Goal: Task Accomplishment & Management: Manage account settings

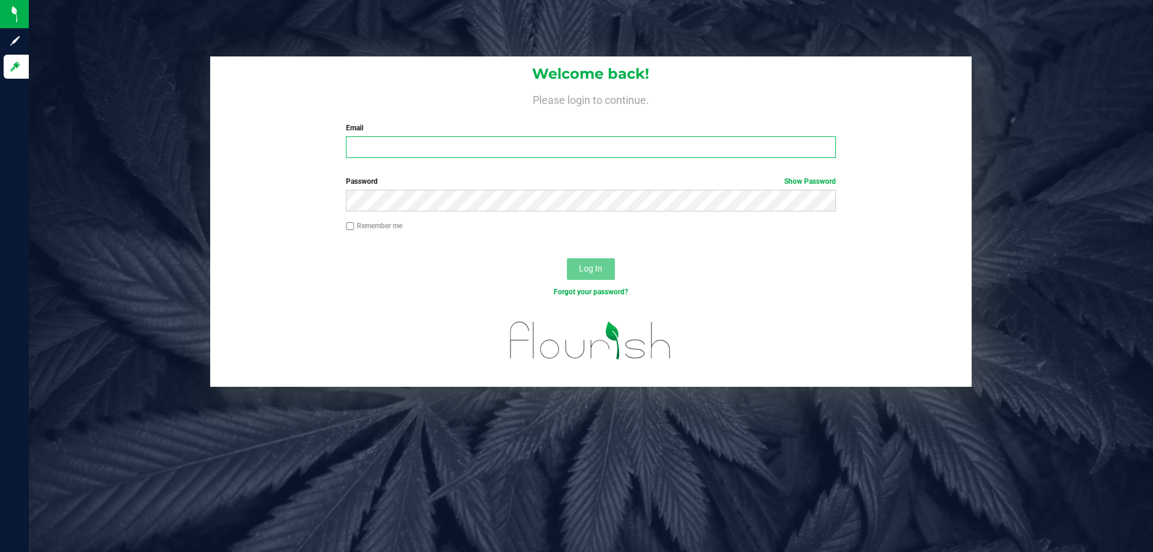
click at [376, 145] on input "Email" at bounding box center [590, 147] width 489 height 22
type input "[EMAIL_ADDRESS][DOMAIN_NAME]"
click at [569, 274] on button "Log In" at bounding box center [591, 269] width 48 height 22
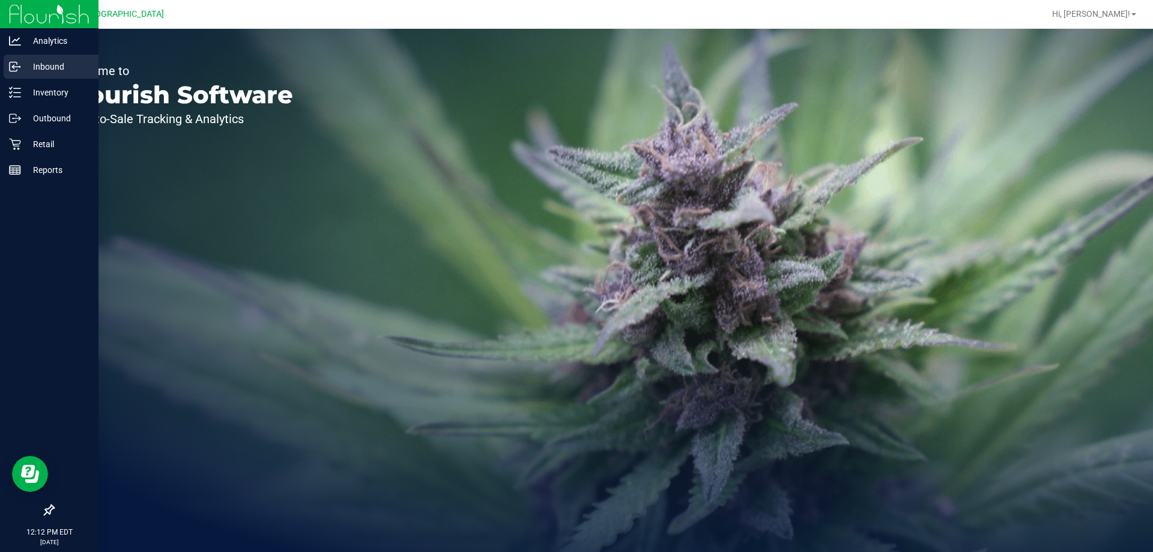
click at [15, 73] on div "Inbound" at bounding box center [51, 67] width 95 height 24
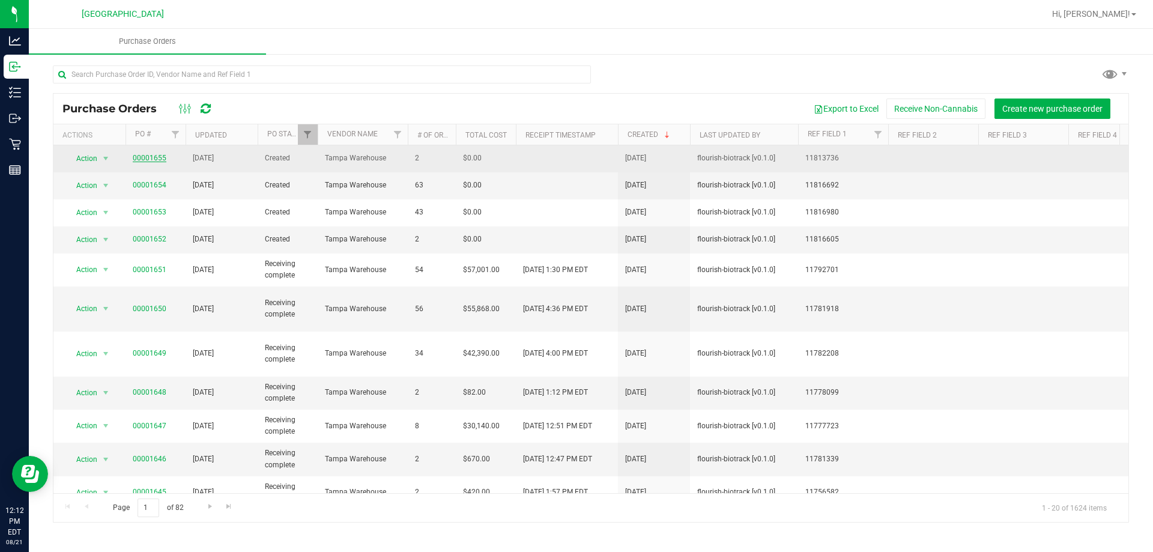
click at [143, 159] on link "00001655" at bounding box center [150, 158] width 34 height 8
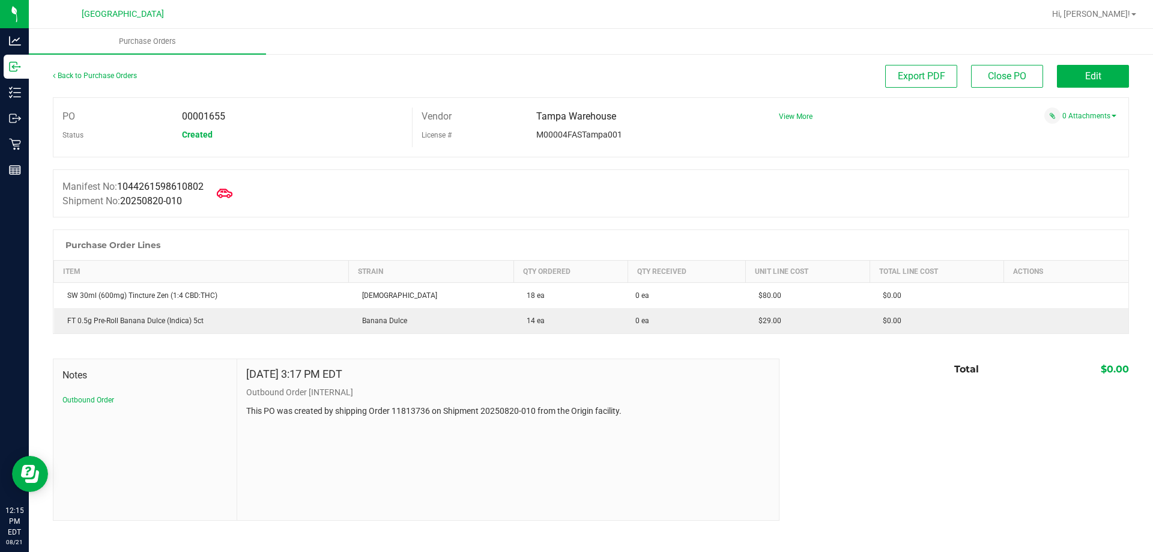
click at [232, 192] on icon at bounding box center [225, 192] width 16 height 9
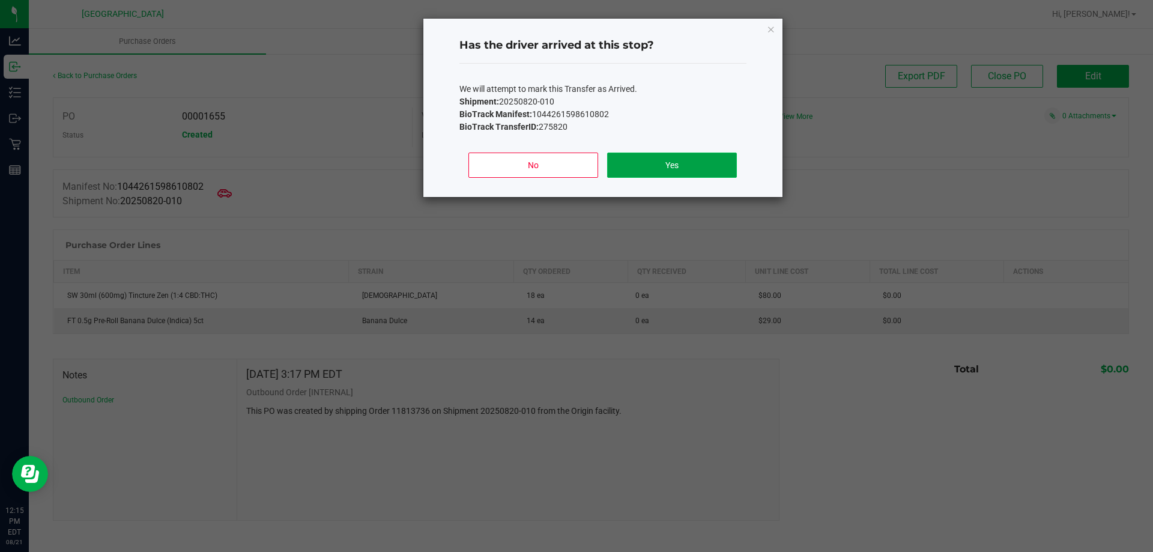
click at [686, 161] on button "Yes" at bounding box center [671, 164] width 129 height 25
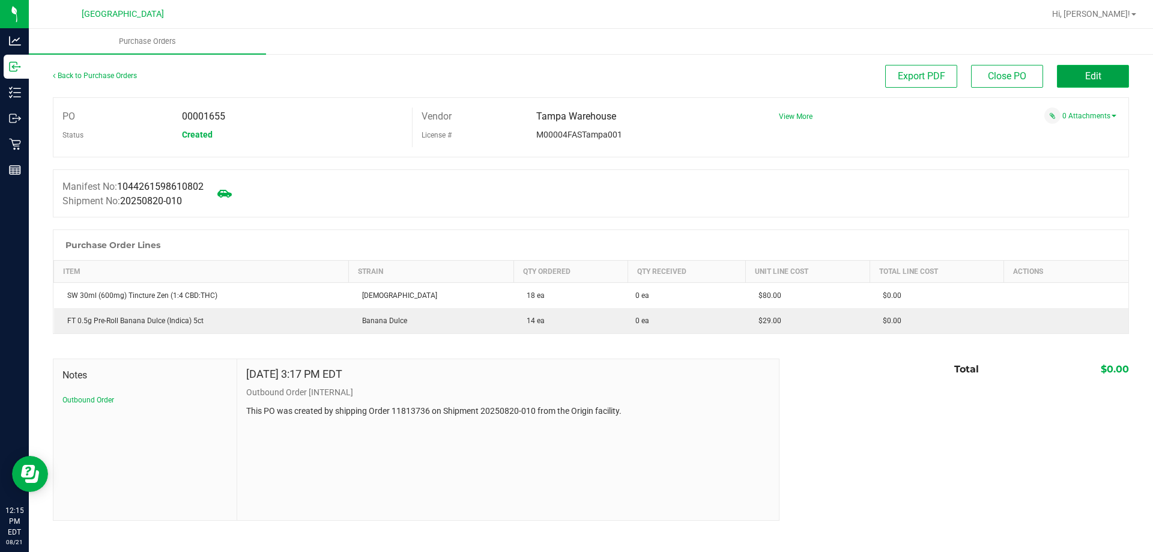
click at [1090, 72] on span "Edit" at bounding box center [1093, 75] width 16 height 11
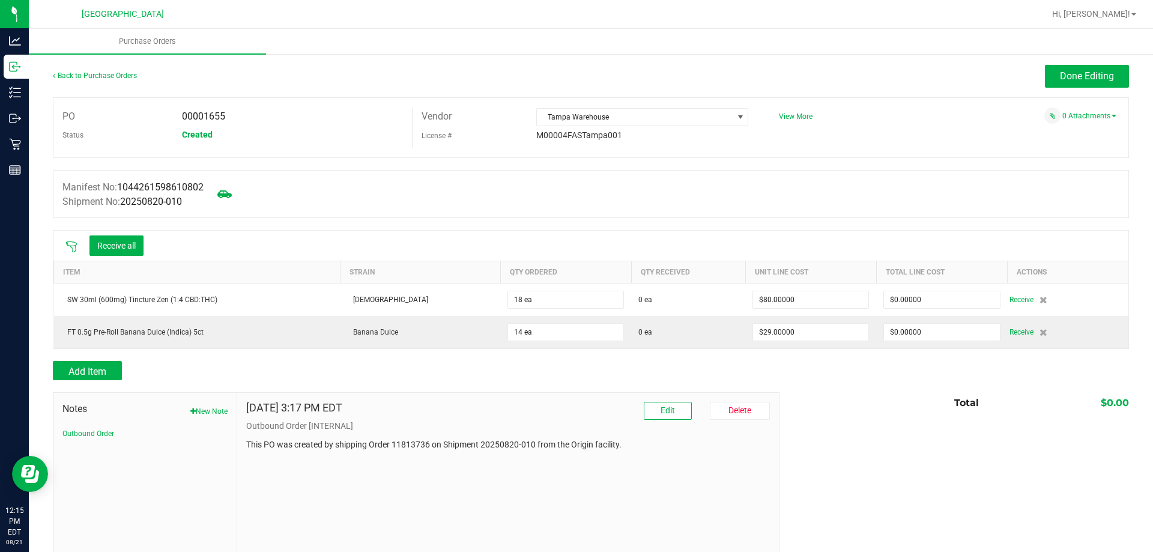
click at [71, 242] on icon at bounding box center [71, 247] width 12 height 12
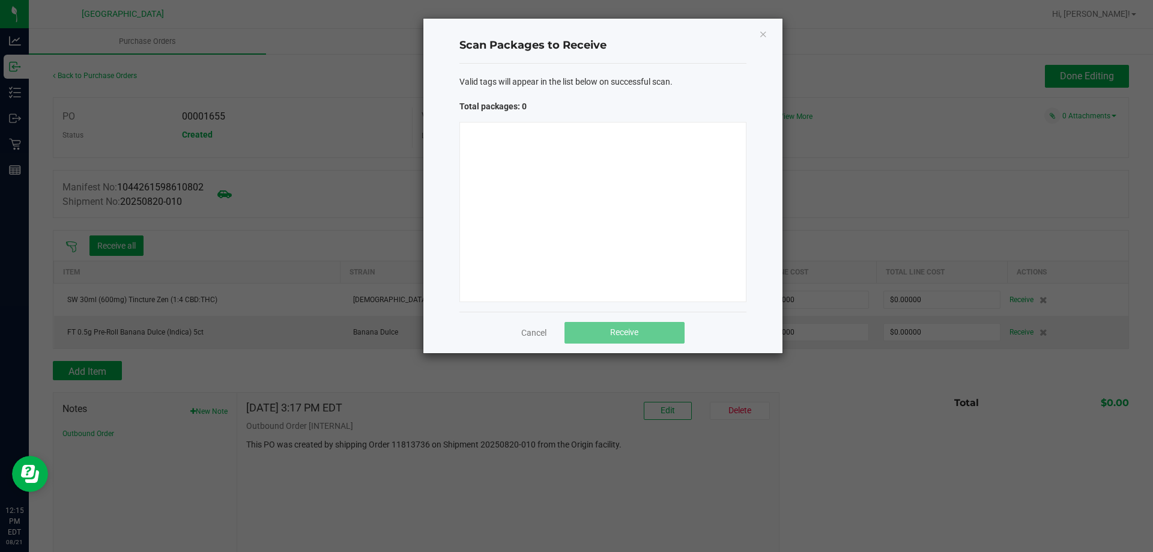
click at [543, 198] on div at bounding box center [602, 212] width 287 height 180
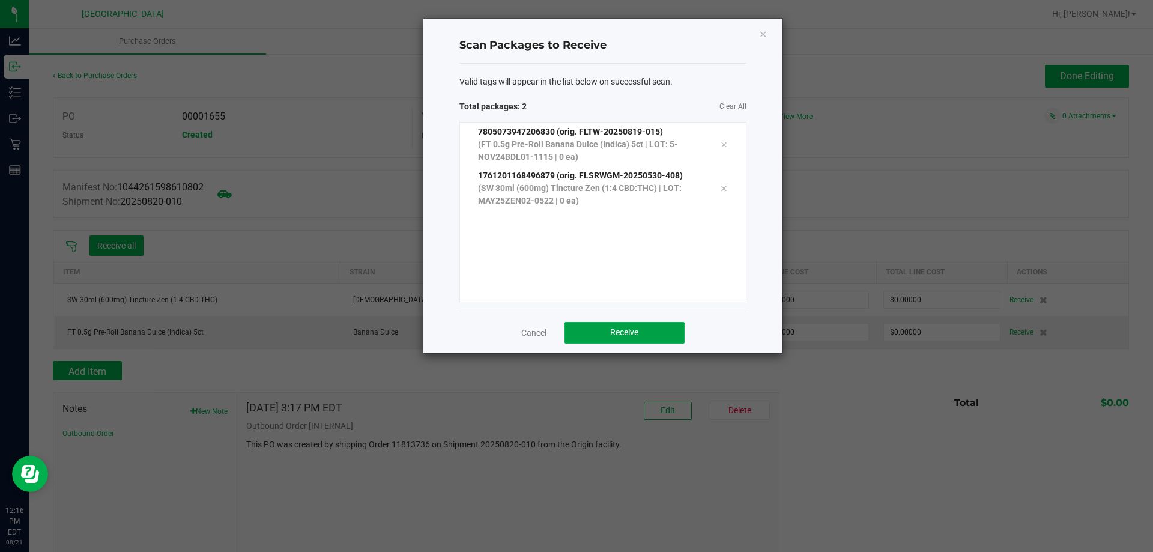
click at [636, 333] on span "Receive" at bounding box center [624, 332] width 28 height 10
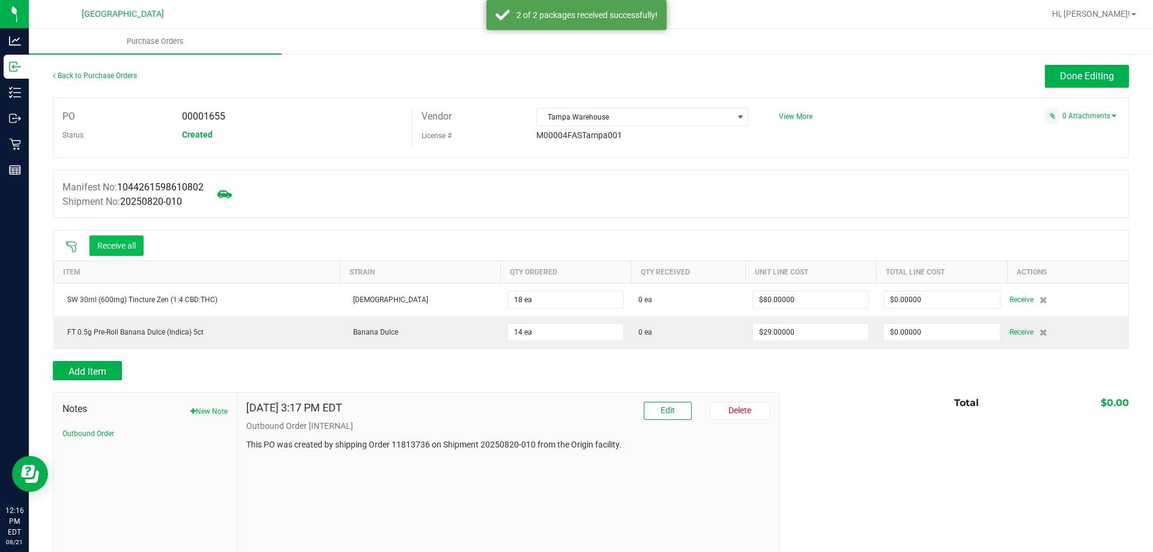
click at [118, 236] on div "Receive all" at bounding box center [104, 245] width 90 height 25
click at [116, 245] on button "Receive all" at bounding box center [116, 245] width 54 height 20
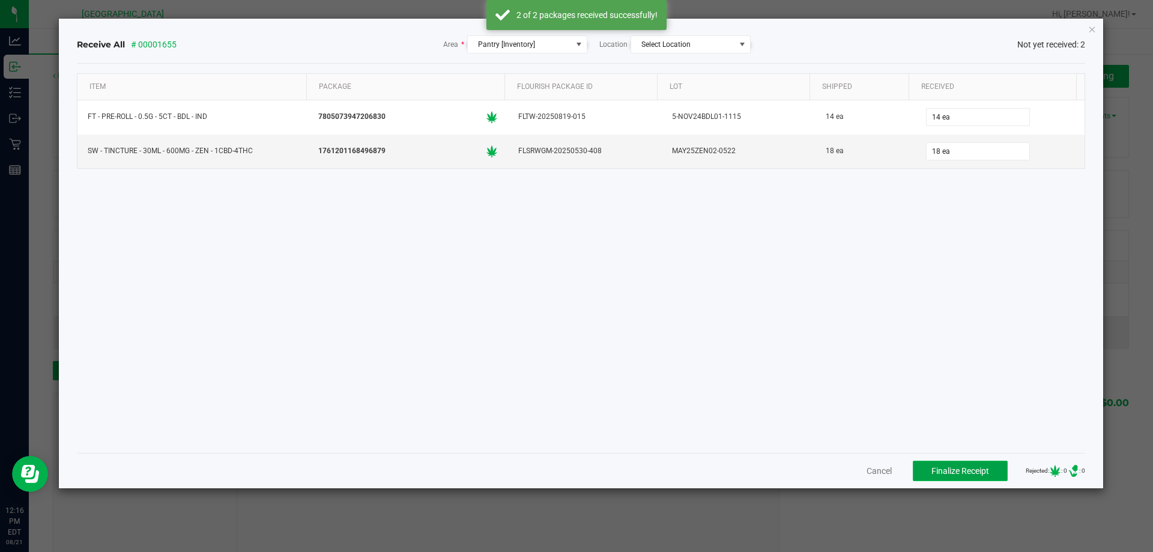
click at [931, 470] on span "Finalize Receipt" at bounding box center [960, 471] width 58 height 10
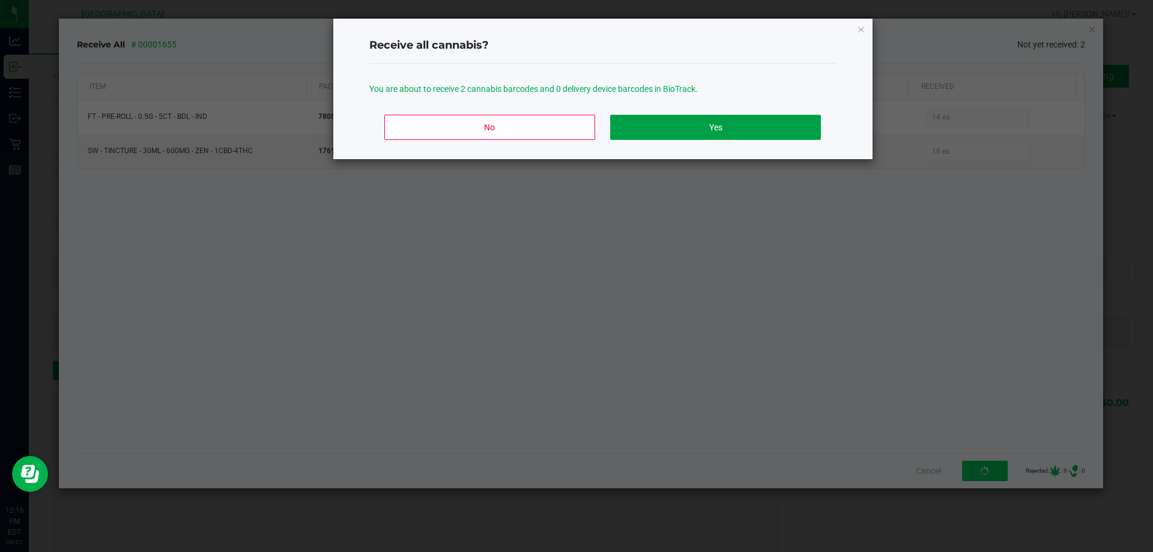
click at [720, 141] on div "No Yes" at bounding box center [602, 132] width 467 height 54
click at [714, 130] on button "Yes" at bounding box center [715, 127] width 210 height 25
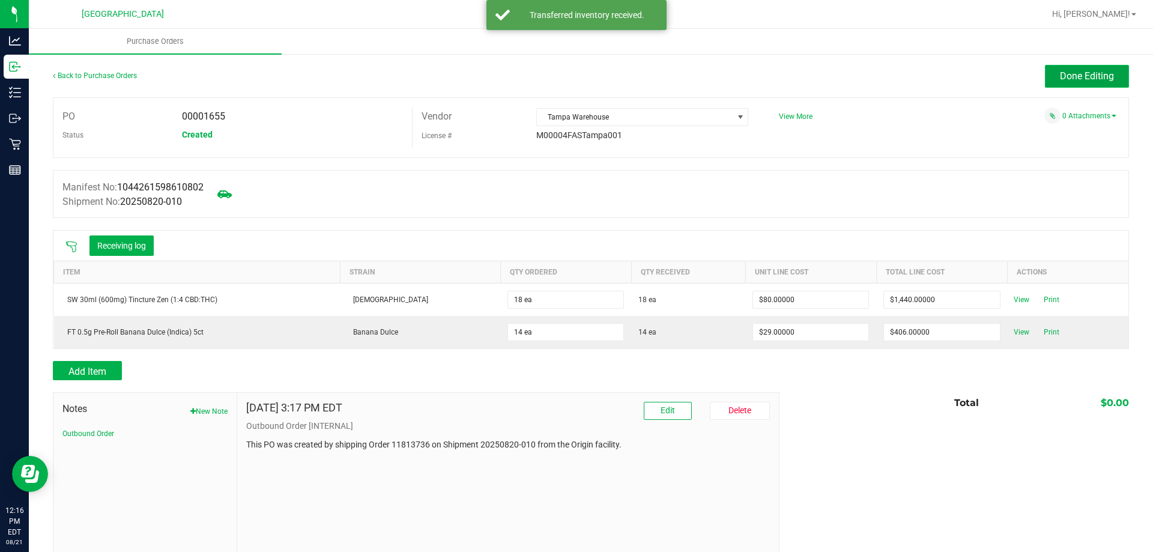
click at [1054, 70] on button "Done Editing" at bounding box center [1086, 76] width 84 height 23
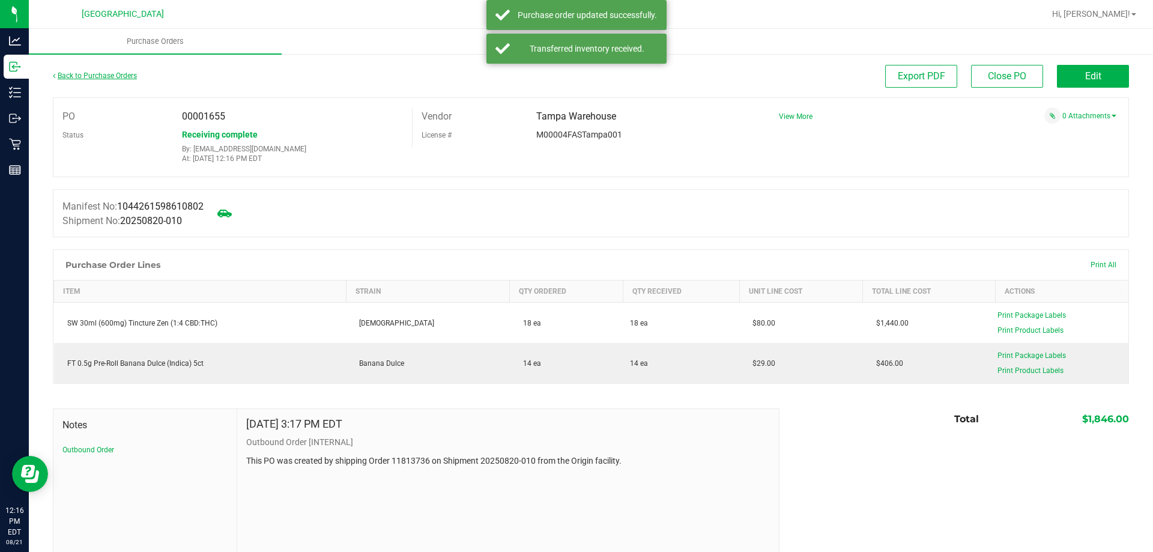
click at [121, 74] on link "Back to Purchase Orders" at bounding box center [95, 75] width 84 height 8
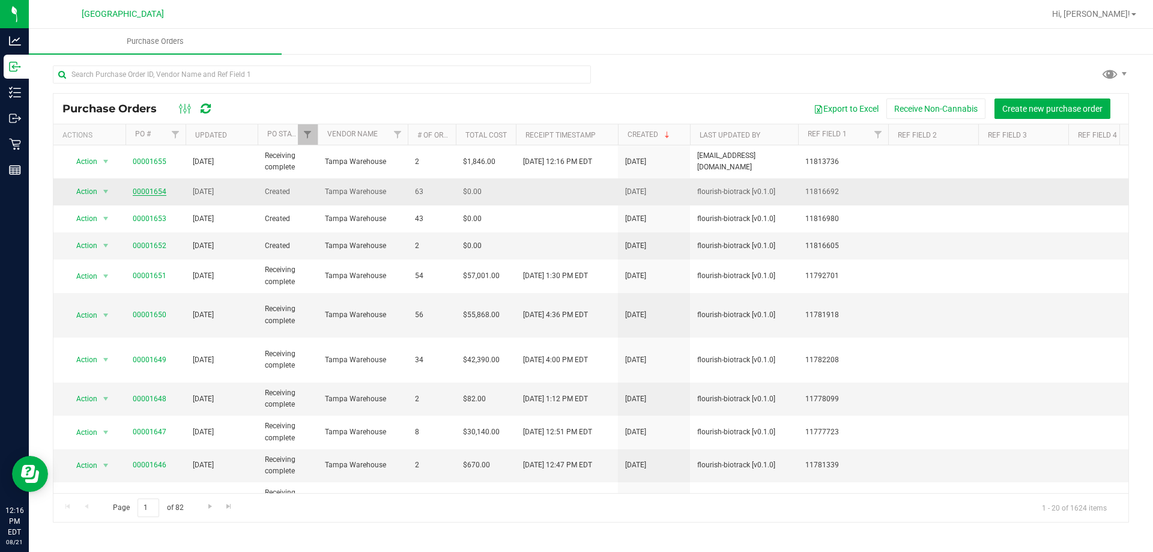
click at [158, 191] on link "00001654" at bounding box center [150, 191] width 34 height 8
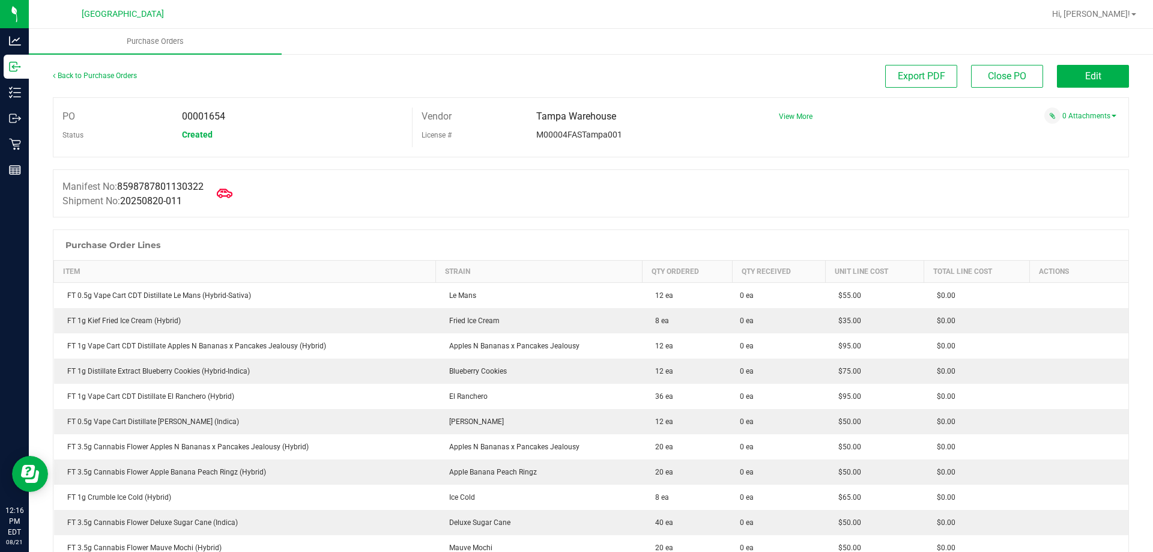
click at [228, 205] on div at bounding box center [224, 193] width 24 height 28
click at [232, 193] on icon at bounding box center [225, 193] width 16 height 16
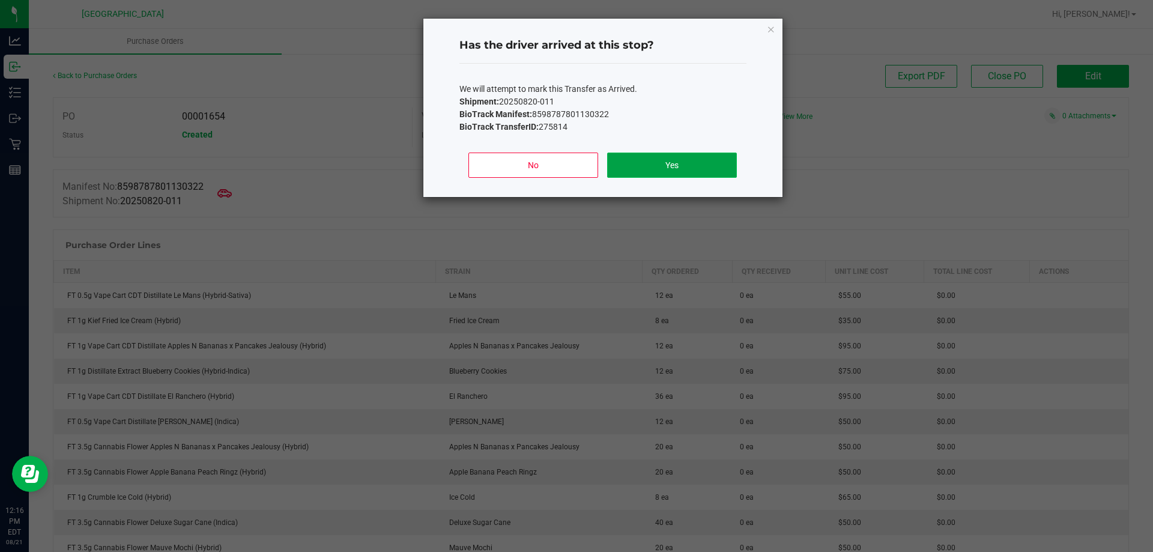
click at [672, 157] on button "Yes" at bounding box center [671, 164] width 129 height 25
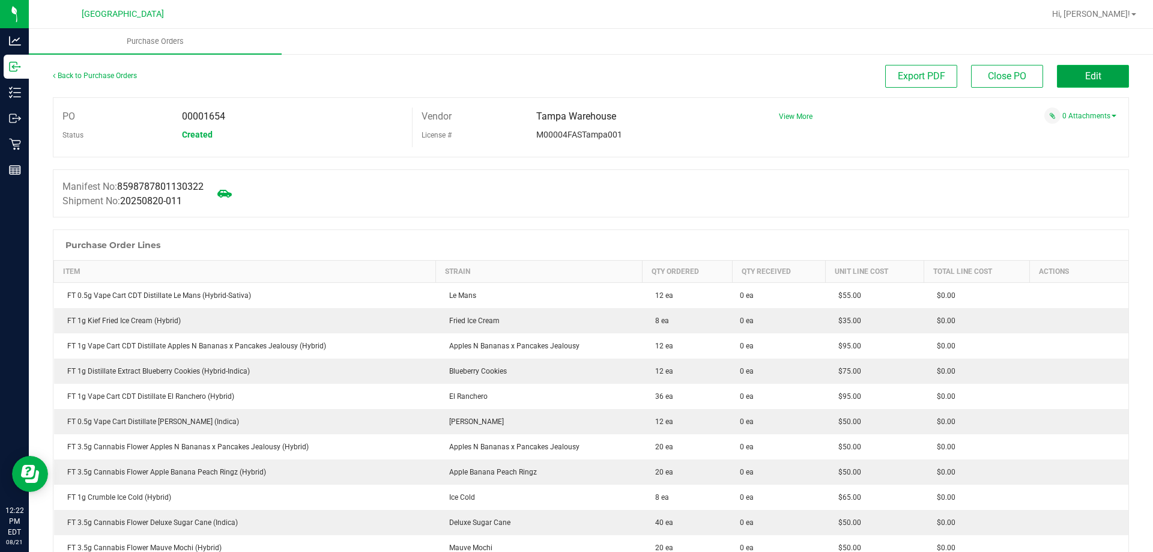
click at [1085, 77] on span "Edit" at bounding box center [1093, 75] width 16 height 11
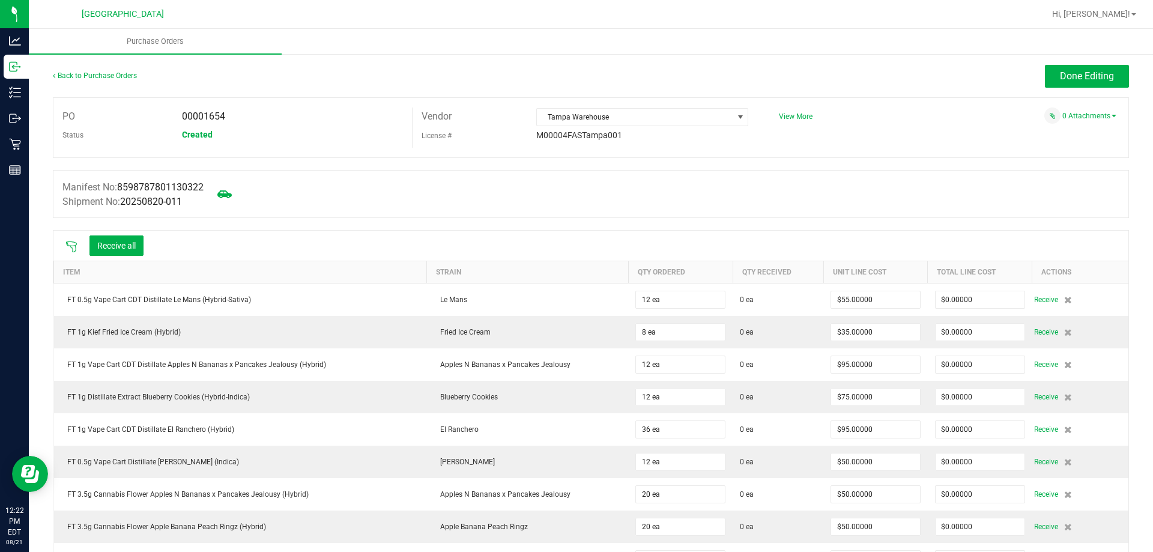
click at [71, 243] on icon at bounding box center [71, 247] width 12 height 12
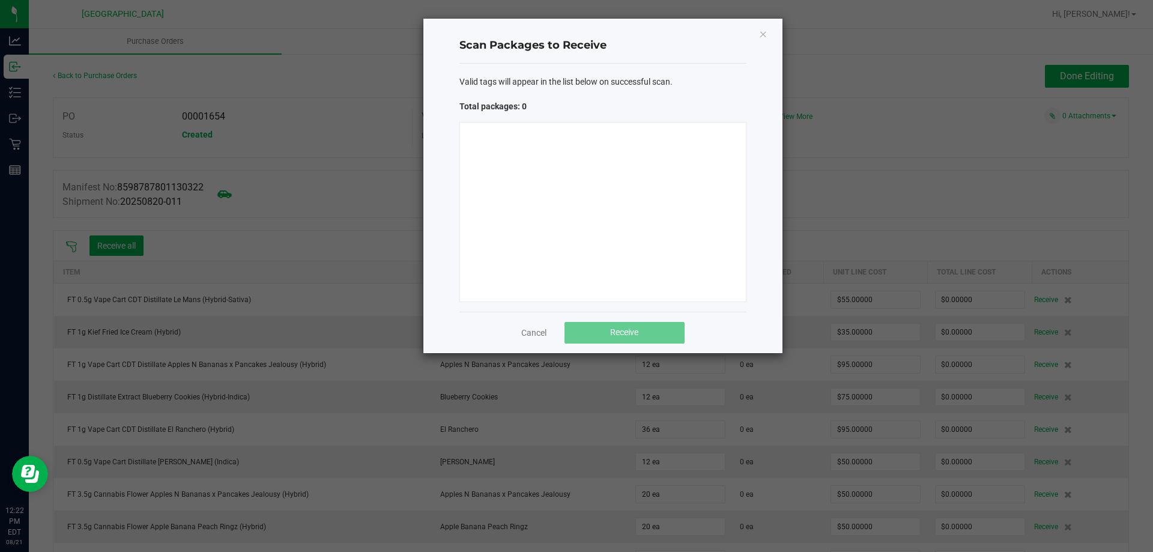
click at [593, 163] on div at bounding box center [602, 212] width 287 height 180
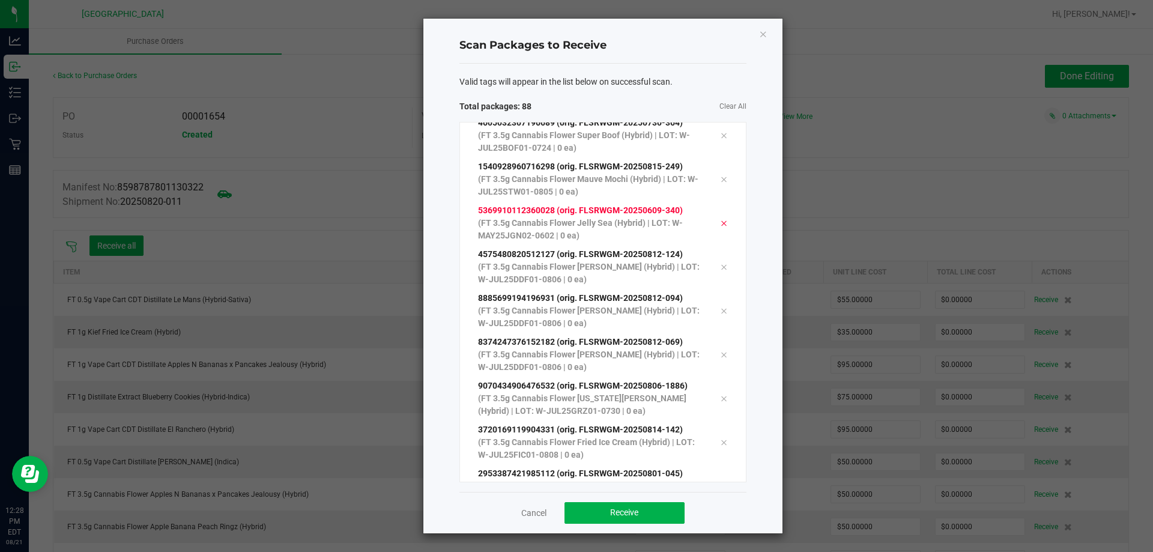
scroll to position [3496, 0]
click at [645, 508] on button "Receive" at bounding box center [624, 513] width 120 height 22
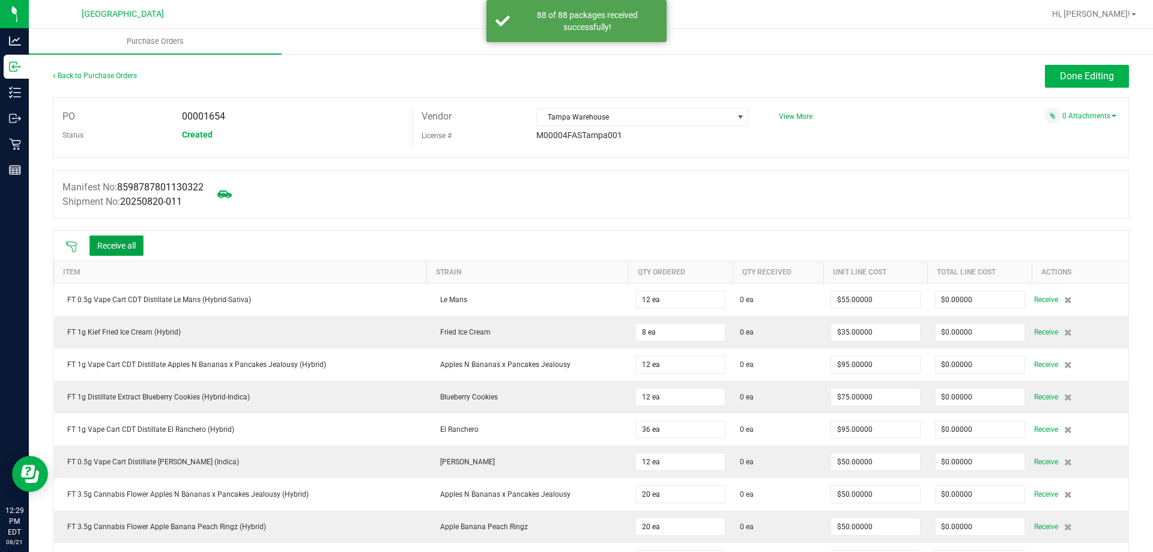
click at [130, 241] on button "Receive all" at bounding box center [116, 245] width 54 height 20
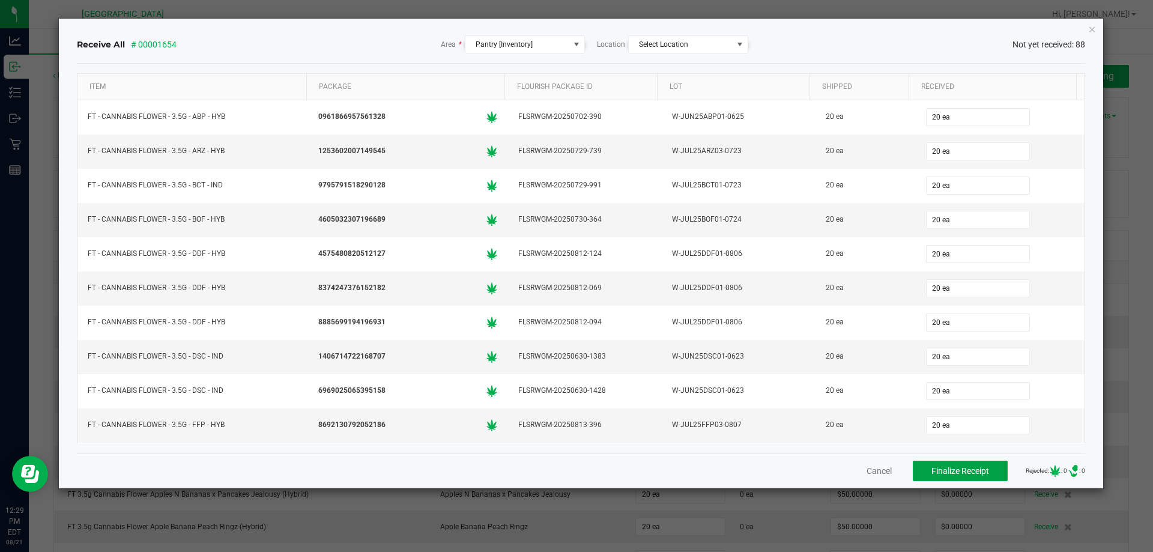
click at [941, 468] on span "Finalize Receipt" at bounding box center [960, 471] width 58 height 10
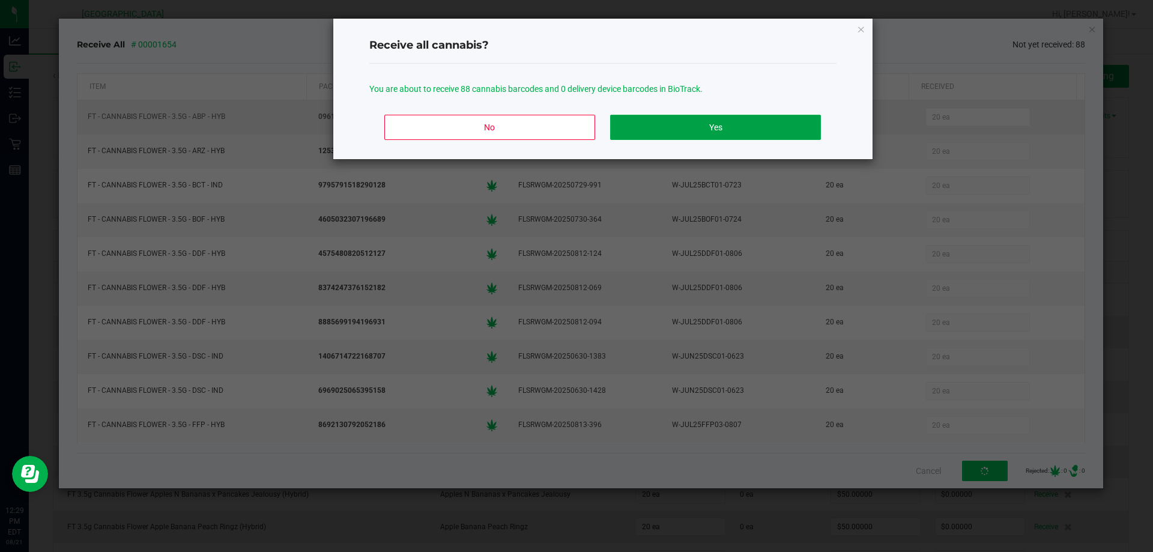
click at [718, 133] on button "Yes" at bounding box center [715, 127] width 210 height 25
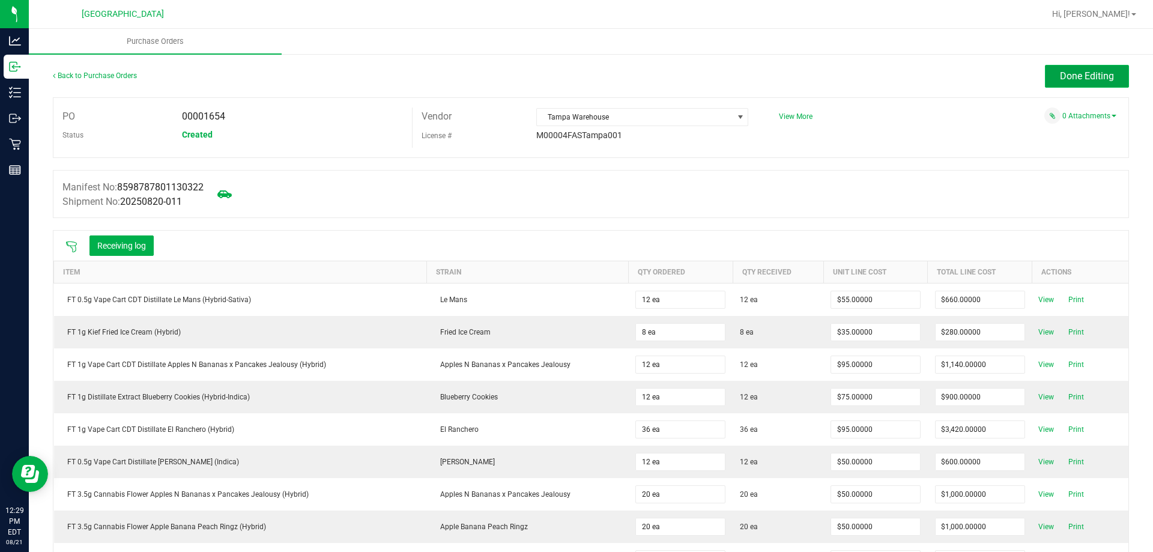
click at [1063, 78] on span "Done Editing" at bounding box center [1086, 75] width 54 height 11
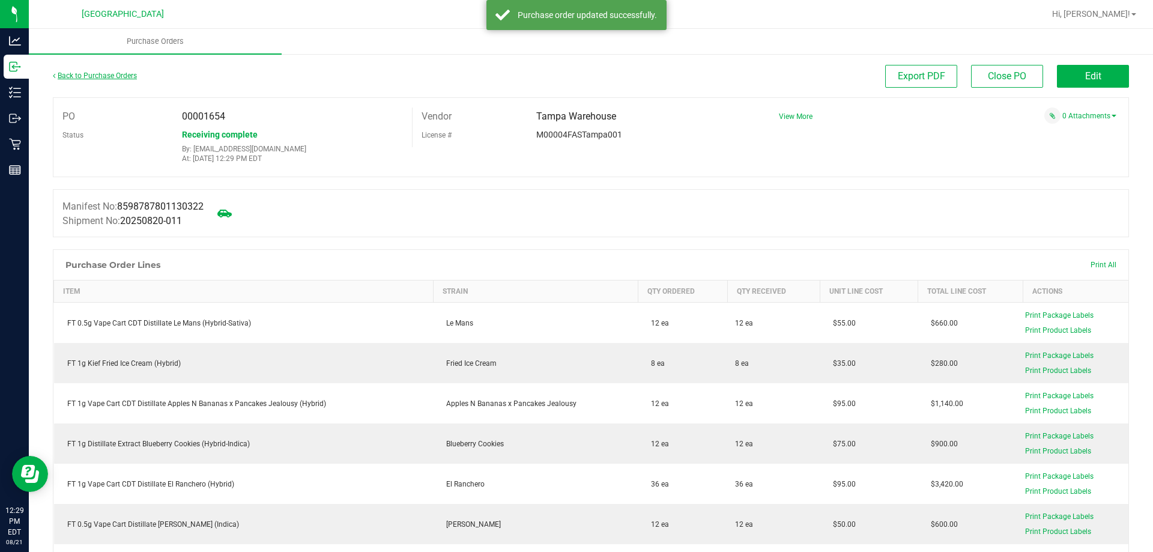
click at [112, 75] on link "Back to Purchase Orders" at bounding box center [95, 75] width 84 height 8
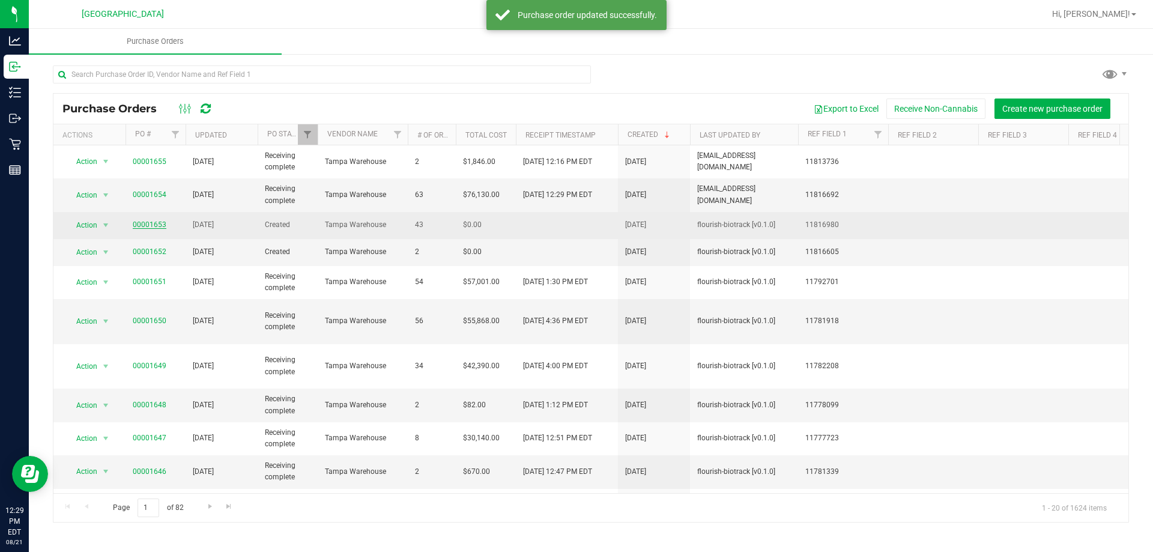
click at [143, 222] on link "00001653" at bounding box center [150, 224] width 34 height 8
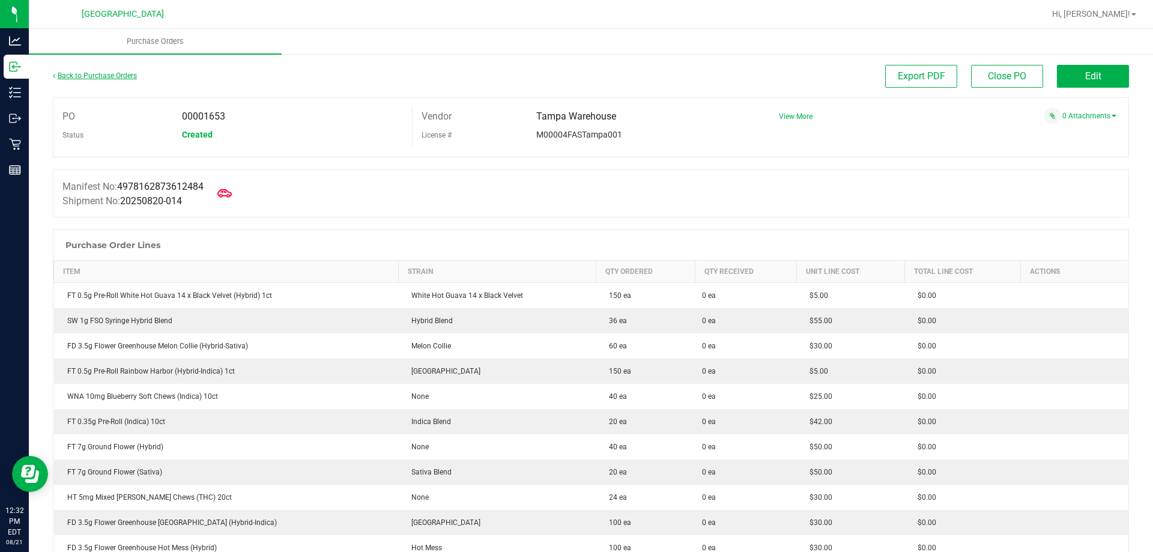
click at [111, 76] on link "Back to Purchase Orders" at bounding box center [95, 75] width 84 height 8
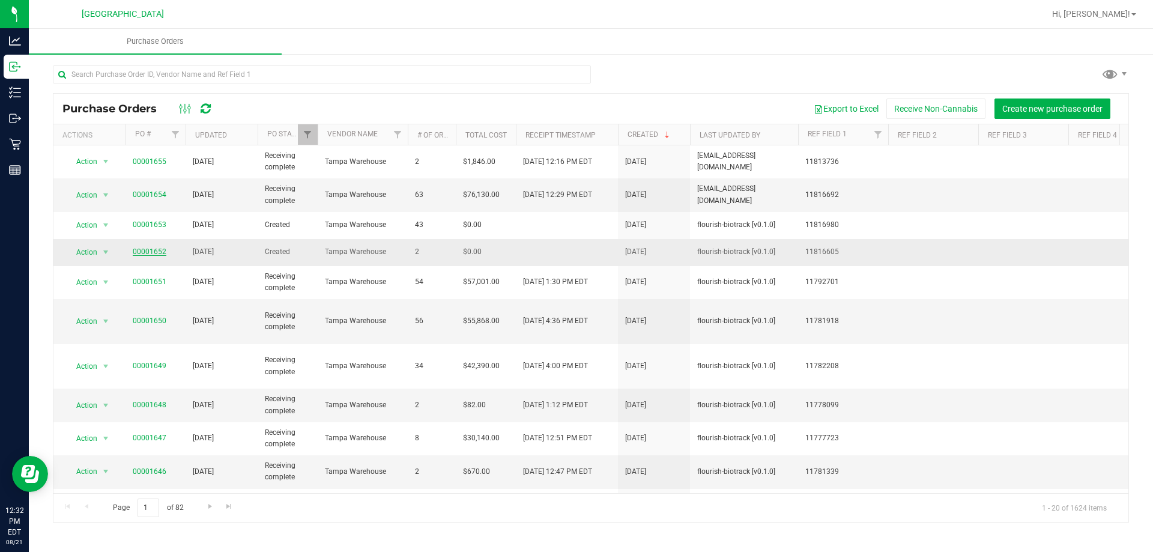
click at [149, 251] on link "00001652" at bounding box center [150, 251] width 34 height 8
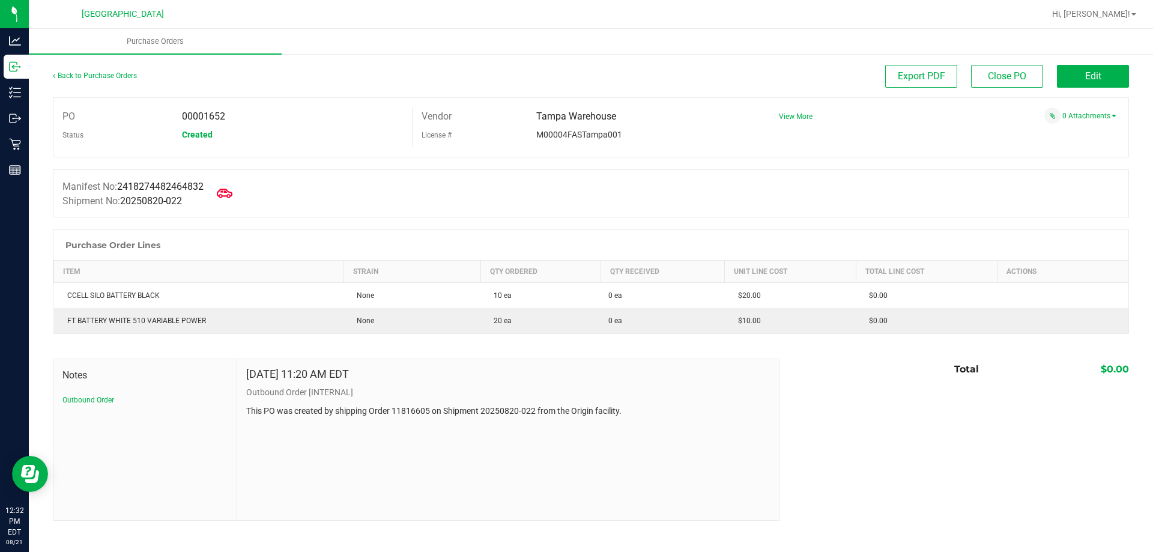
click at [220, 197] on span at bounding box center [224, 193] width 26 height 26
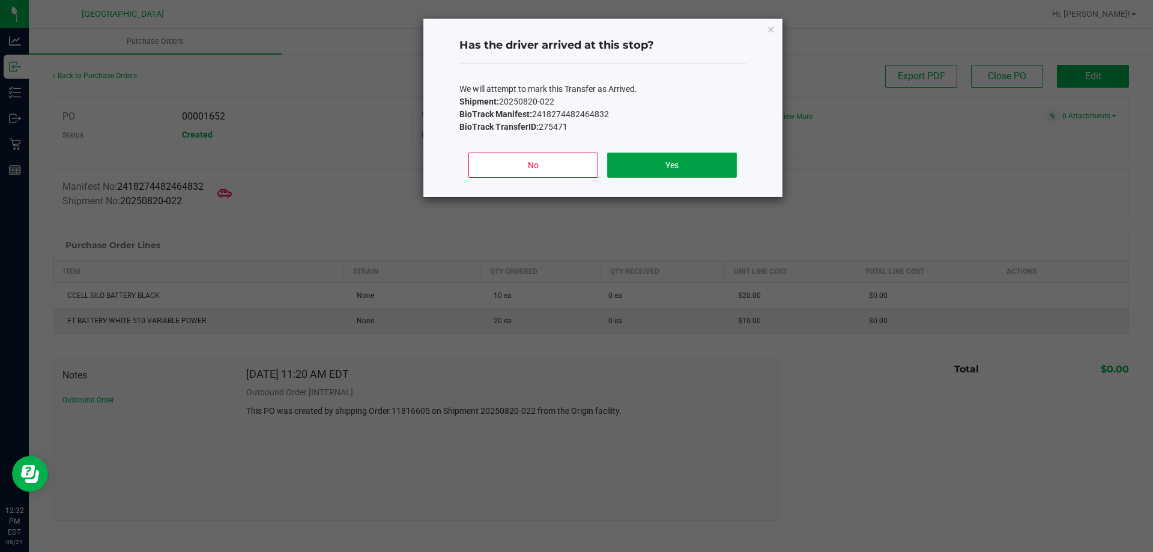
click at [652, 164] on button "Yes" at bounding box center [671, 164] width 129 height 25
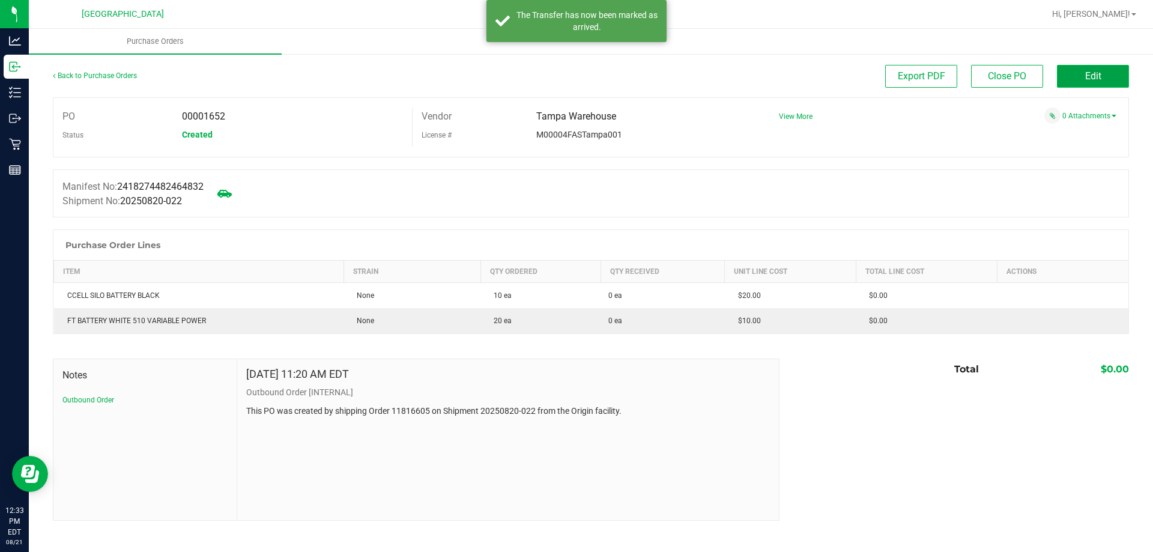
click at [1086, 83] on button "Edit" at bounding box center [1092, 76] width 72 height 23
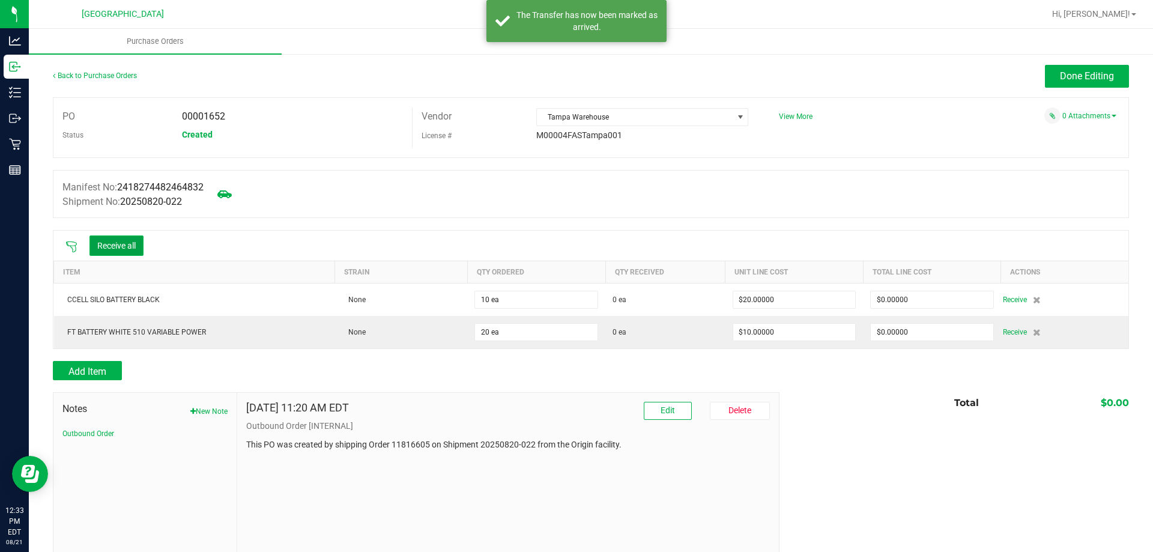
click at [112, 249] on button "Receive all" at bounding box center [116, 245] width 54 height 20
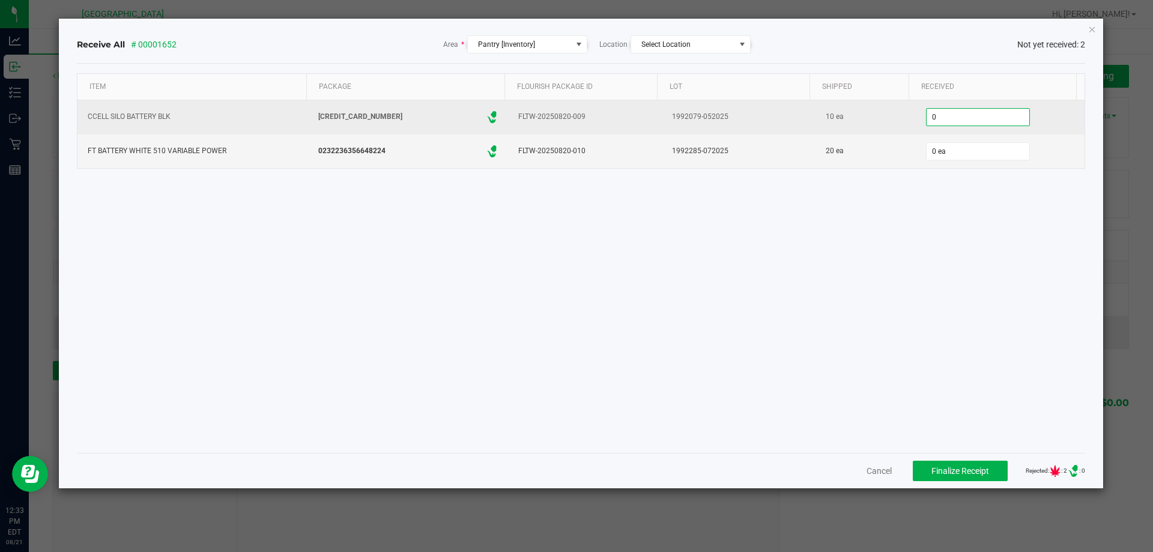
click at [950, 111] on input "0" at bounding box center [977, 117] width 103 height 17
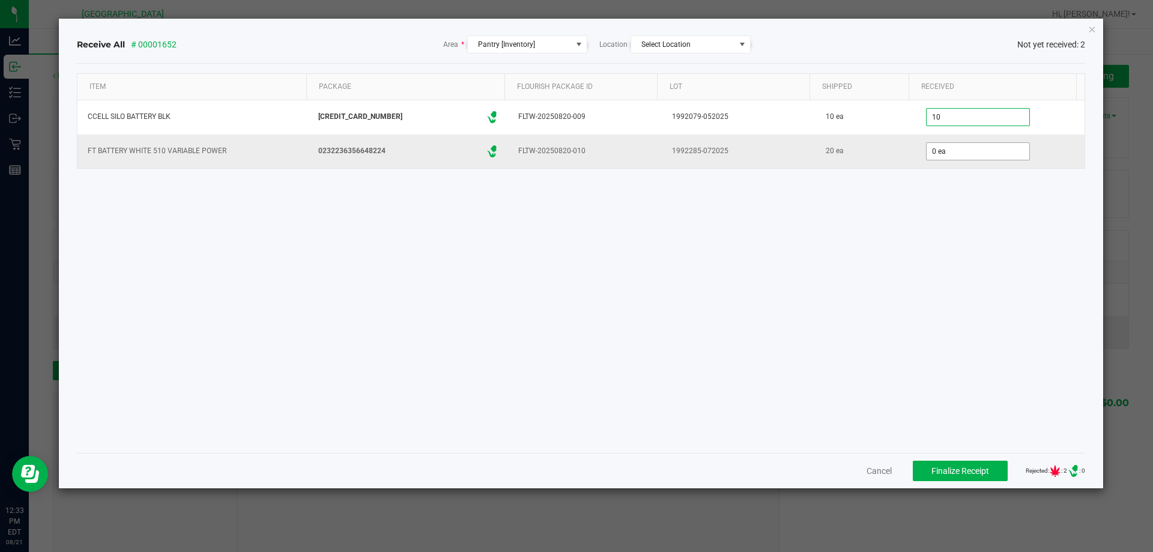
type input "10 ea"
click at [948, 152] on input "0" at bounding box center [977, 151] width 103 height 17
type input "20 ea"
drag, startPoint x: 851, startPoint y: 223, endPoint x: 842, endPoint y: 354, distance: 131.2
click at [850, 229] on div "Item Package Flourish Package ID Lot Shipped Received CCELL SILO BATTERY BLK [C…" at bounding box center [581, 258] width 1008 height 370
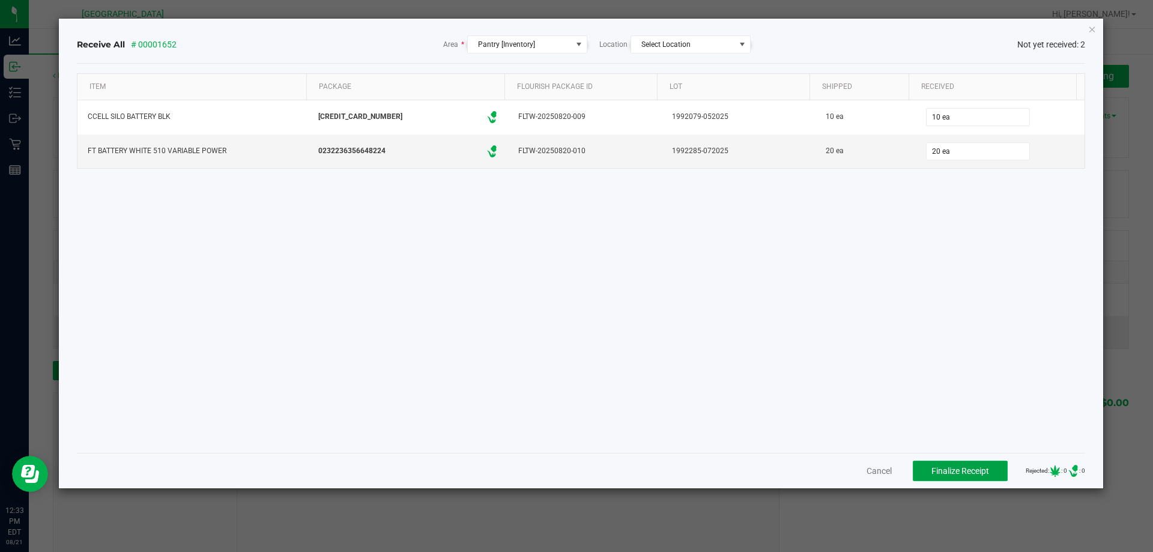
click at [941, 474] on span "Finalize Receipt" at bounding box center [960, 471] width 58 height 10
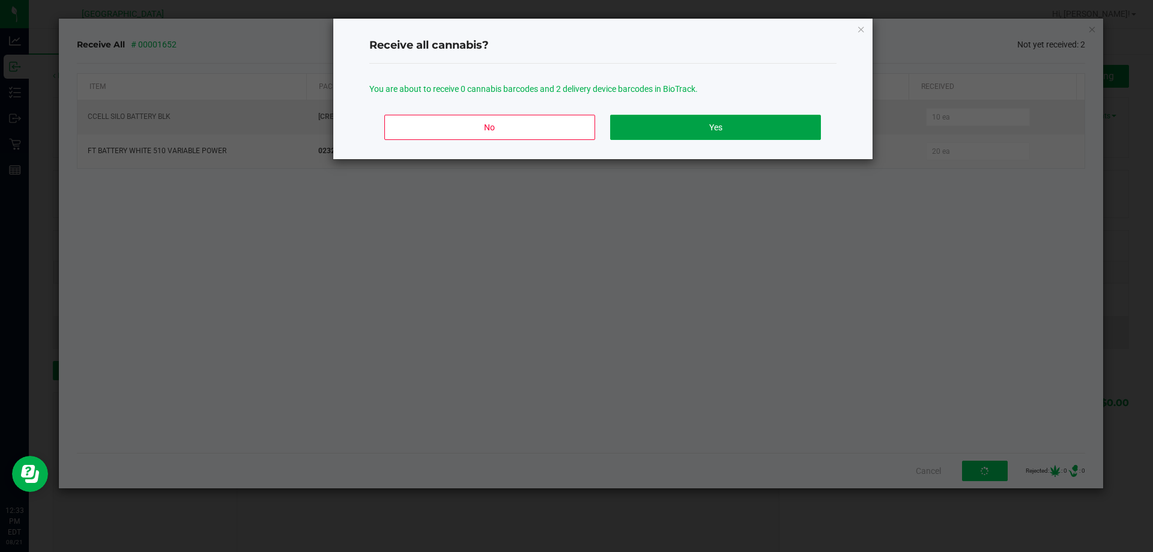
click at [734, 133] on button "Yes" at bounding box center [715, 127] width 210 height 25
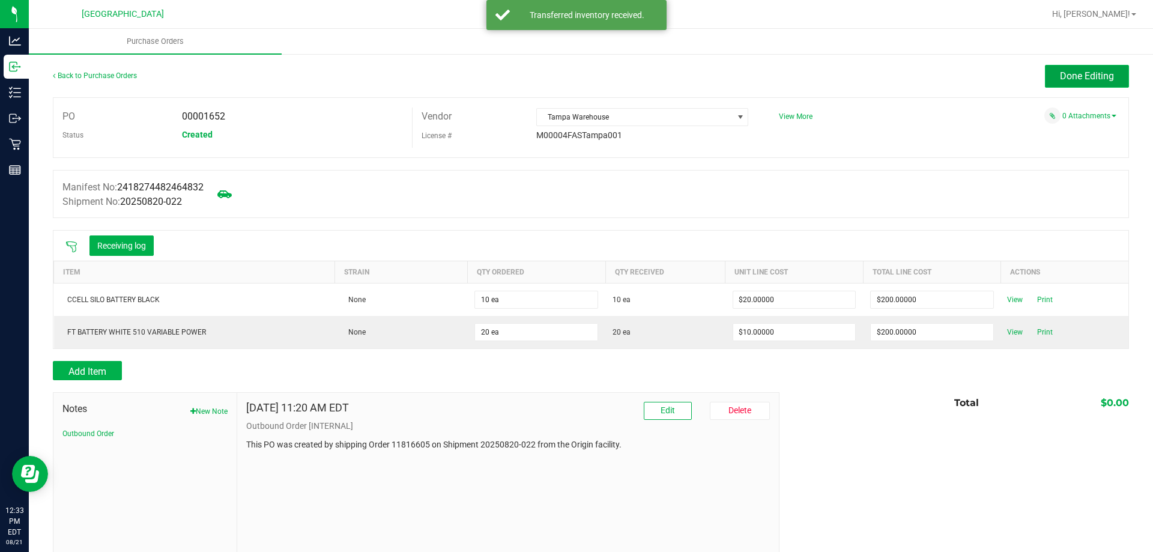
click at [1061, 75] on span "Done Editing" at bounding box center [1086, 75] width 54 height 11
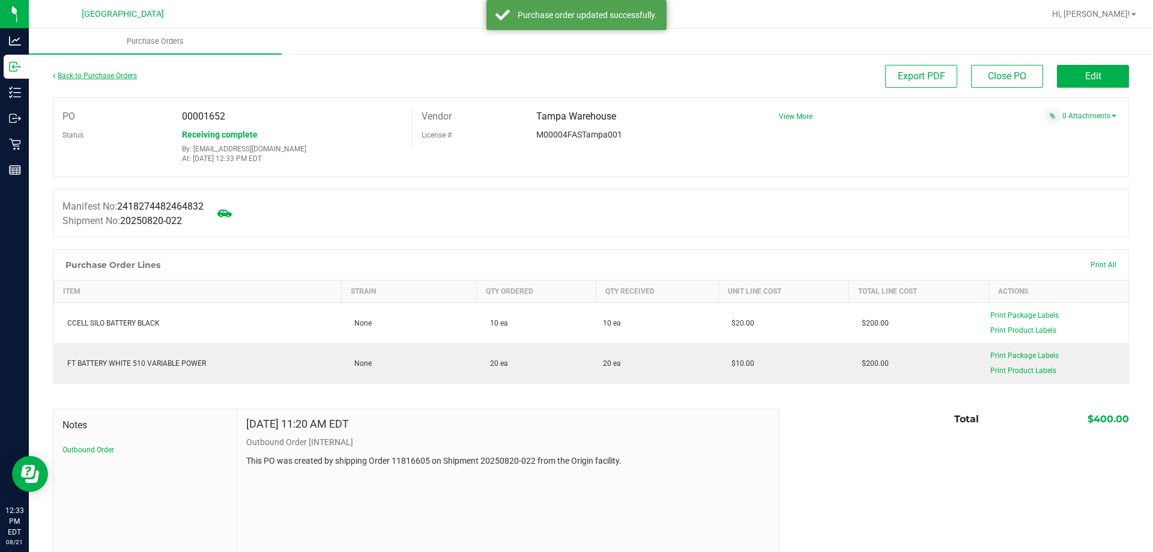
click at [112, 76] on link "Back to Purchase Orders" at bounding box center [95, 75] width 84 height 8
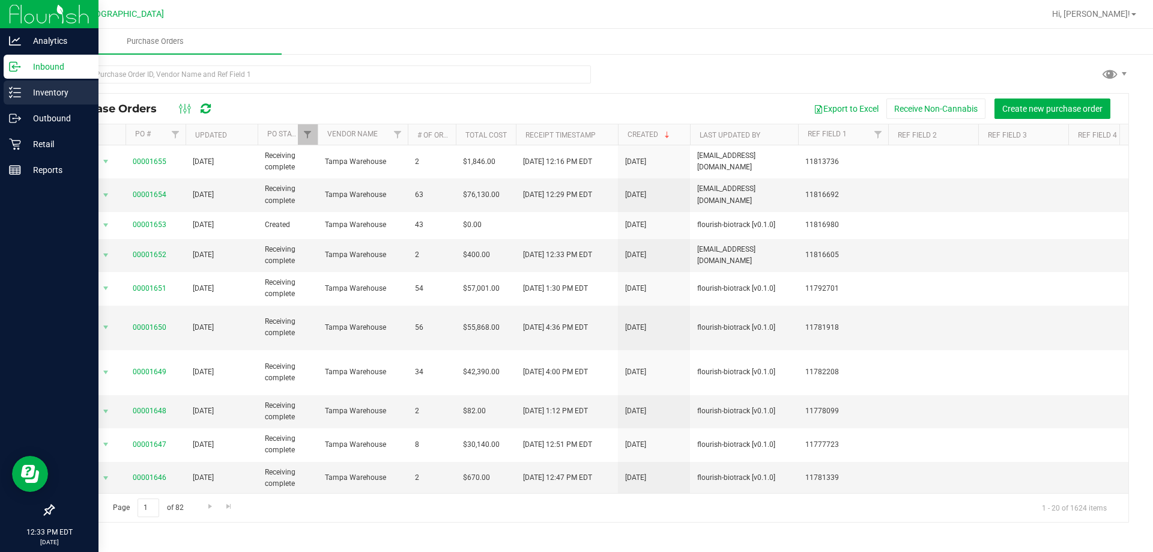
click at [45, 93] on p "Inventory" at bounding box center [57, 92] width 72 height 14
click at [29, 91] on p "Inventory" at bounding box center [57, 92] width 72 height 14
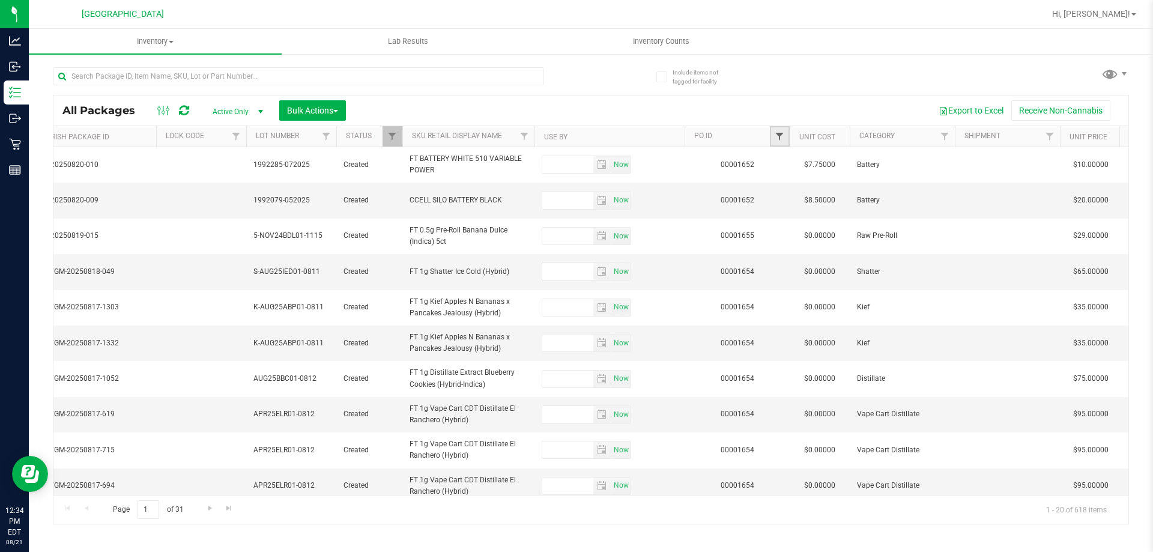
click at [782, 134] on span "Filter" at bounding box center [779, 136] width 10 height 10
type input "1654"
click at [777, 181] on button "Filter" at bounding box center [806, 194] width 58 height 26
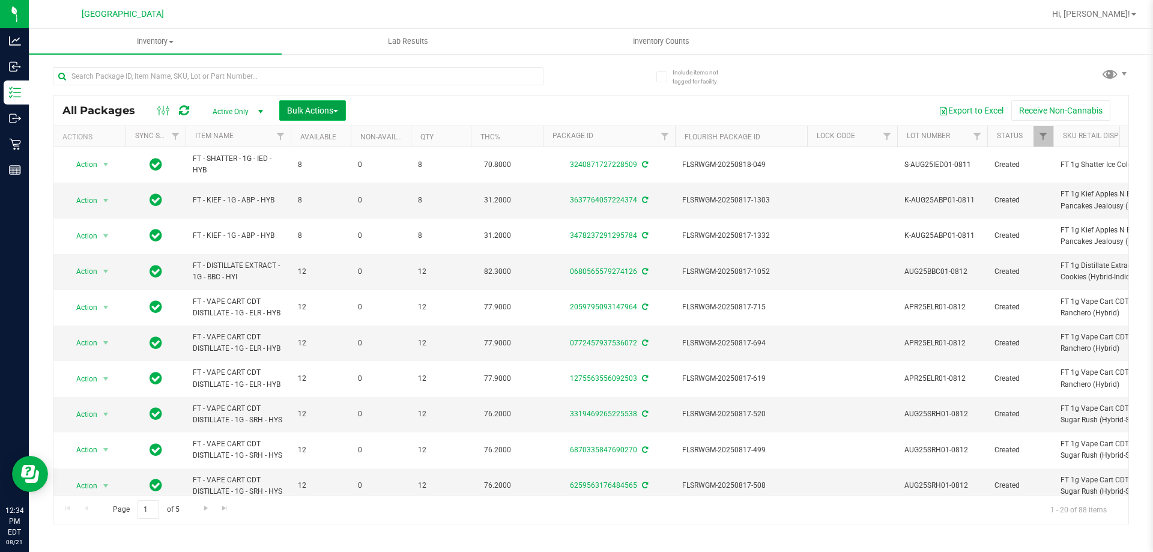
click at [322, 115] on span "Bulk Actions" at bounding box center [312, 111] width 51 height 10
click at [321, 231] on span "Lock/Unlock packages" at bounding box center [327, 226] width 82 height 10
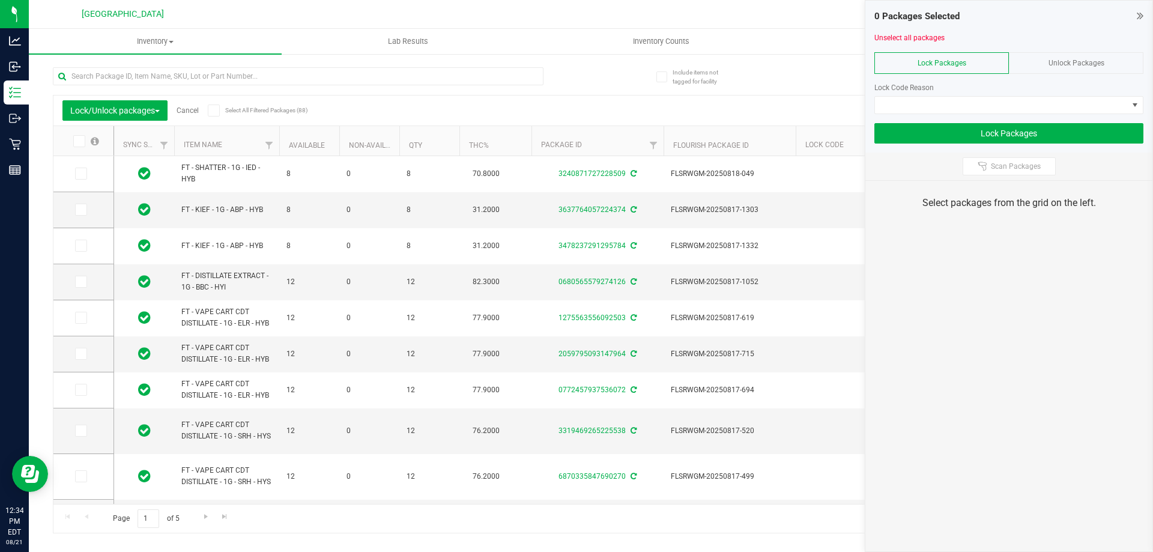
click at [77, 141] on icon at bounding box center [78, 141] width 8 height 0
click at [0, 0] on input "checkbox" at bounding box center [0, 0] width 0 height 0
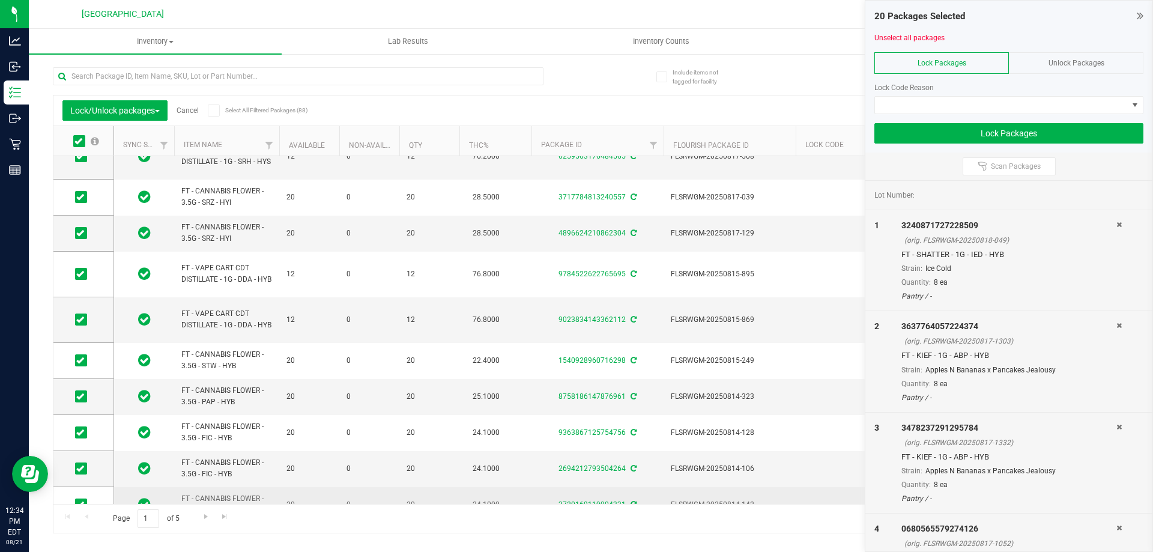
scroll to position [420, 0]
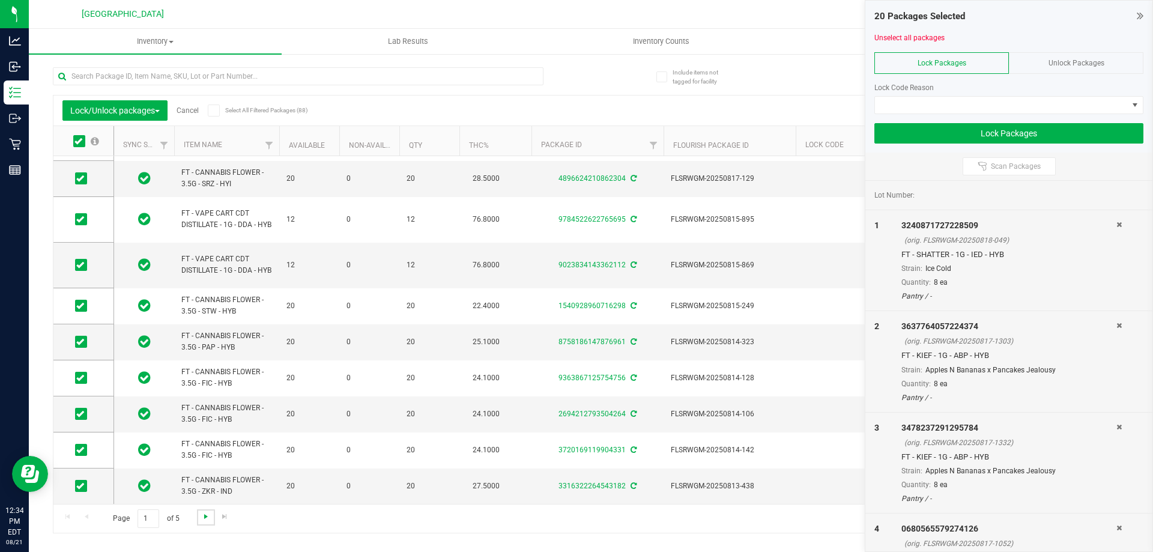
click at [204, 518] on span "Go to the next page" at bounding box center [206, 516] width 10 height 10
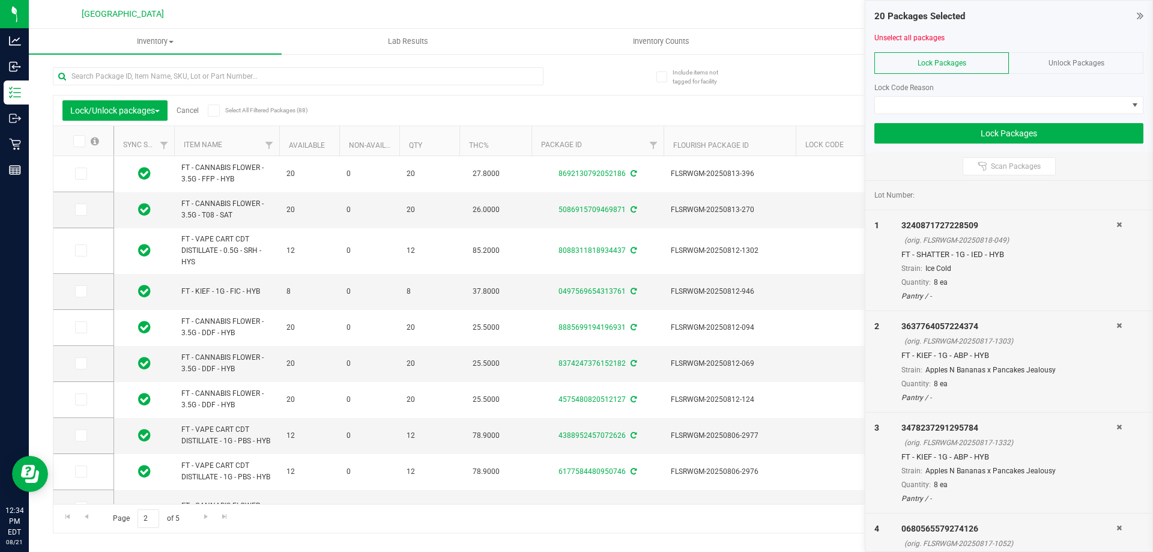
click at [78, 141] on icon at bounding box center [78, 141] width 8 height 0
click at [0, 0] on input "checkbox" at bounding box center [0, 0] width 0 height 0
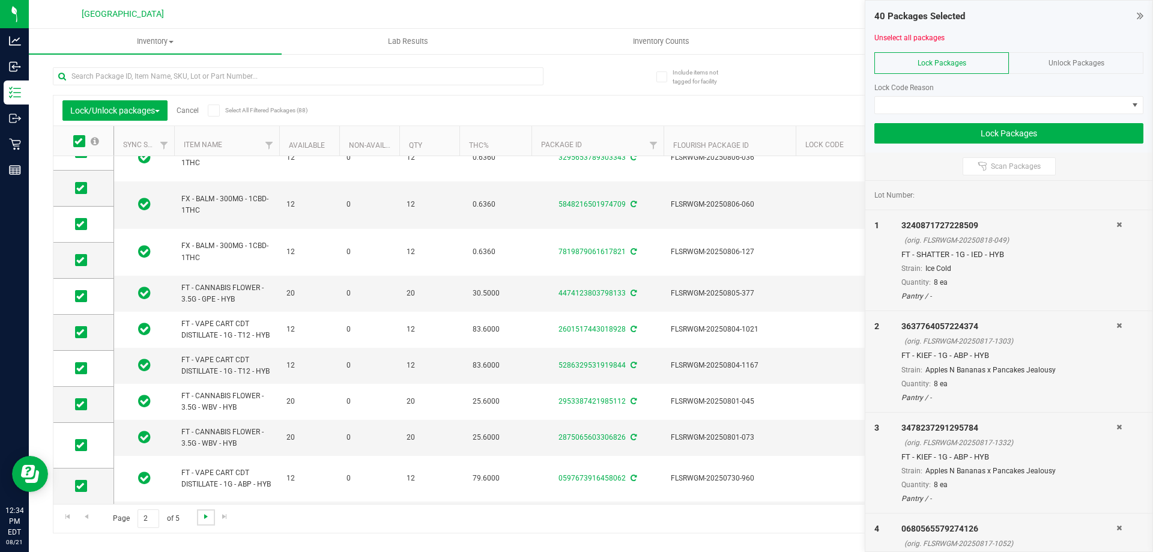
click at [205, 513] on span "Go to the next page" at bounding box center [206, 516] width 10 height 10
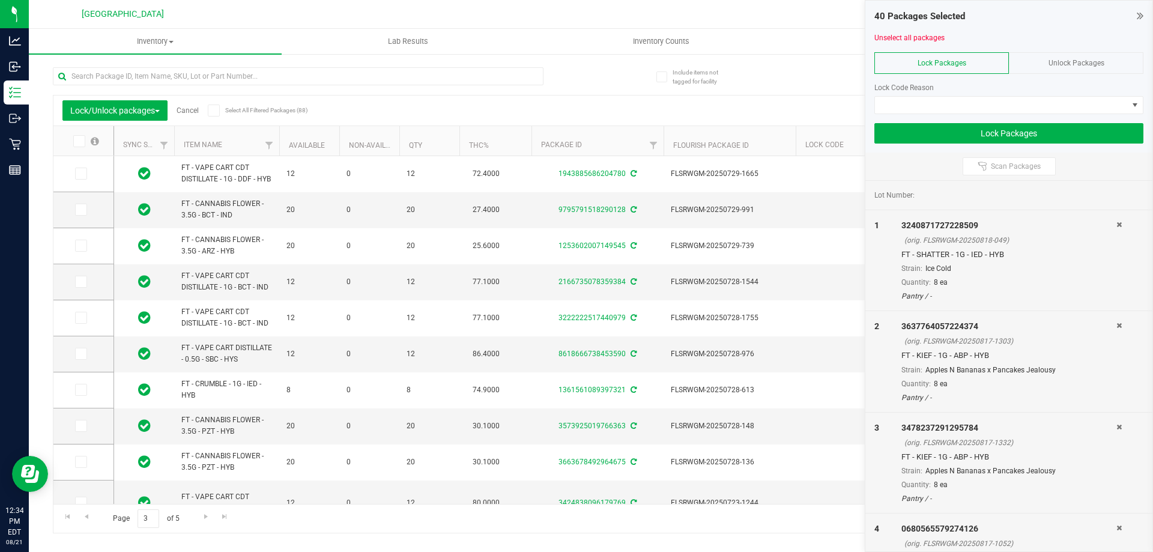
click at [81, 141] on icon at bounding box center [78, 141] width 8 height 0
click at [0, 0] on input "checkbox" at bounding box center [0, 0] width 0 height 0
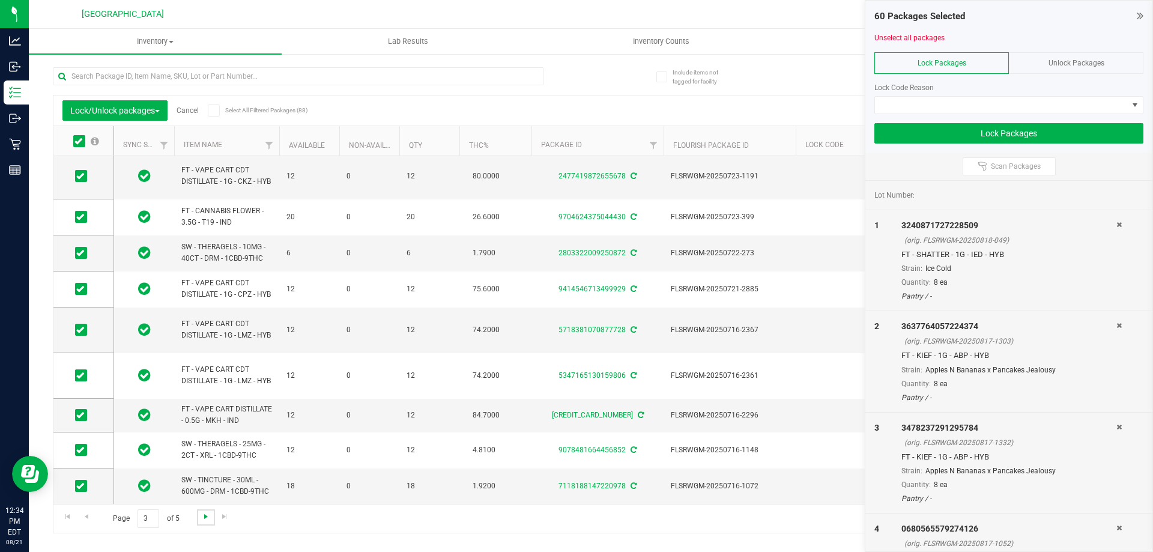
click at [201, 518] on span "Go to the next page" at bounding box center [206, 516] width 10 height 10
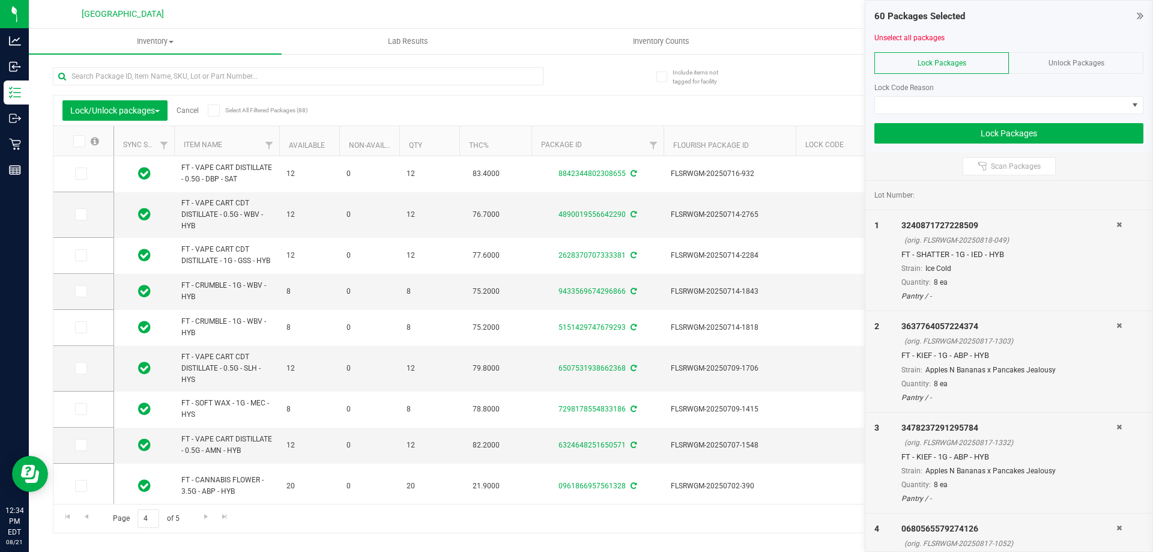
click at [78, 141] on icon at bounding box center [78, 141] width 8 height 0
click at [0, 0] on input "checkbox" at bounding box center [0, 0] width 0 height 0
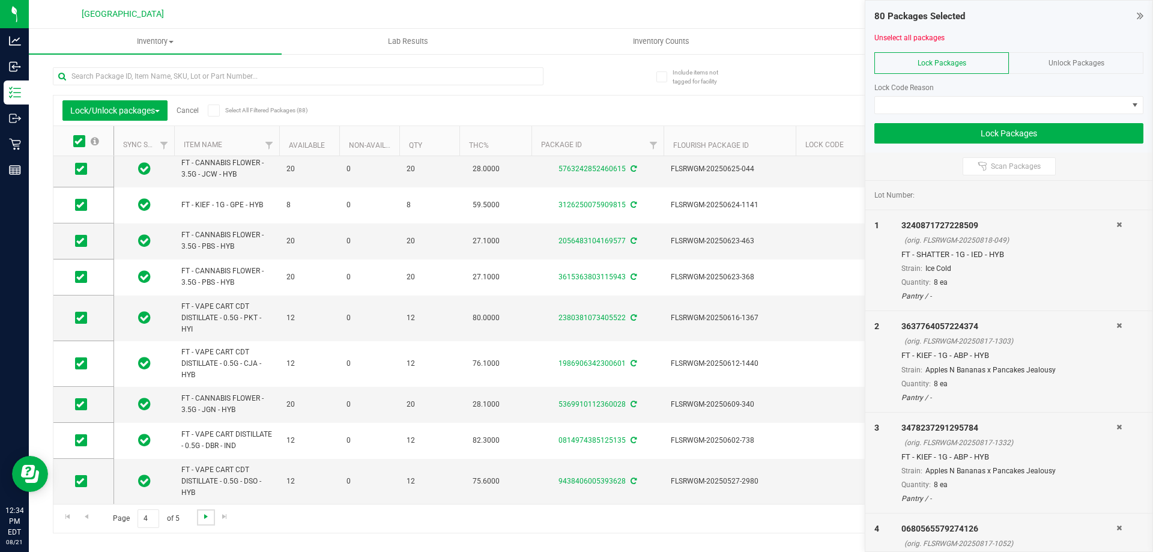
click at [208, 519] on span "Go to the next page" at bounding box center [206, 516] width 10 height 10
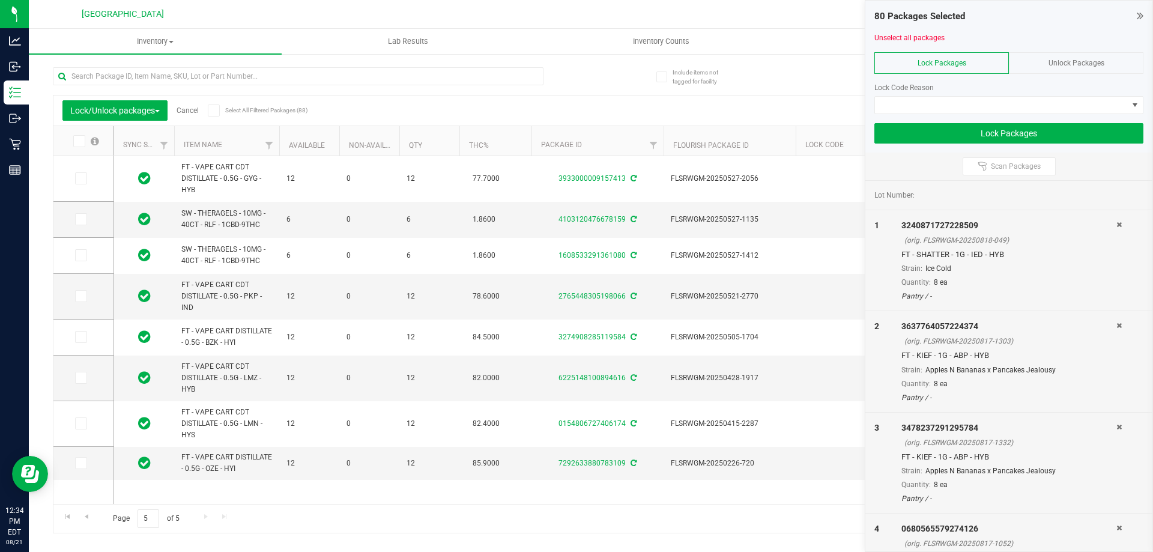
click at [80, 141] on icon at bounding box center [78, 141] width 8 height 0
click at [0, 0] on input "checkbox" at bounding box center [0, 0] width 0 height 0
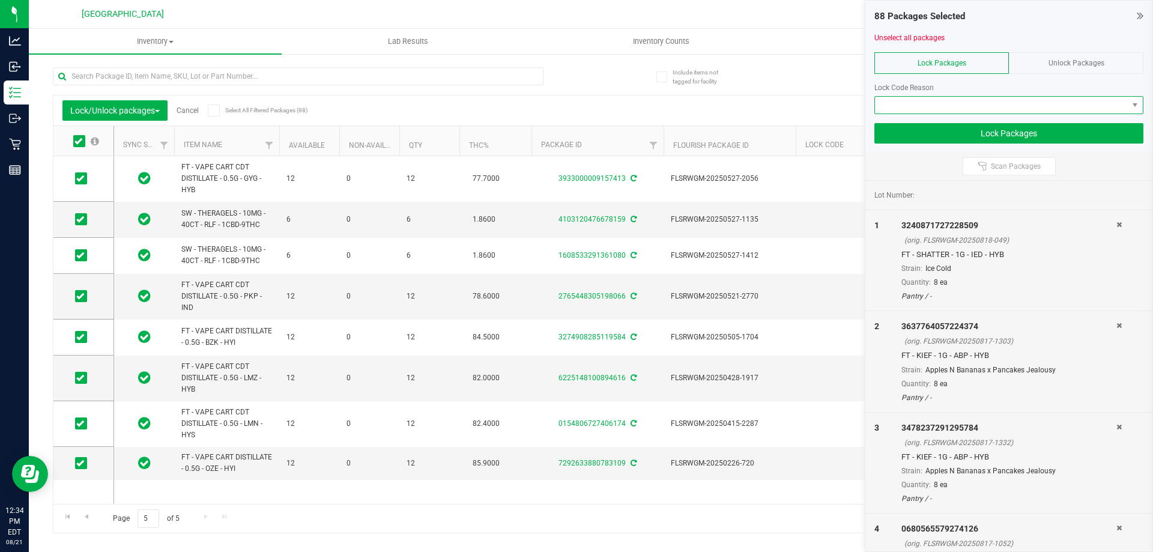
click at [950, 107] on span at bounding box center [1001, 105] width 253 height 17
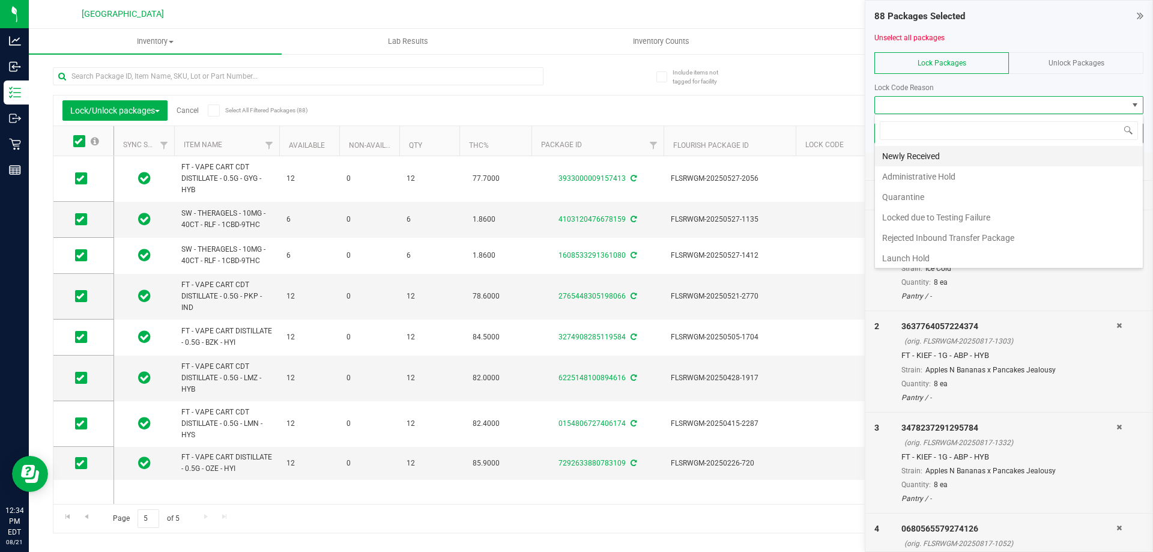
click at [938, 154] on li "Newly Received" at bounding box center [1009, 156] width 268 height 20
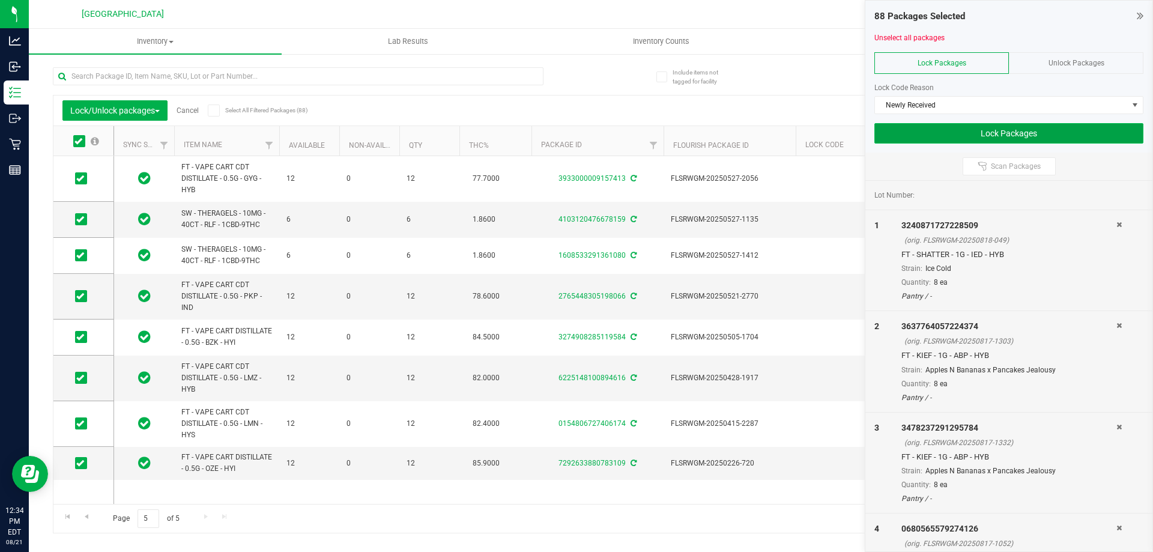
click at [1003, 128] on button "Lock Packages" at bounding box center [1008, 133] width 269 height 20
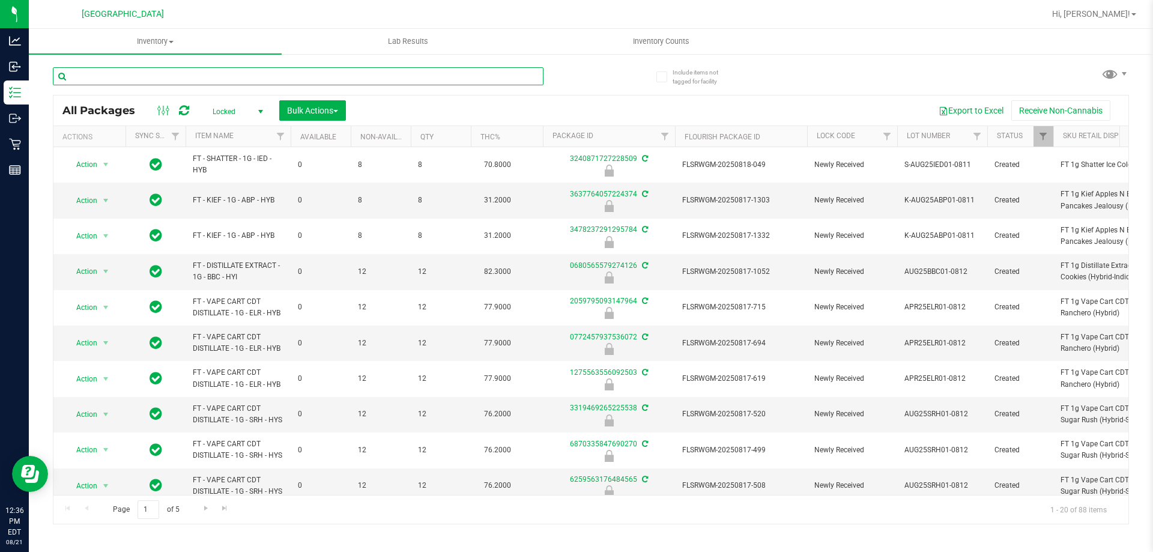
click at [421, 80] on input "text" at bounding box center [298, 76] width 490 height 18
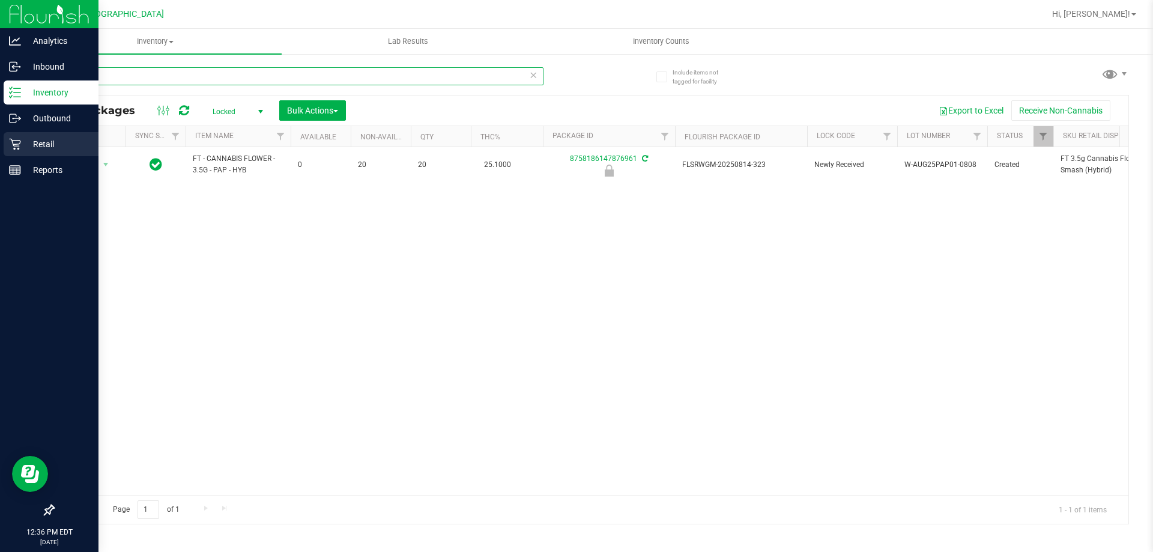
type input "lunar"
click at [29, 148] on p "Retail" at bounding box center [57, 144] width 72 height 14
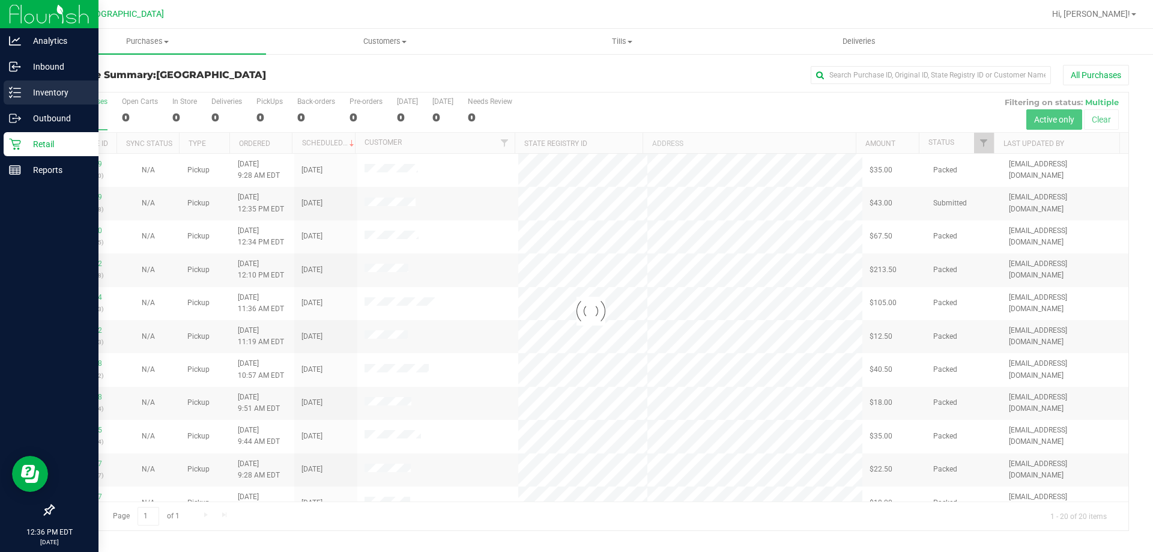
click at [42, 92] on p "Inventory" at bounding box center [57, 92] width 72 height 14
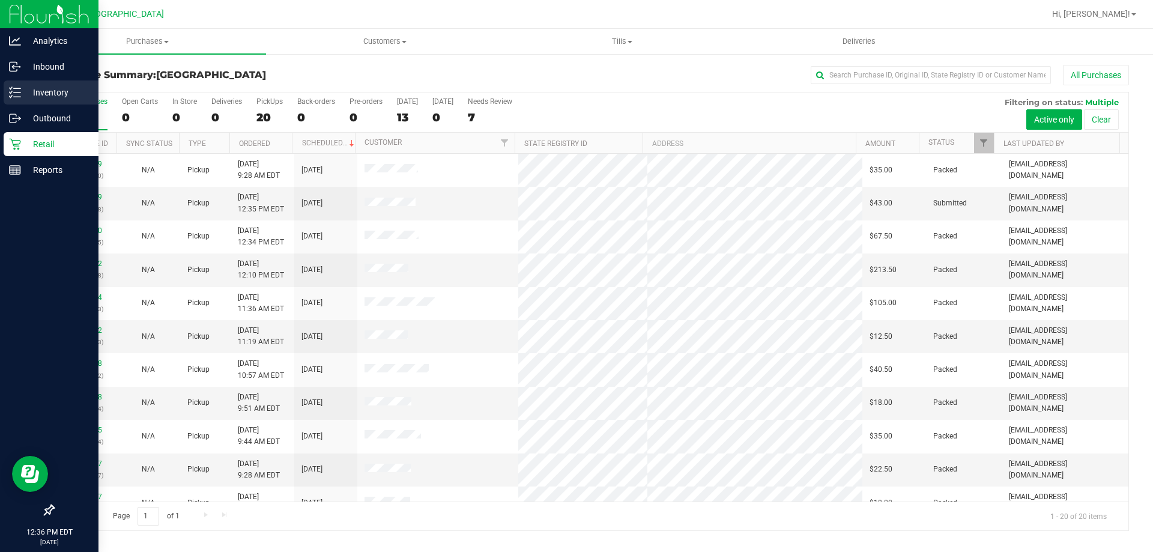
click at [43, 93] on p "Inventory" at bounding box center [57, 92] width 72 height 14
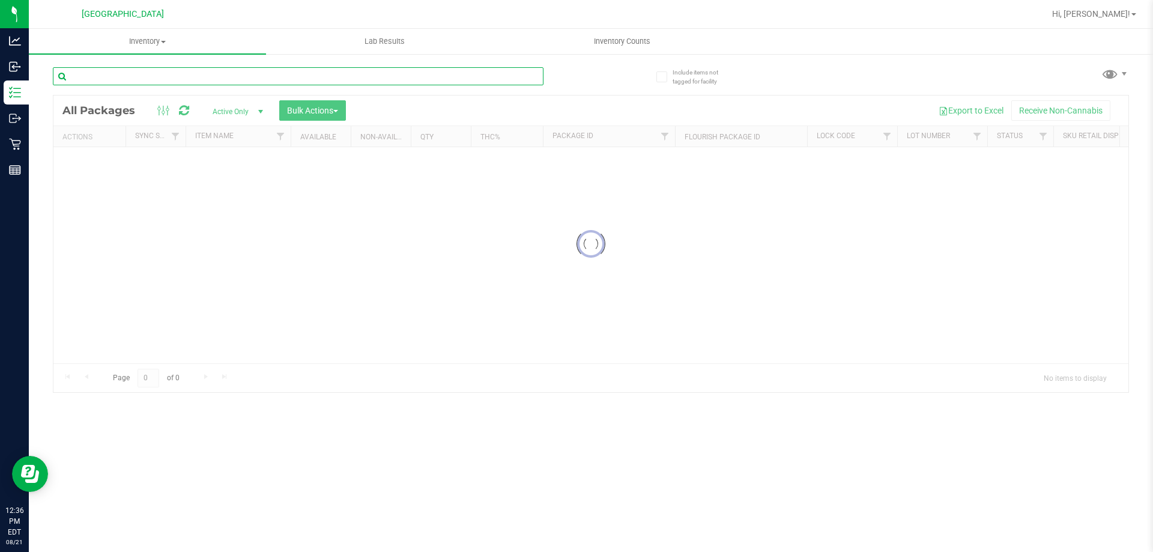
click at [154, 67] on input "text" at bounding box center [298, 76] width 490 height 18
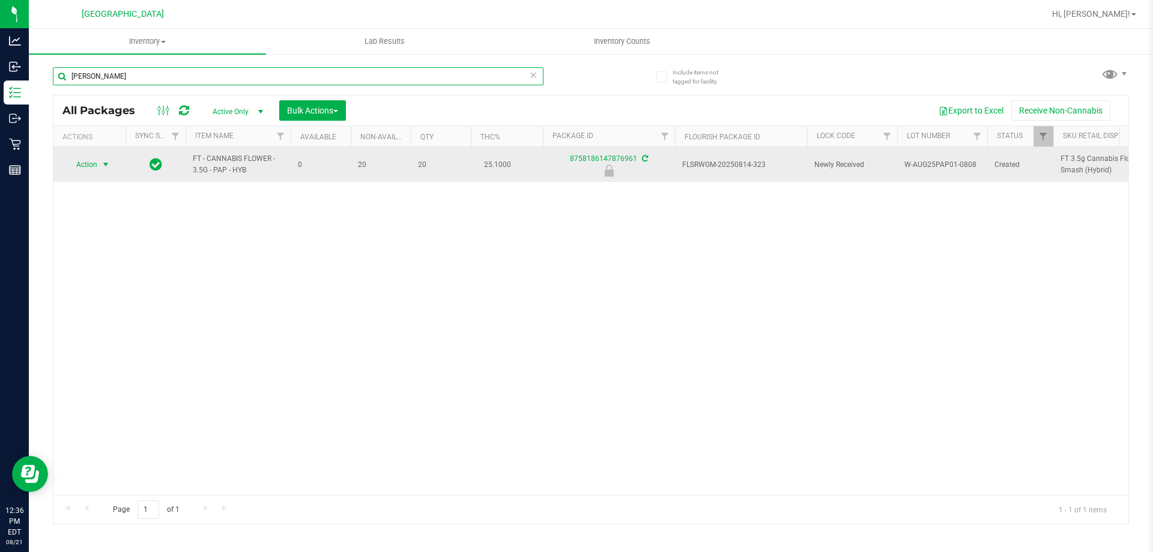
type input "[PERSON_NAME]"
click at [106, 160] on span "select" at bounding box center [106, 165] width 10 height 10
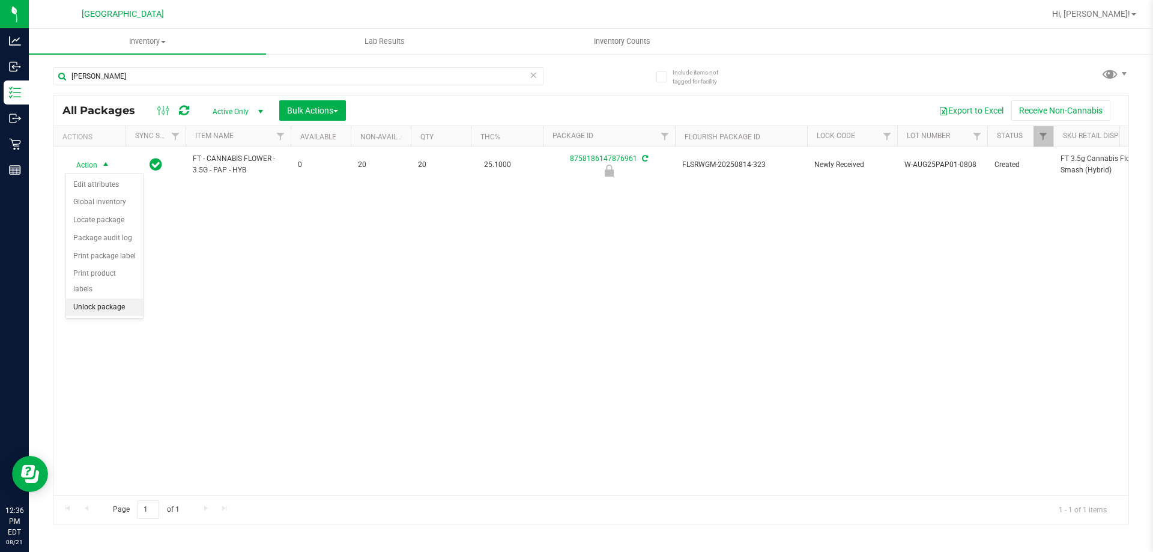
click at [110, 298] on li "Unlock package" at bounding box center [104, 307] width 77 height 18
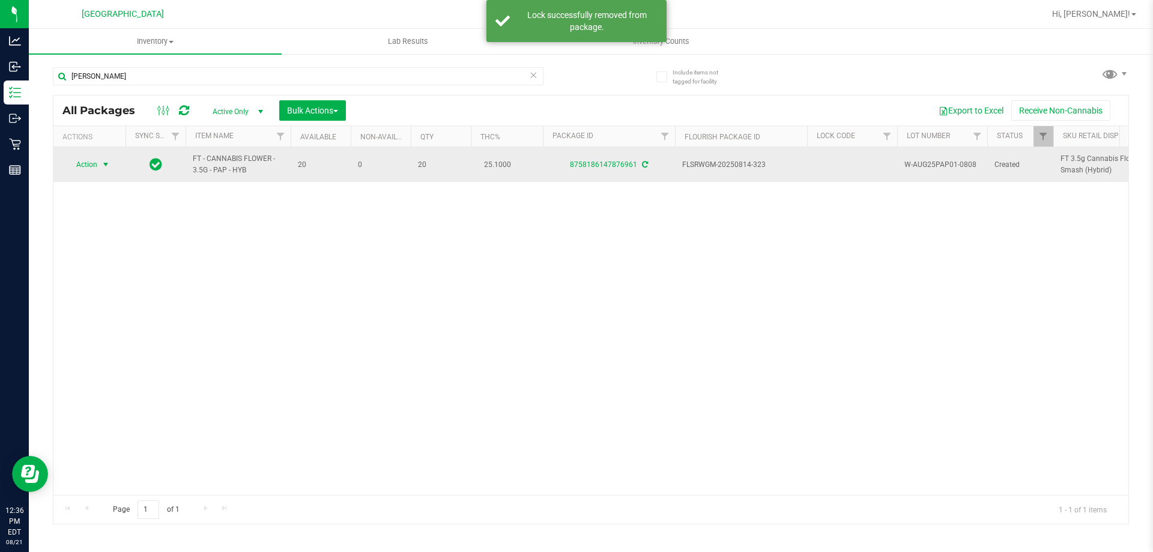
click at [104, 163] on span "select" at bounding box center [106, 165] width 10 height 10
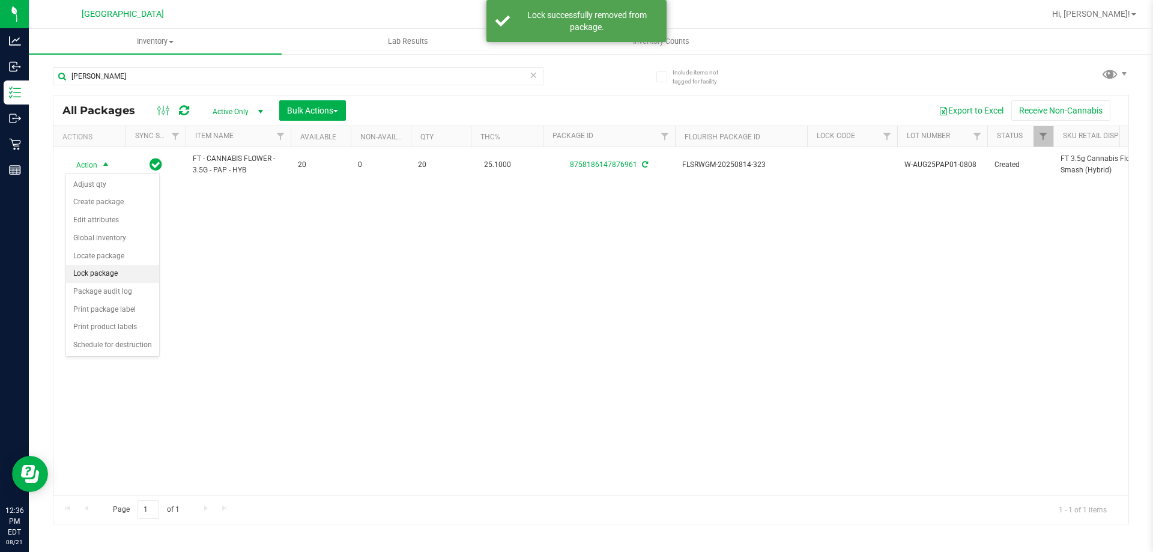
click at [105, 270] on li "Lock package" at bounding box center [112, 274] width 93 height 18
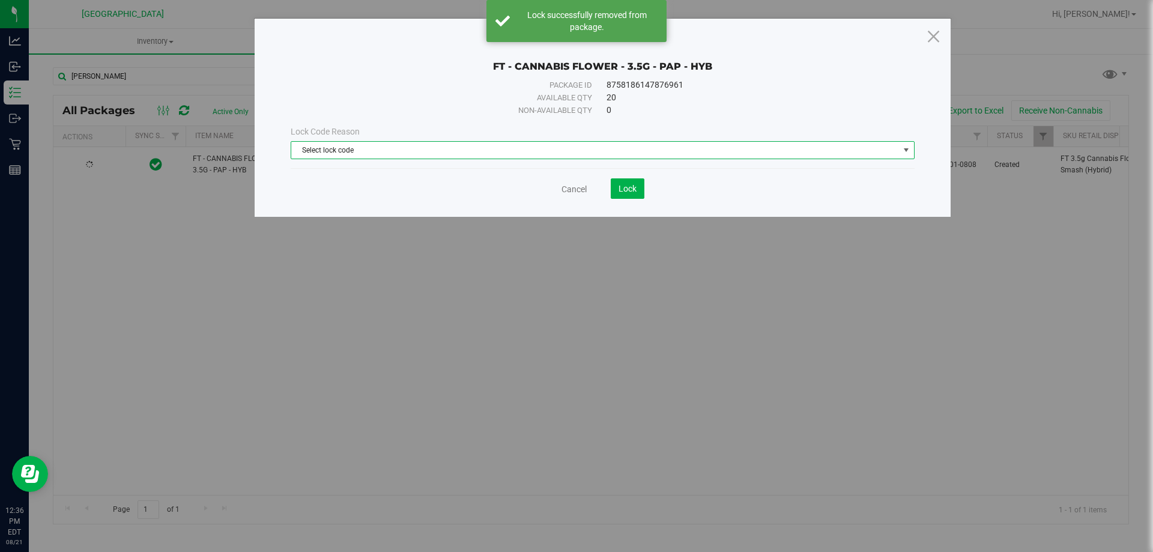
click at [559, 147] on span "Select lock code" at bounding box center [594, 150] width 607 height 17
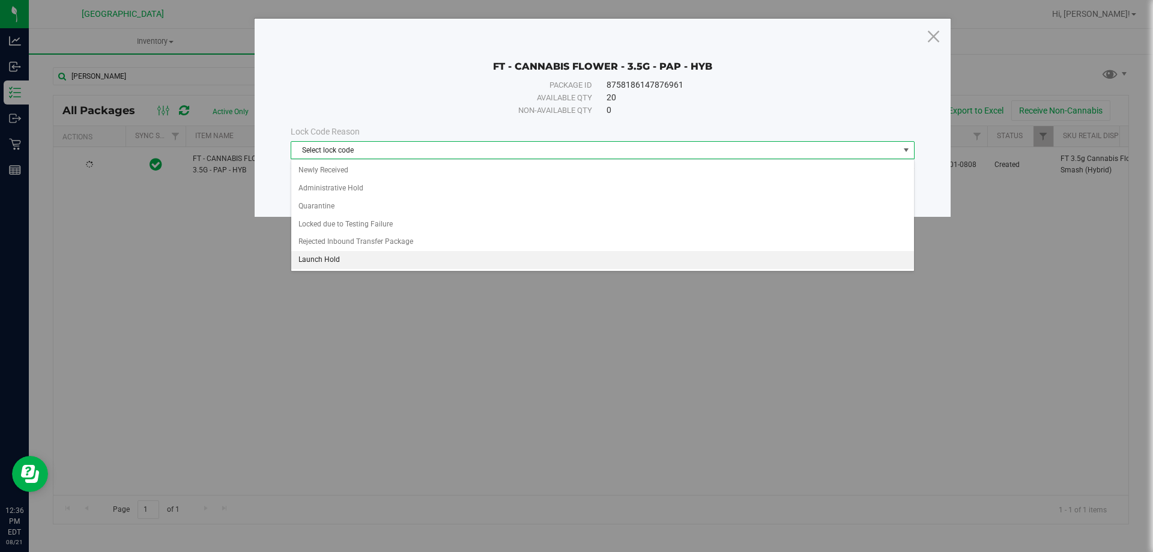
click at [423, 267] on li "Launch Hold" at bounding box center [602, 260] width 622 height 18
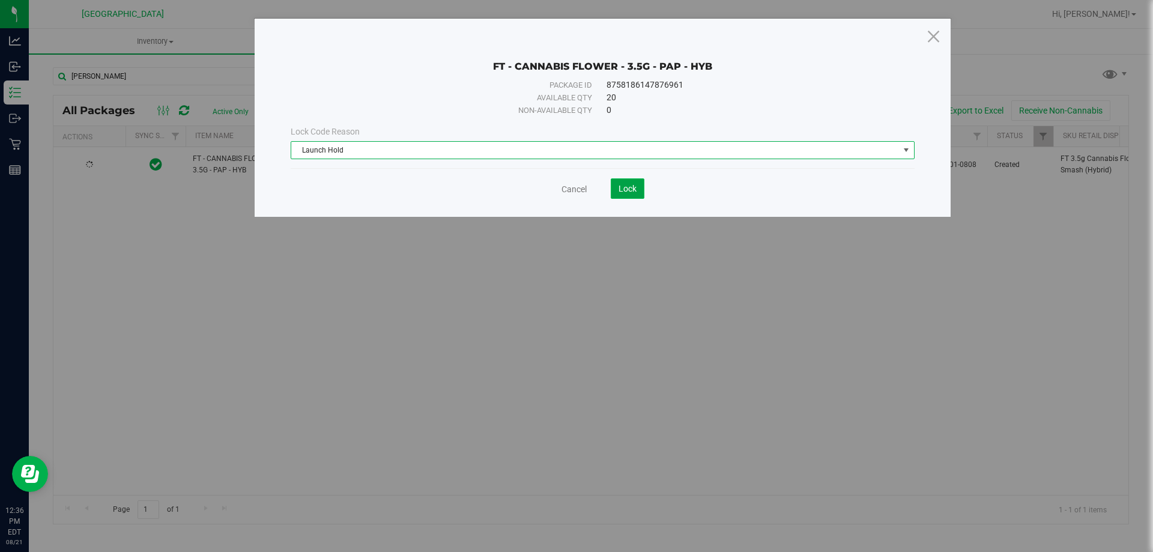
click at [615, 190] on button "Lock" at bounding box center [627, 188] width 34 height 20
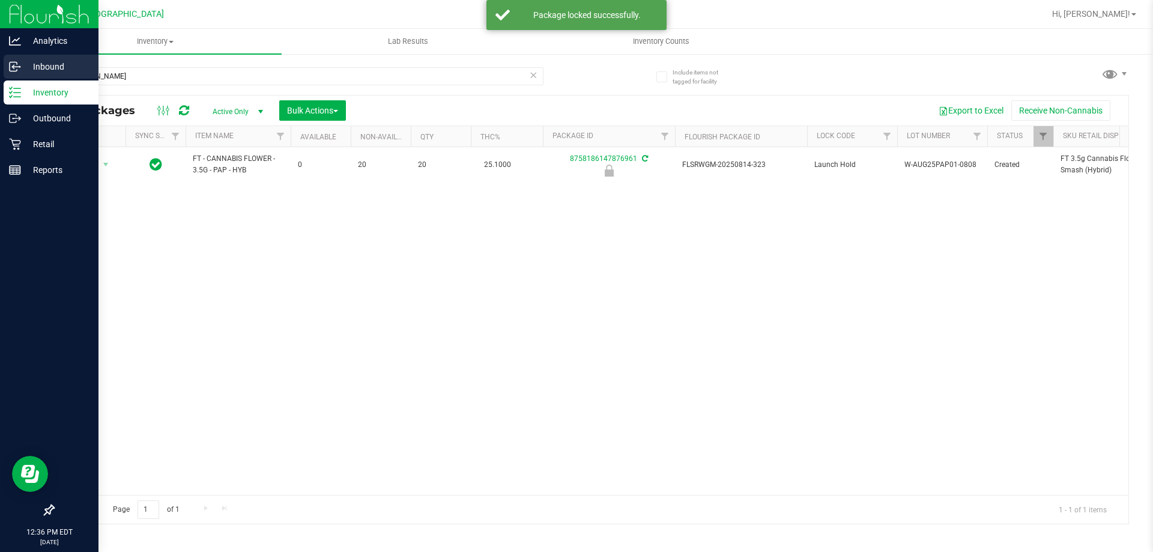
click at [18, 70] on icon at bounding box center [15, 67] width 12 height 12
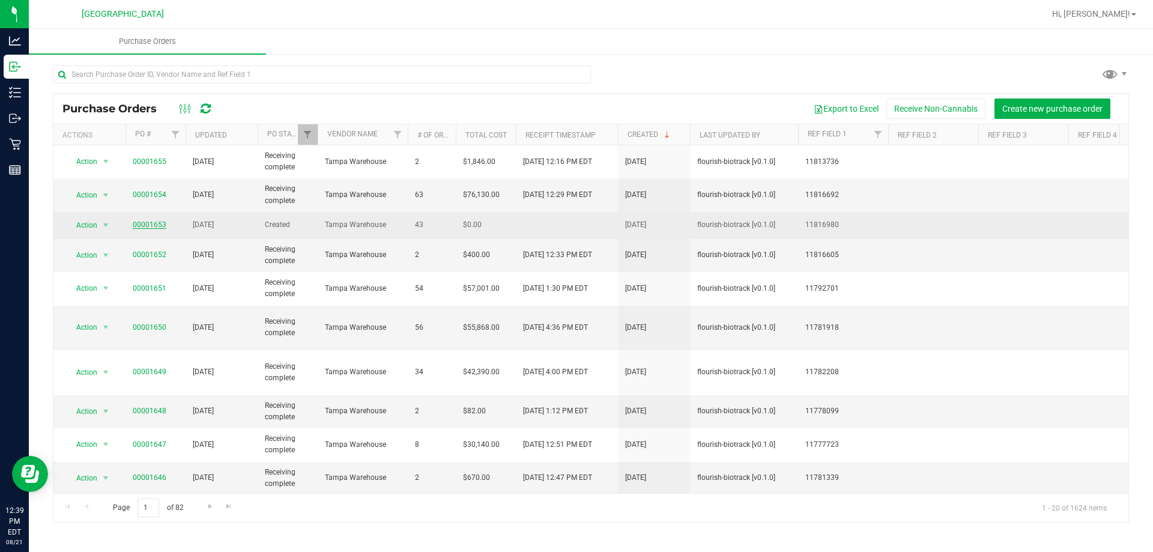
click at [151, 223] on link "00001653" at bounding box center [150, 224] width 34 height 8
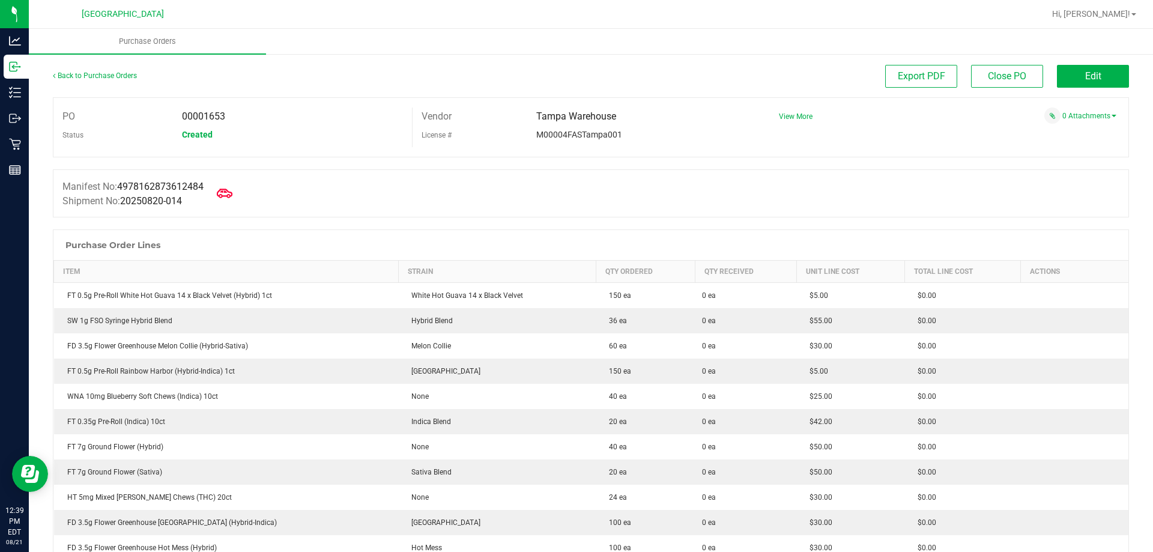
click at [227, 196] on icon at bounding box center [225, 192] width 16 height 9
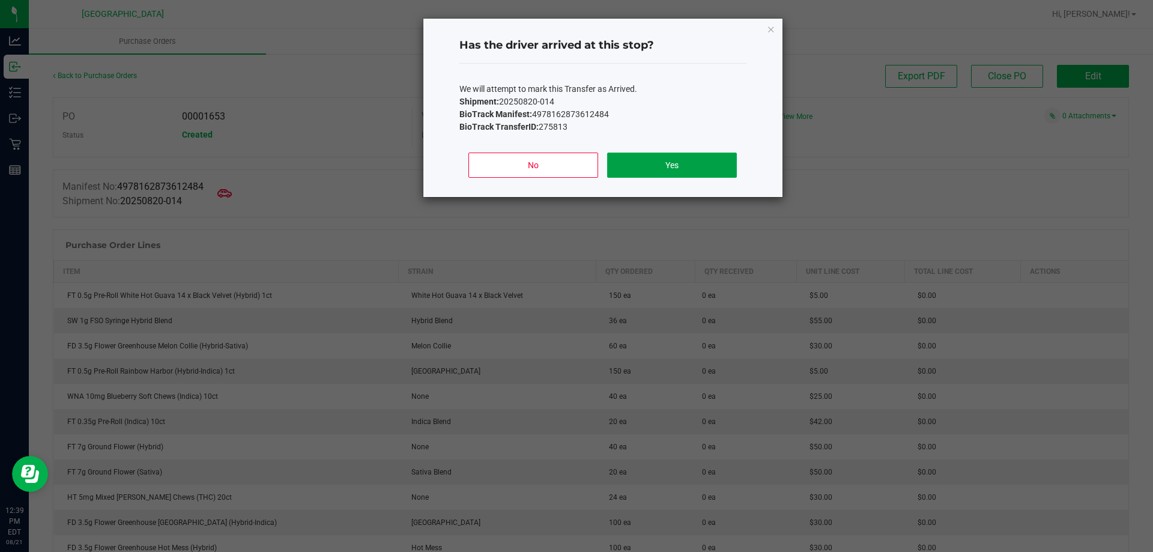
click at [663, 158] on button "Yes" at bounding box center [671, 164] width 129 height 25
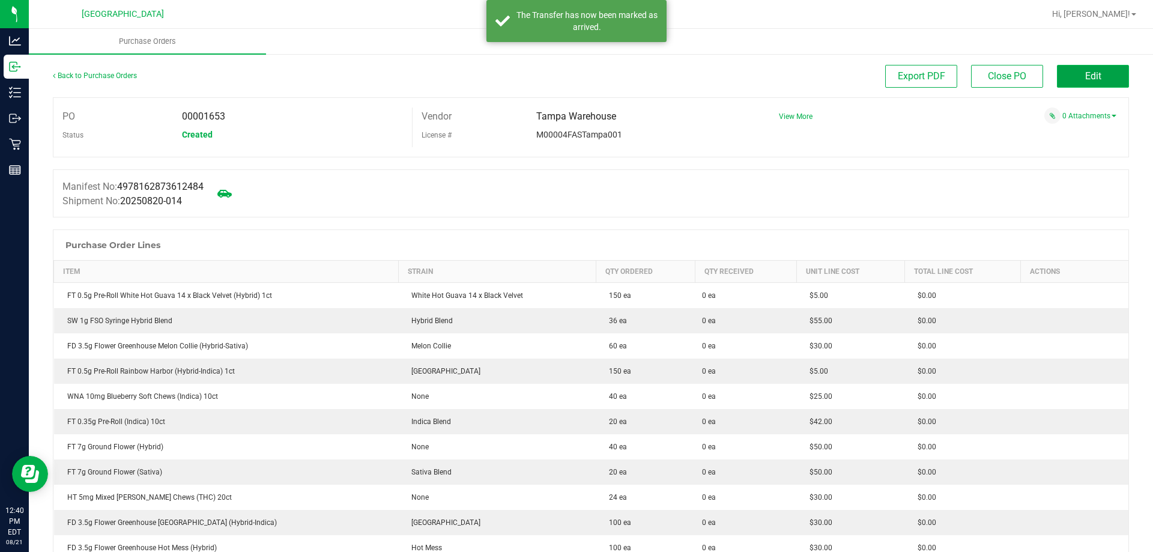
click at [1085, 77] on span "Edit" at bounding box center [1093, 75] width 16 height 11
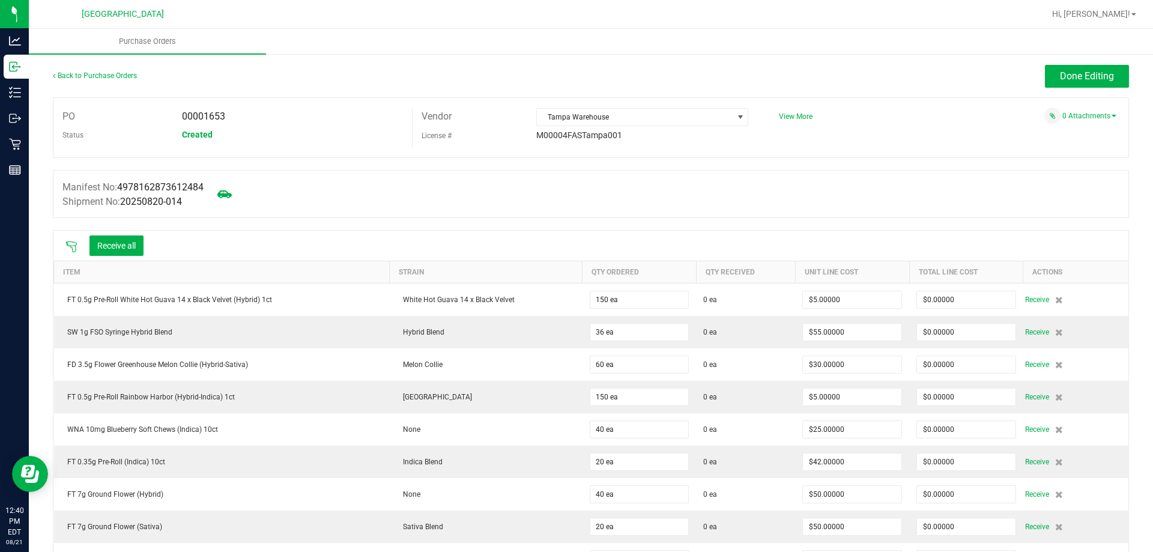
click at [72, 241] on icon at bounding box center [71, 246] width 11 height 11
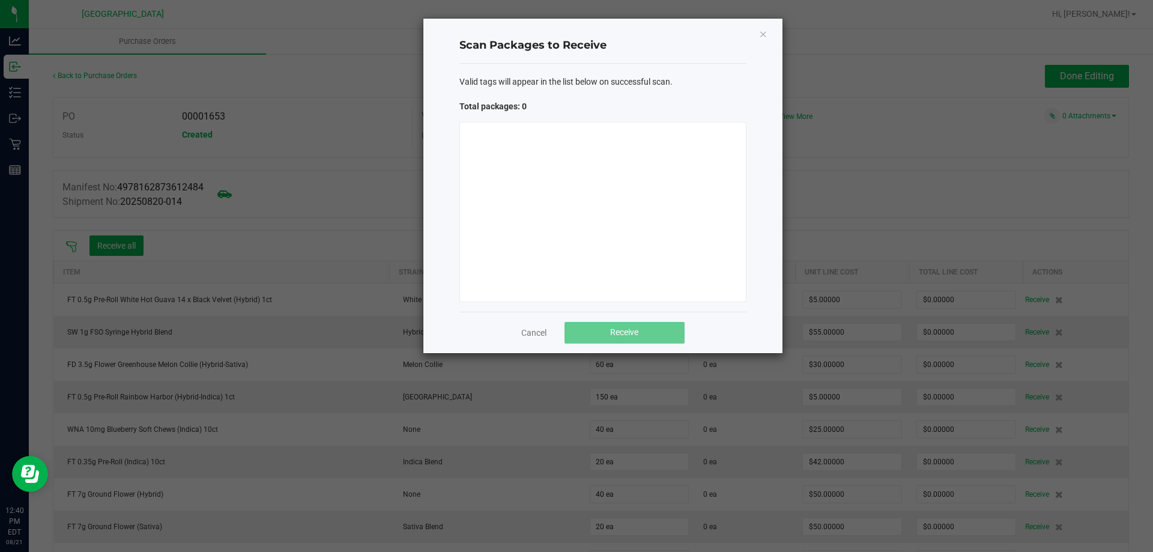
click at [501, 215] on div at bounding box center [602, 212] width 287 height 180
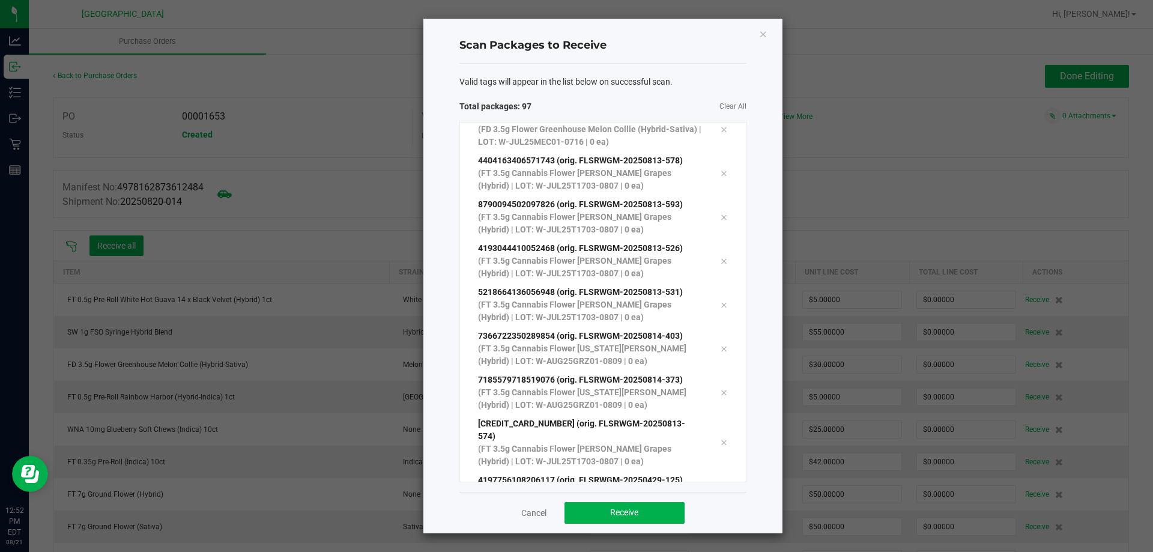
scroll to position [3922, 0]
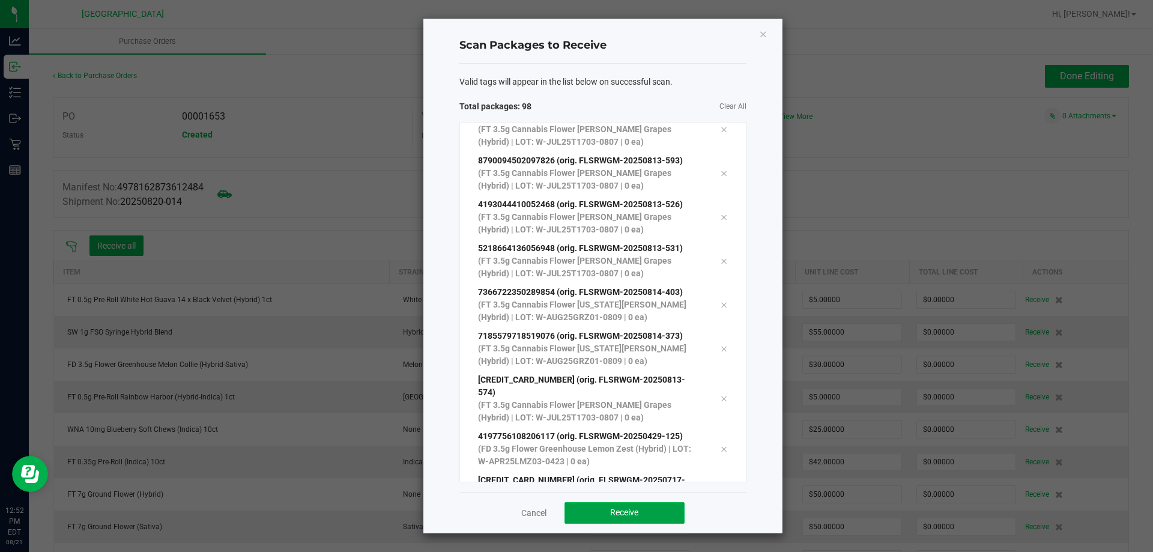
click at [622, 514] on span "Receive" at bounding box center [624, 512] width 28 height 10
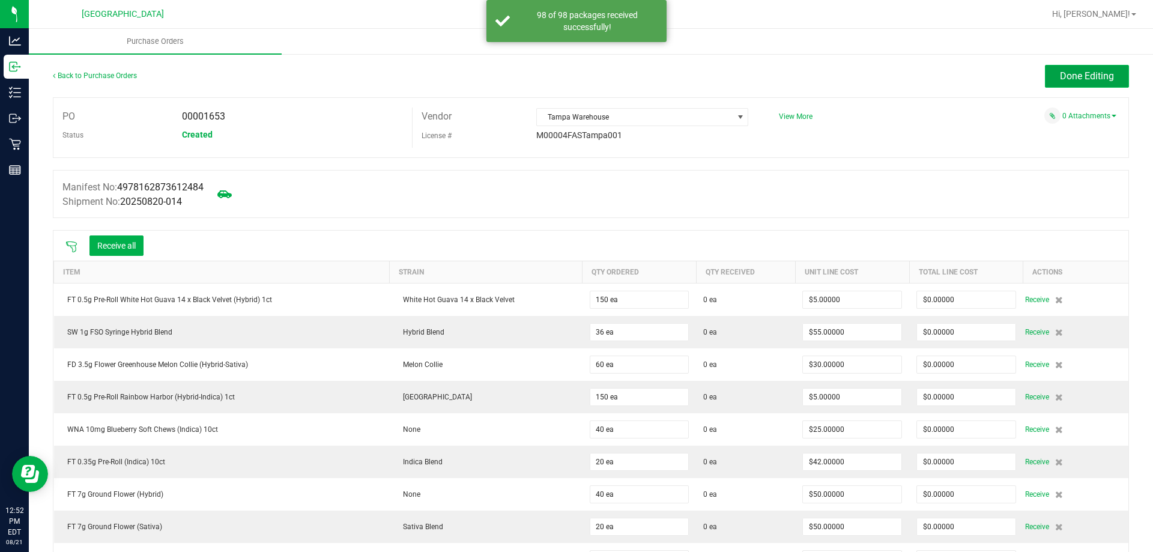
click at [1059, 73] on span "Done Editing" at bounding box center [1086, 75] width 54 height 11
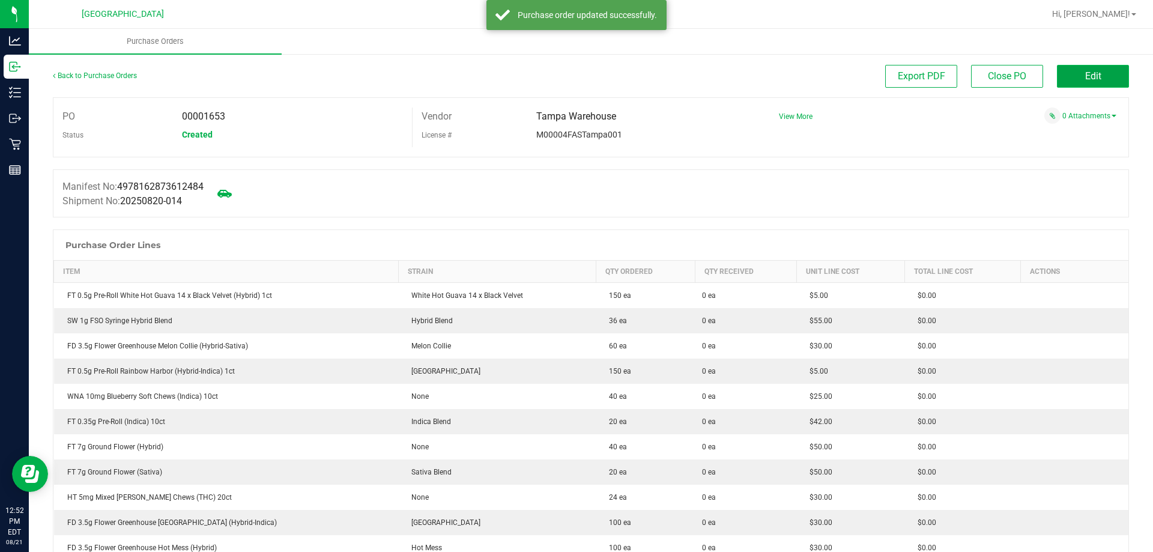
click at [1093, 72] on button "Edit" at bounding box center [1092, 76] width 72 height 23
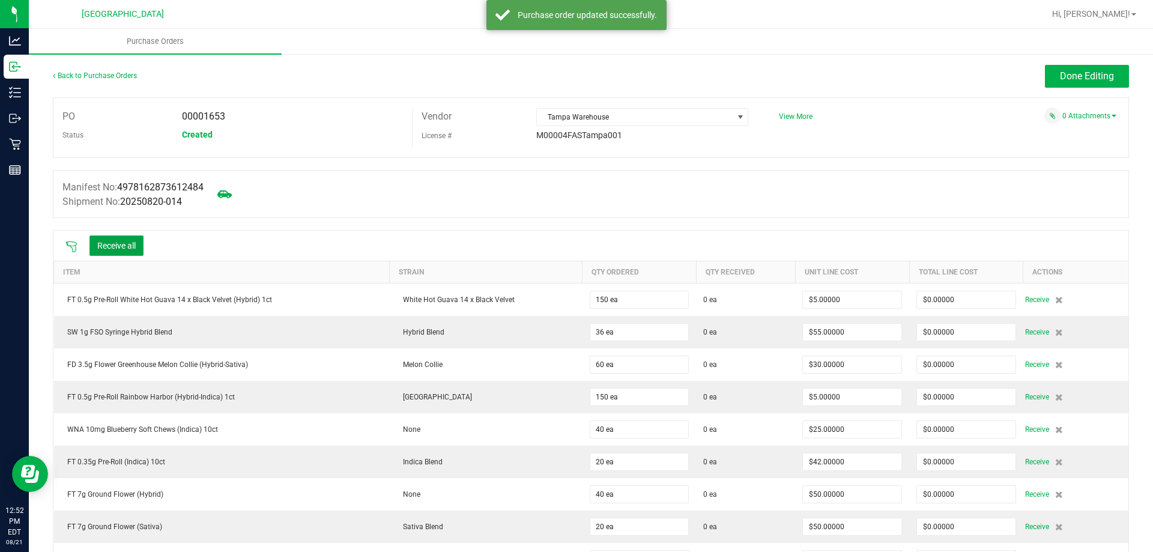
click at [108, 252] on button "Receive all" at bounding box center [116, 245] width 54 height 20
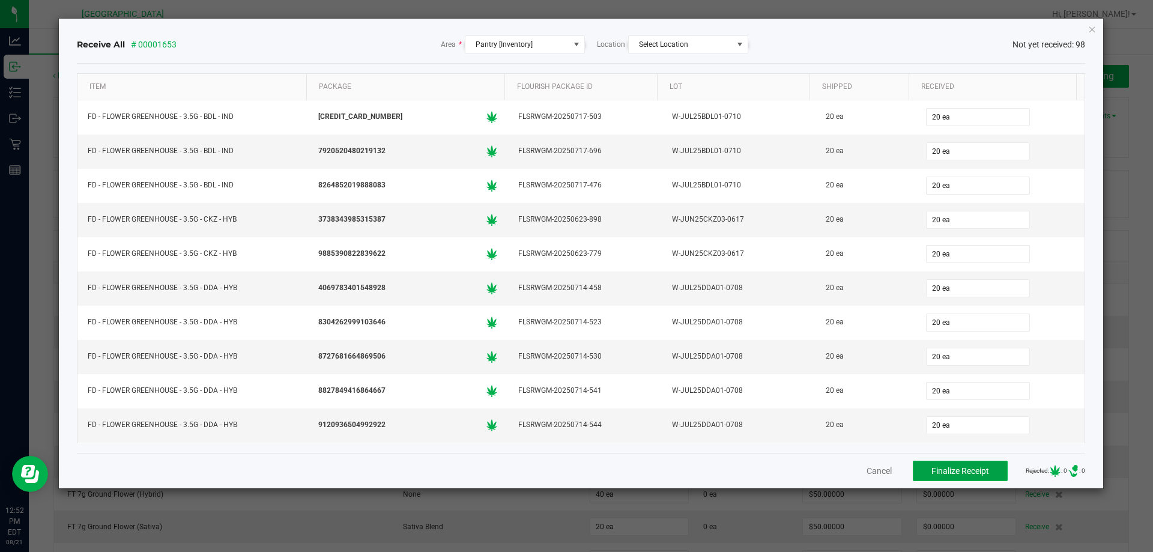
click at [944, 474] on span "Finalize Receipt" at bounding box center [960, 471] width 58 height 10
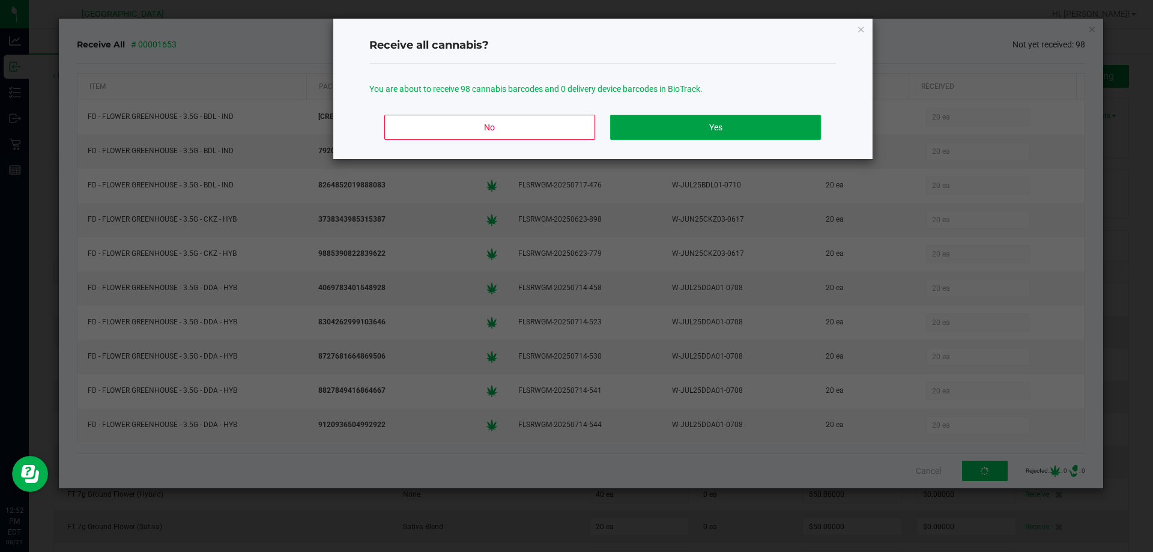
click at [740, 126] on button "Yes" at bounding box center [715, 127] width 210 height 25
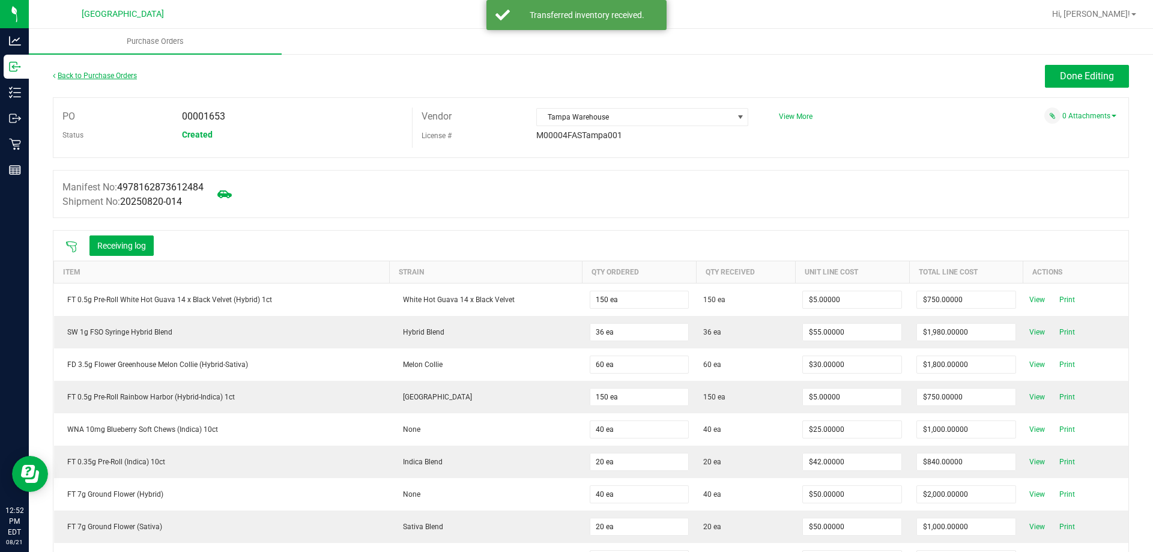
click at [107, 76] on link "Back to Purchase Orders" at bounding box center [95, 75] width 84 height 8
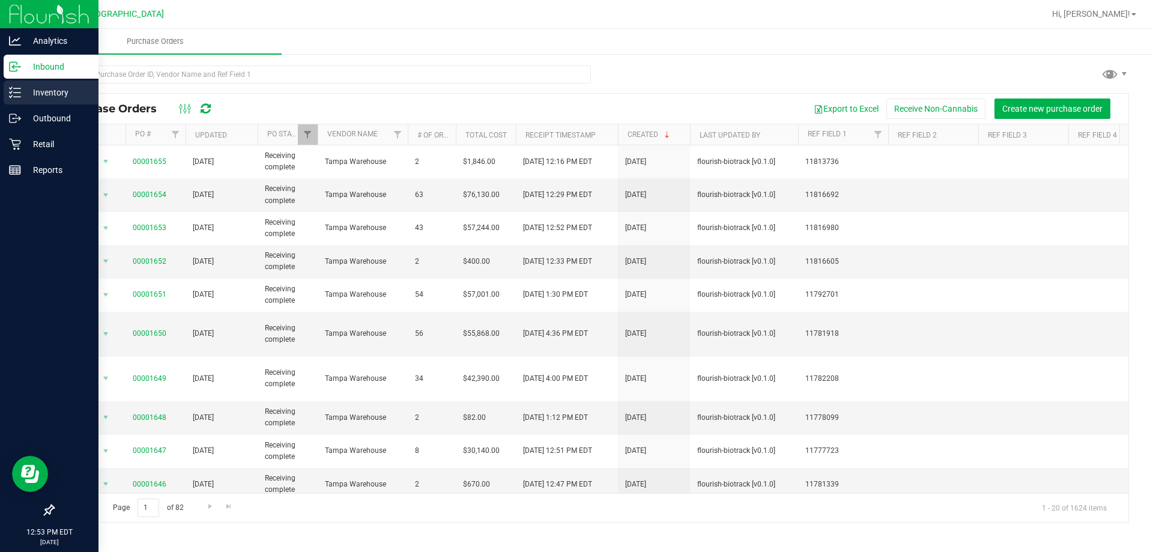
click at [24, 97] on p "Inventory" at bounding box center [57, 92] width 72 height 14
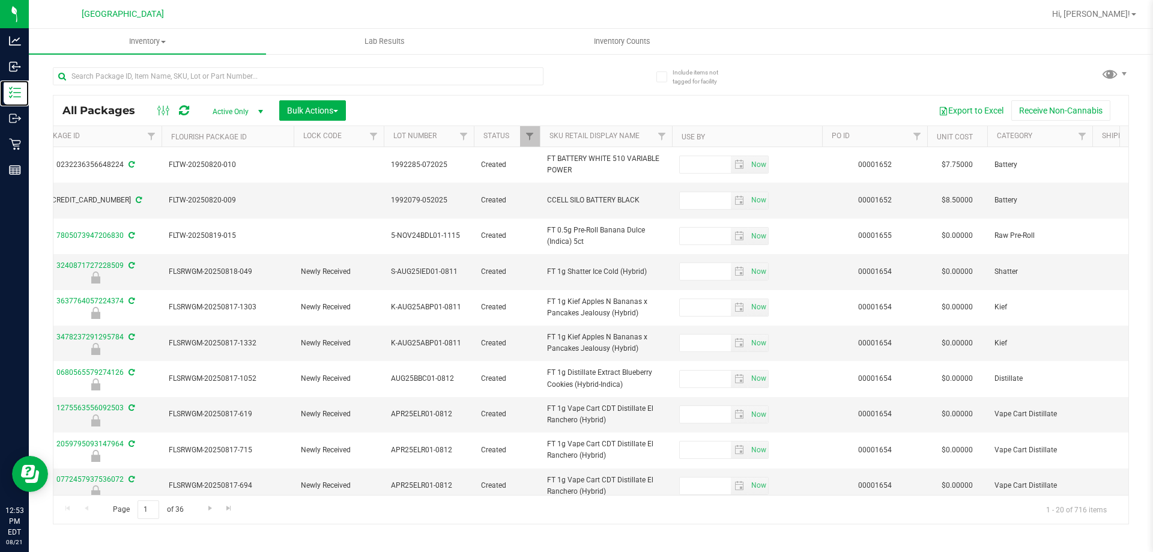
scroll to position [0, 518]
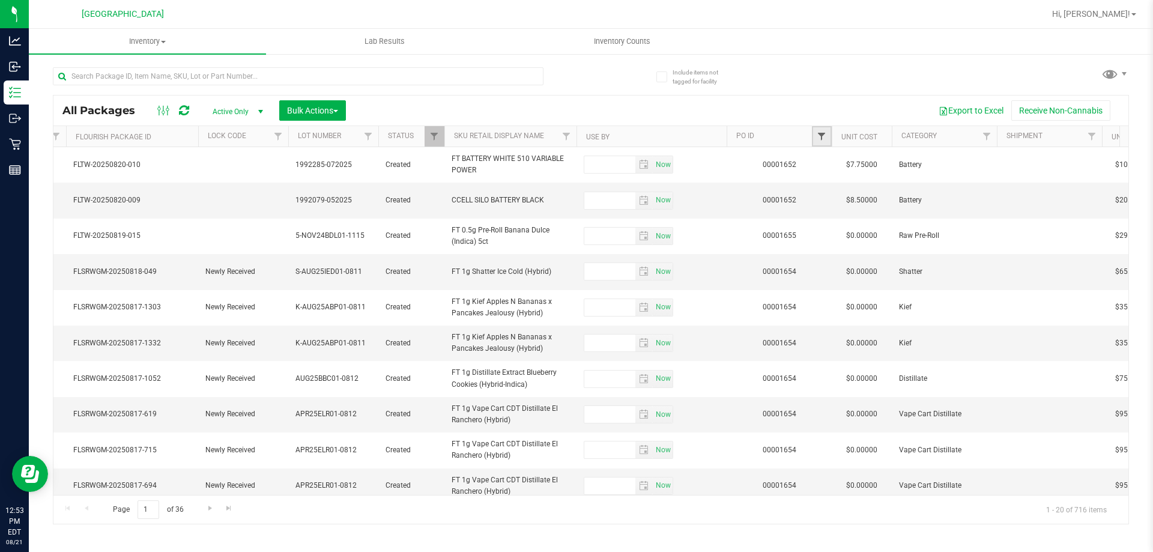
click at [821, 136] on span "Filter" at bounding box center [821, 136] width 10 height 10
type input "1653"
click at [819, 181] on button "Filter" at bounding box center [848, 194] width 58 height 26
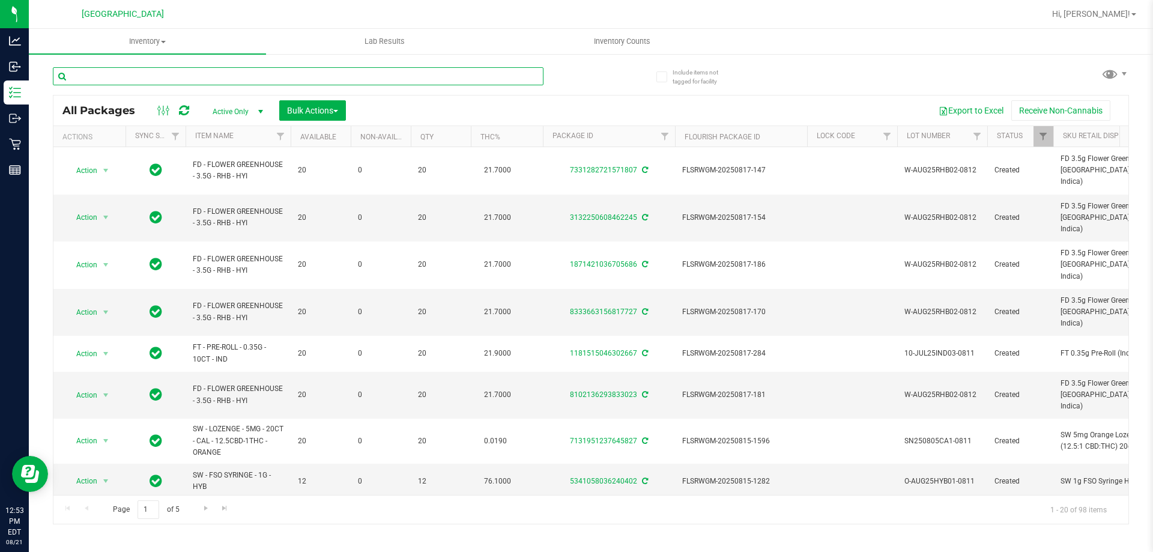
click at [151, 80] on input "text" at bounding box center [298, 76] width 490 height 18
type input "grz"
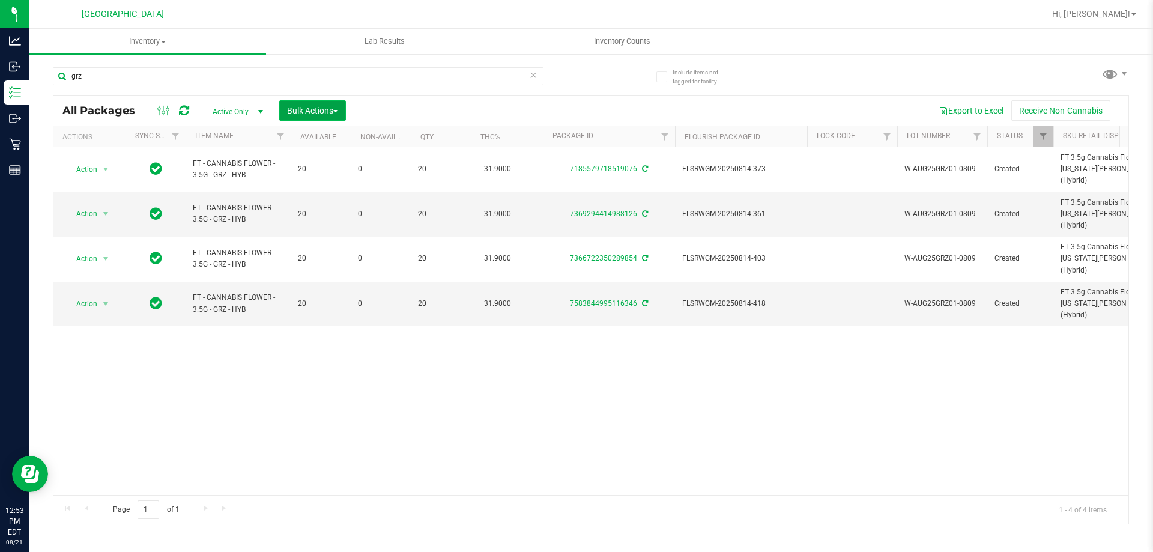
click at [303, 109] on span "Bulk Actions" at bounding box center [312, 111] width 51 height 10
click at [246, 333] on div "Action Action Adjust qty Create package Edit attributes Global inventory Locate…" at bounding box center [590, 321] width 1074 height 348
click at [318, 228] on span "Lock/Unlock packages" at bounding box center [327, 226] width 82 height 10
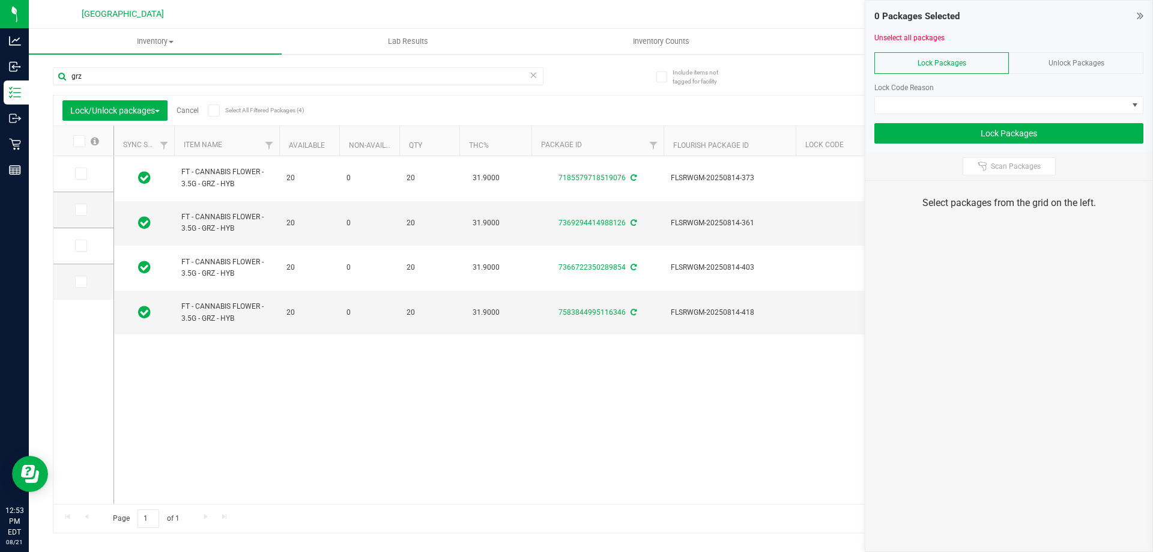
click at [83, 140] on span at bounding box center [79, 141] width 12 height 12
click at [80, 141] on icon at bounding box center [78, 141] width 8 height 0
click at [0, 0] on input "checkbox" at bounding box center [0, 0] width 0 height 0
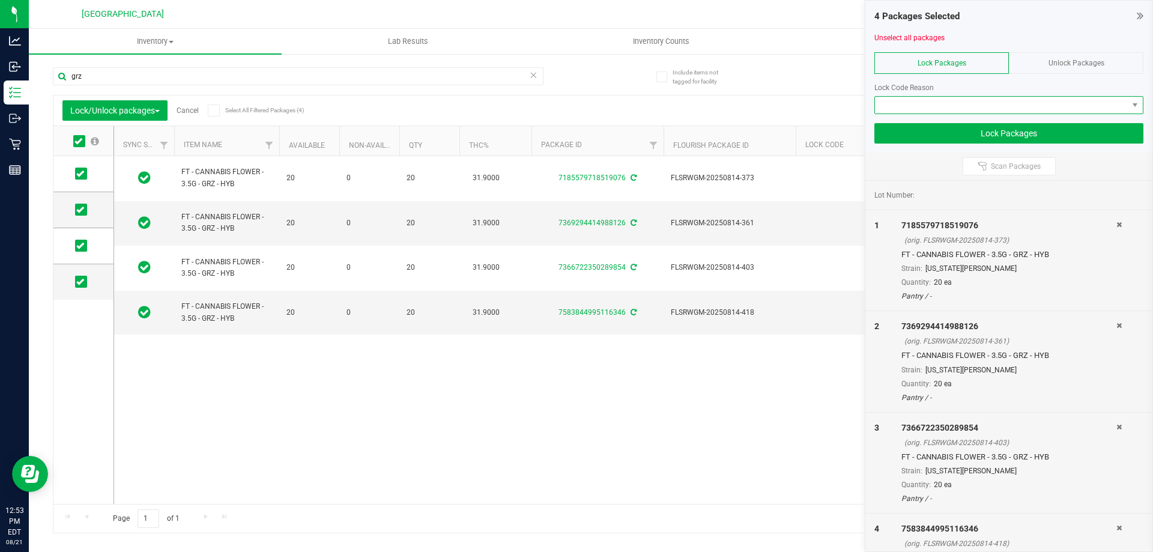
click at [1025, 108] on span at bounding box center [1001, 105] width 253 height 17
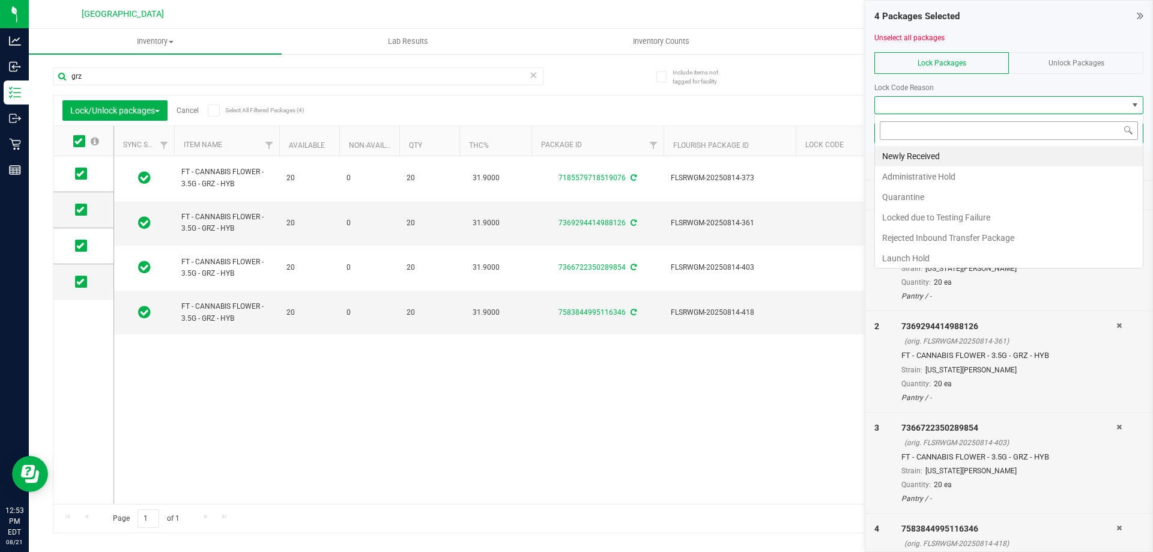
scroll to position [18, 269]
click at [915, 260] on li "Launch Hold" at bounding box center [1009, 258] width 268 height 20
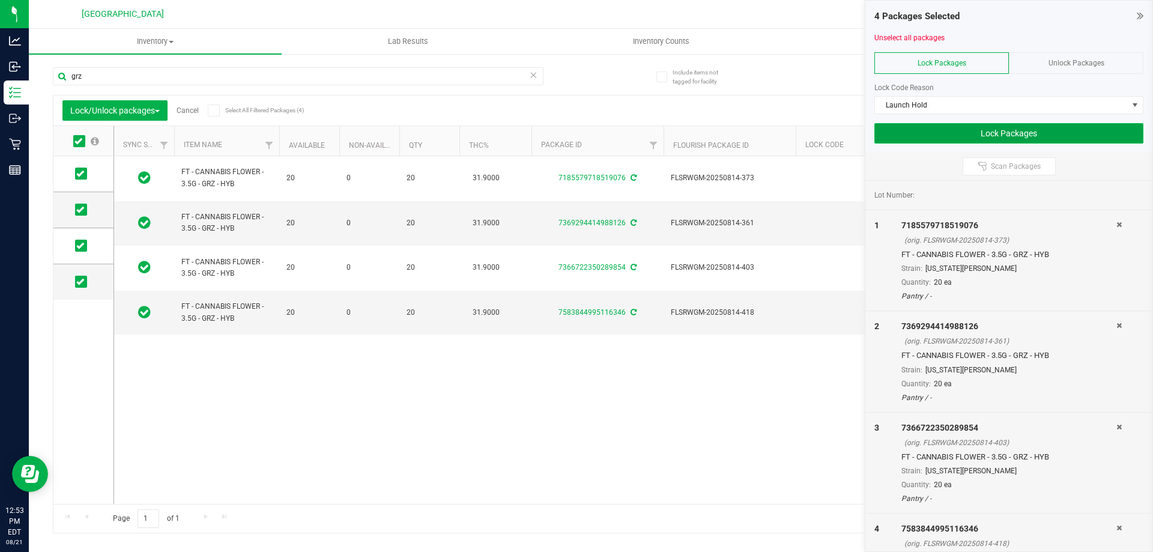
click at [1005, 133] on button "Lock Packages" at bounding box center [1008, 133] width 269 height 20
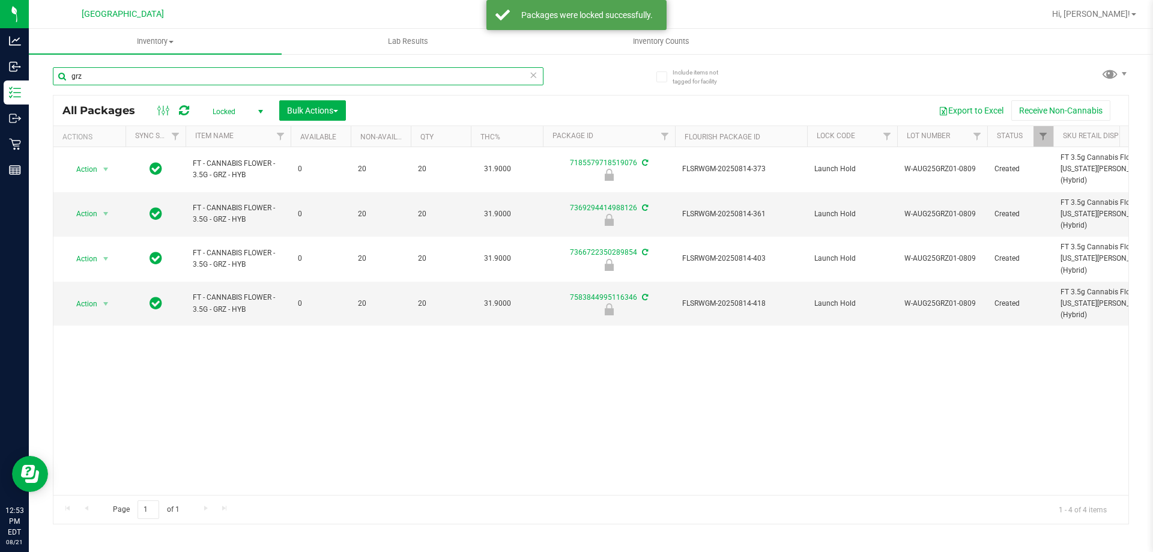
click at [211, 86] on div "grz" at bounding box center [298, 81] width 490 height 28
click at [210, 86] on div "grz" at bounding box center [298, 81] width 490 height 28
click at [202, 74] on input "grz" at bounding box center [298, 76] width 490 height 18
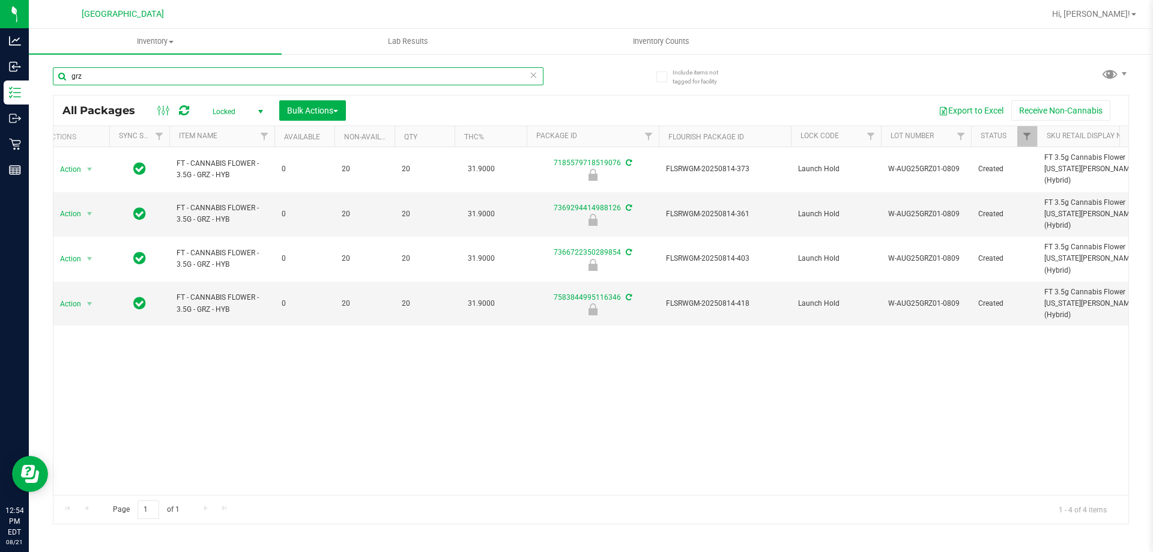
scroll to position [0, 3]
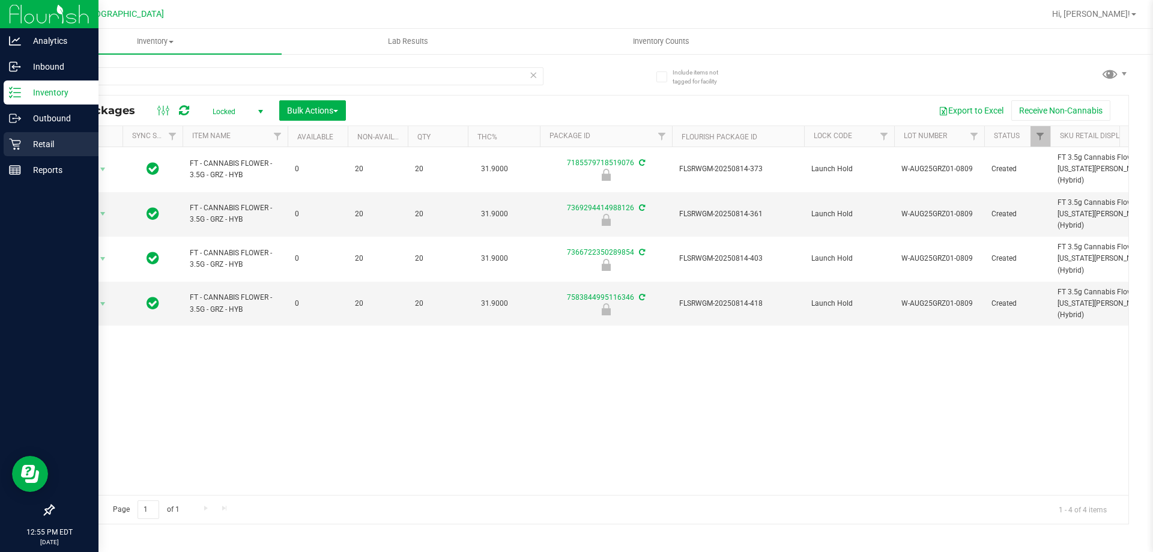
click at [28, 136] on div "Retail" at bounding box center [51, 144] width 95 height 24
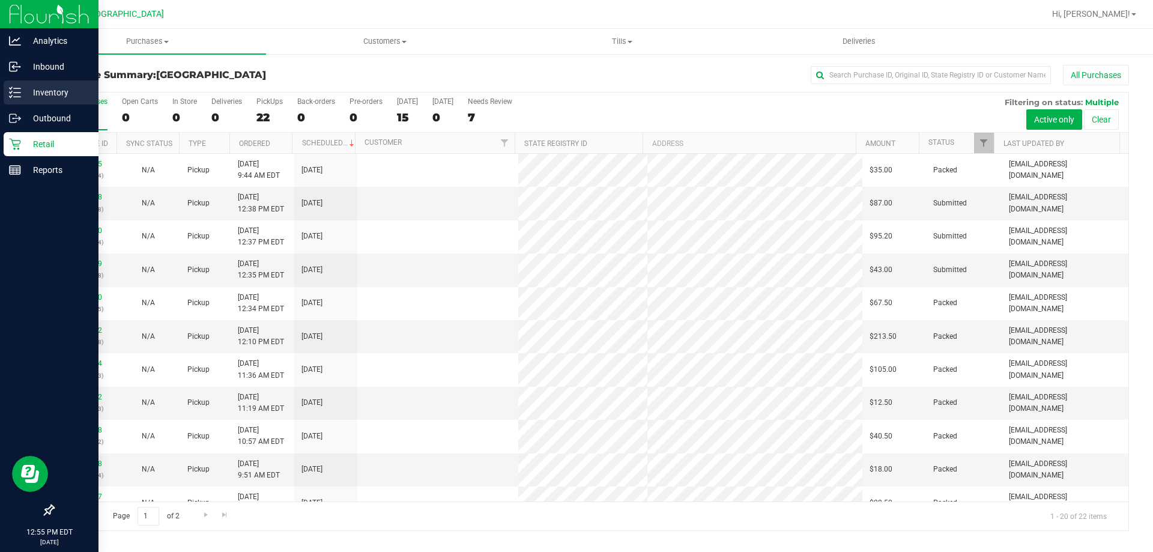
click at [34, 92] on p "Inventory" at bounding box center [57, 92] width 72 height 14
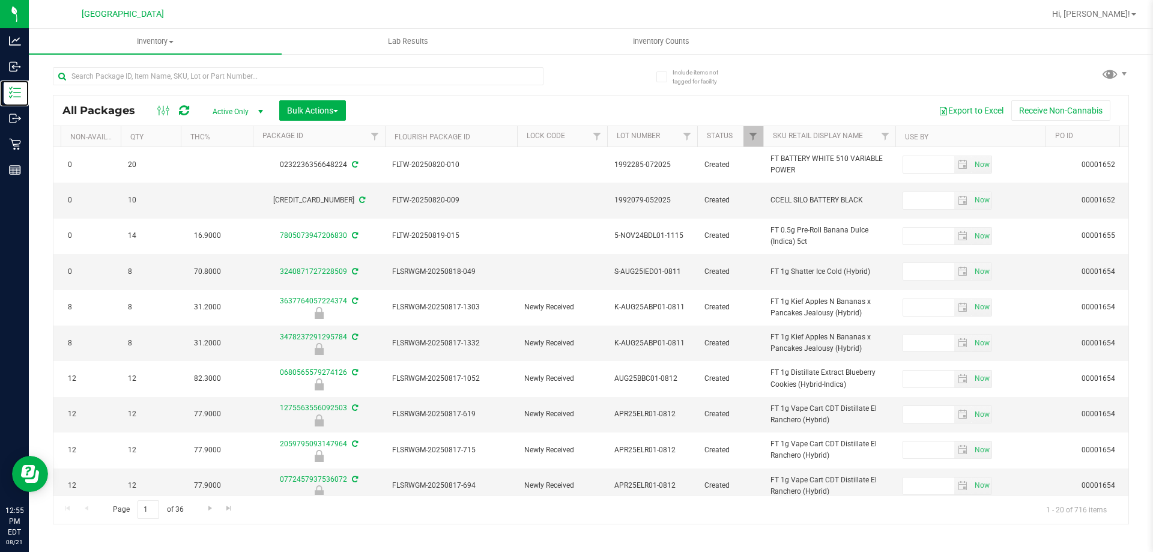
scroll to position [0, 363]
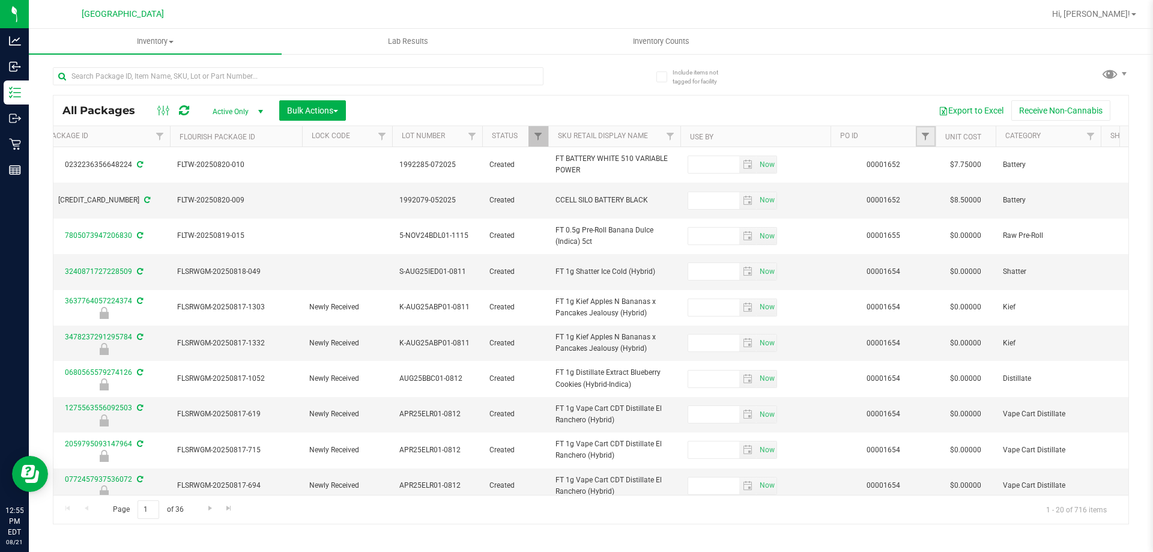
click at [919, 139] on link "Filter" at bounding box center [925, 136] width 20 height 20
click at [923, 181] on button "Filter" at bounding box center [952, 194] width 58 height 26
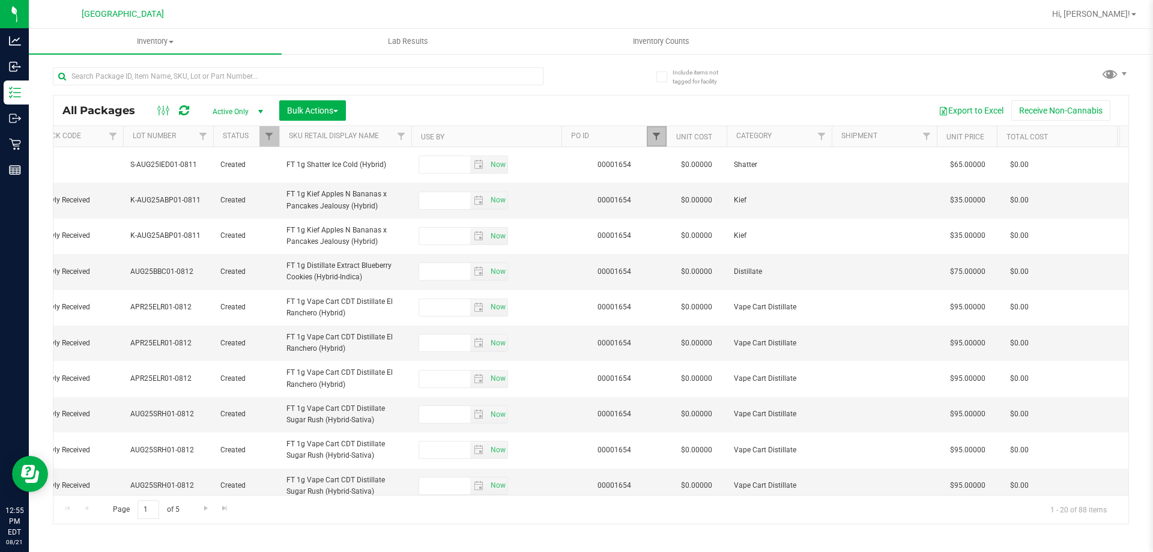
click at [657, 134] on span "Filter" at bounding box center [656, 136] width 10 height 10
click at [681, 161] on input "1654" at bounding box center [716, 163] width 124 height 18
type input "1655"
click at [654, 181] on button "Filter" at bounding box center [683, 194] width 58 height 26
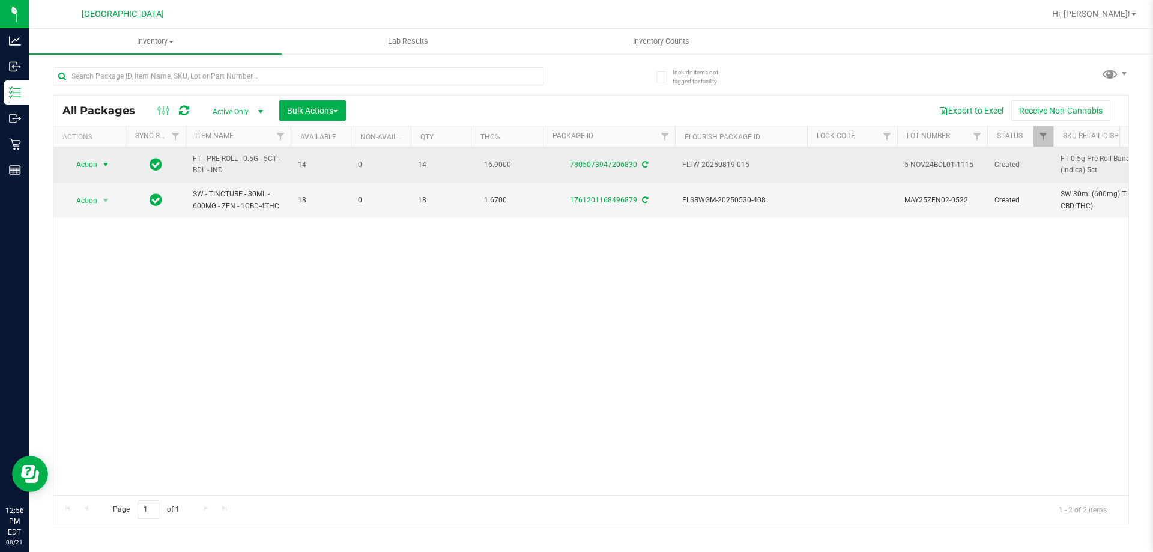
click at [106, 165] on span "select" at bounding box center [106, 165] width 10 height 10
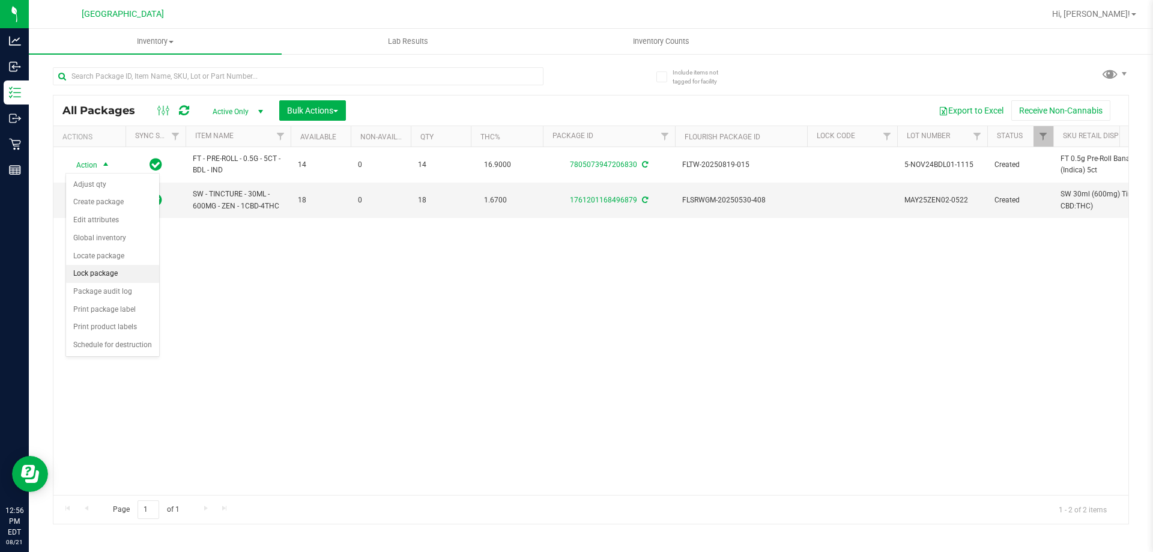
click at [106, 272] on li "Lock package" at bounding box center [112, 274] width 93 height 18
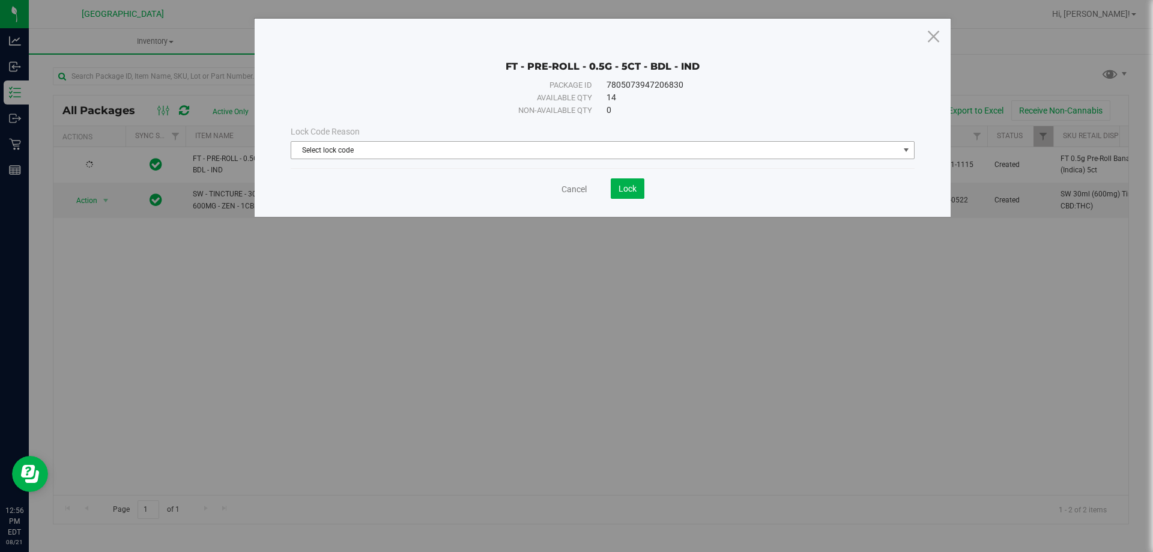
click at [537, 146] on span "Select lock code" at bounding box center [594, 150] width 607 height 17
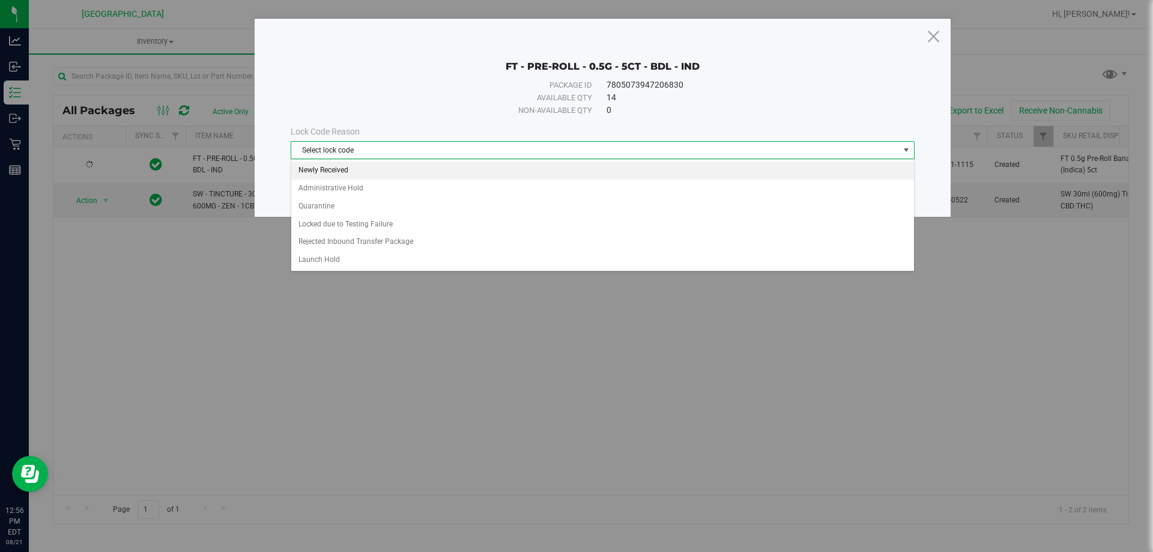
click at [381, 172] on li "Newly Received" at bounding box center [602, 170] width 622 height 18
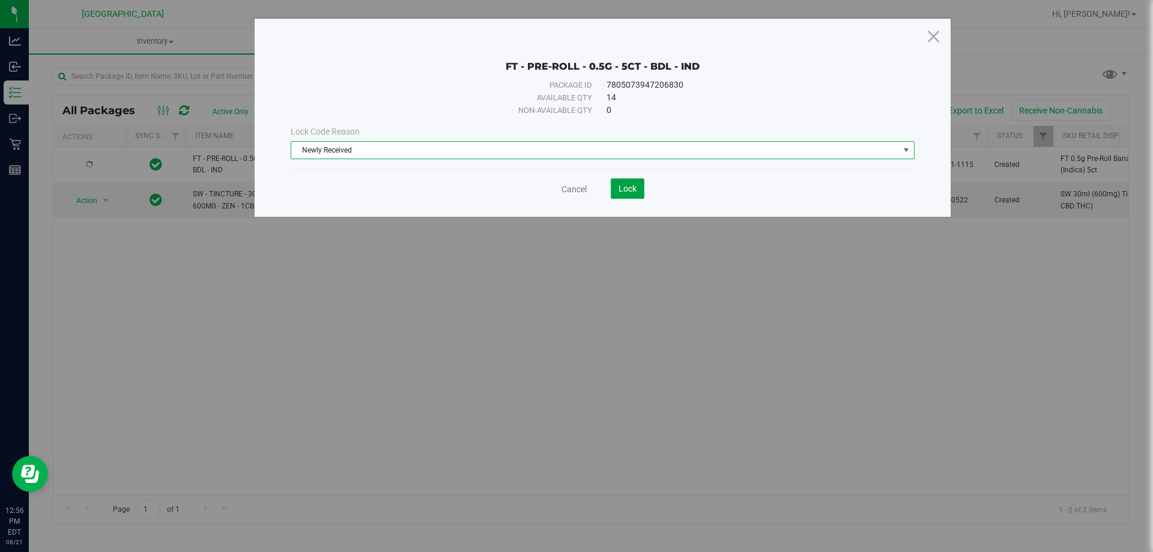
click at [626, 190] on span "Lock" at bounding box center [627, 189] width 18 height 10
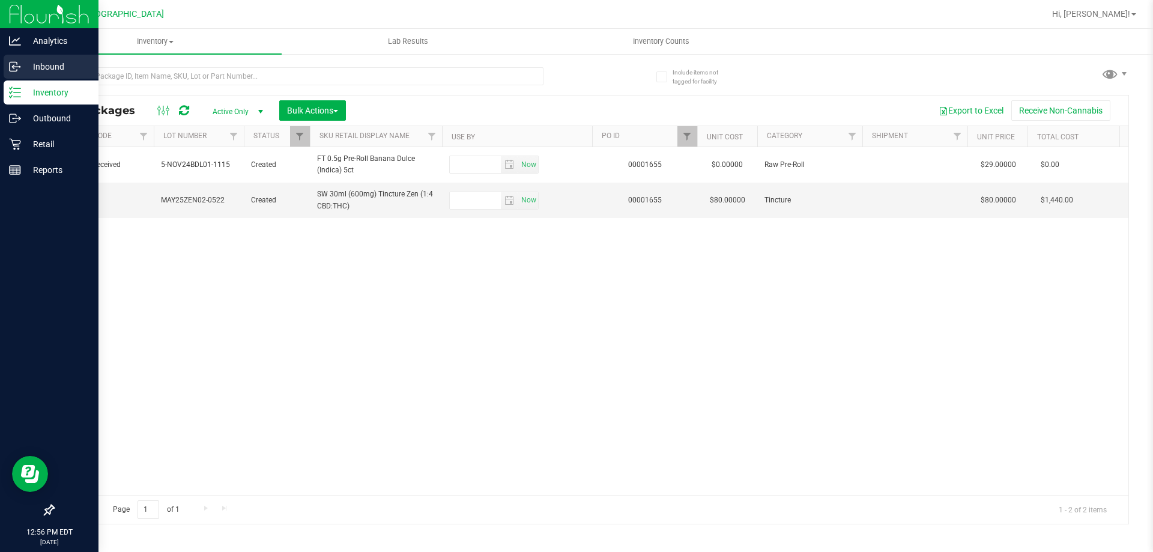
click at [27, 65] on p "Inbound" at bounding box center [57, 66] width 72 height 14
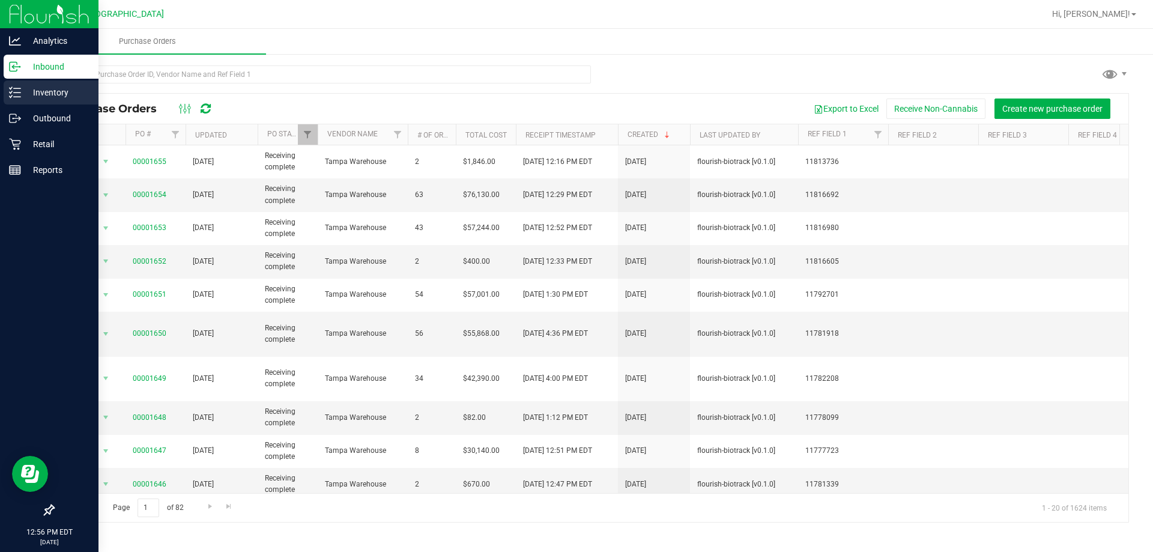
click at [46, 96] on p "Inventory" at bounding box center [57, 92] width 72 height 14
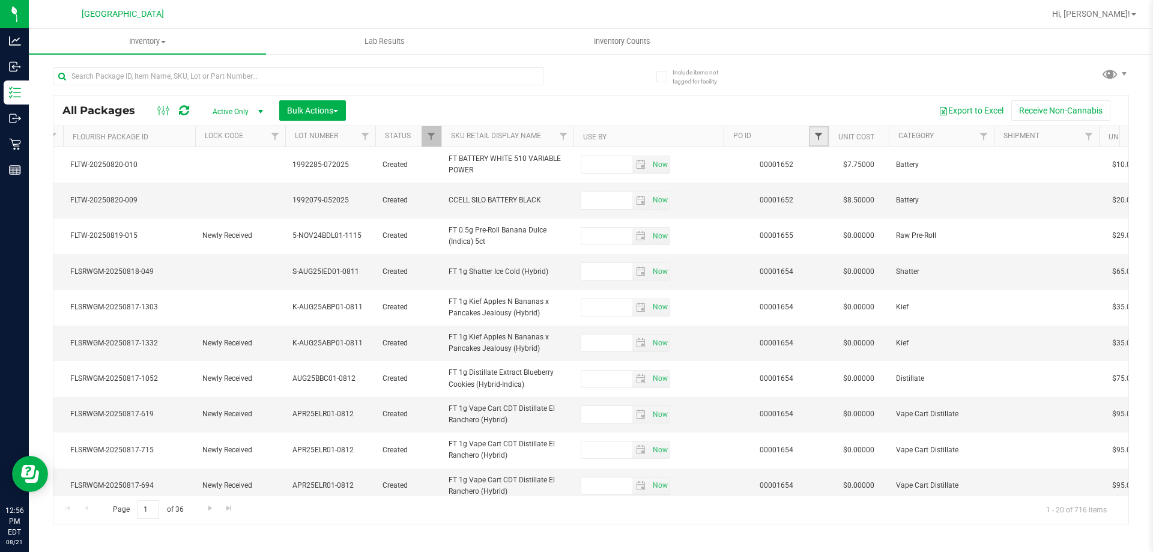
click at [816, 136] on span "Filter" at bounding box center [818, 136] width 10 height 10
type input "1653"
click at [816, 181] on button "Filter" at bounding box center [845, 194] width 58 height 26
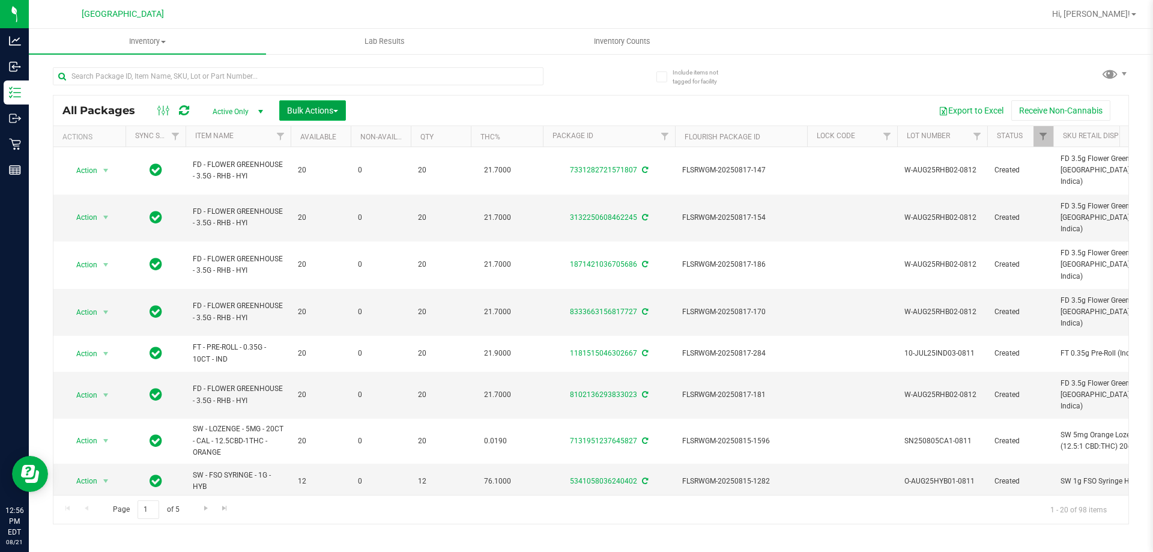
click at [300, 109] on span "Bulk Actions" at bounding box center [312, 111] width 51 height 10
click at [319, 230] on span "Lock/Unlock packages" at bounding box center [327, 226] width 82 height 10
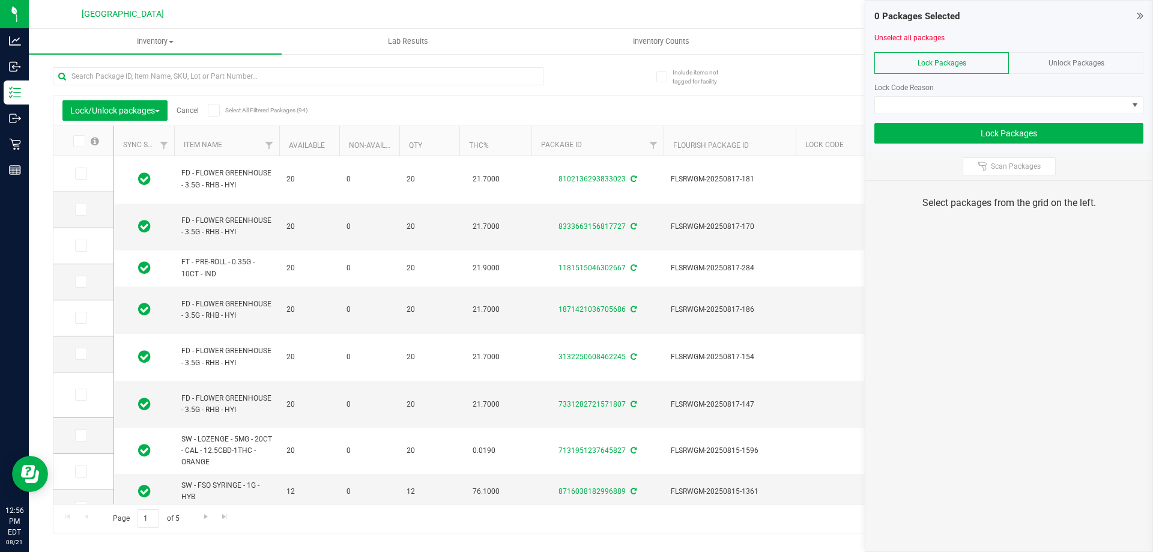
click at [82, 143] on span at bounding box center [79, 141] width 12 height 12
click at [0, 0] on input "checkbox" at bounding box center [0, 0] width 0 height 0
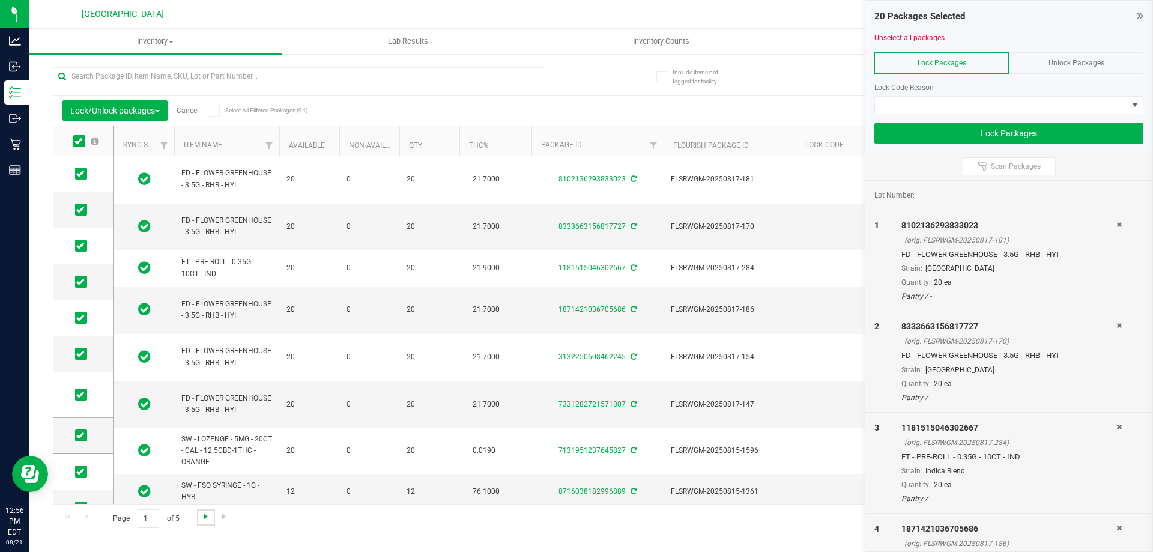
click at [206, 519] on span "Go to the next page" at bounding box center [206, 516] width 10 height 10
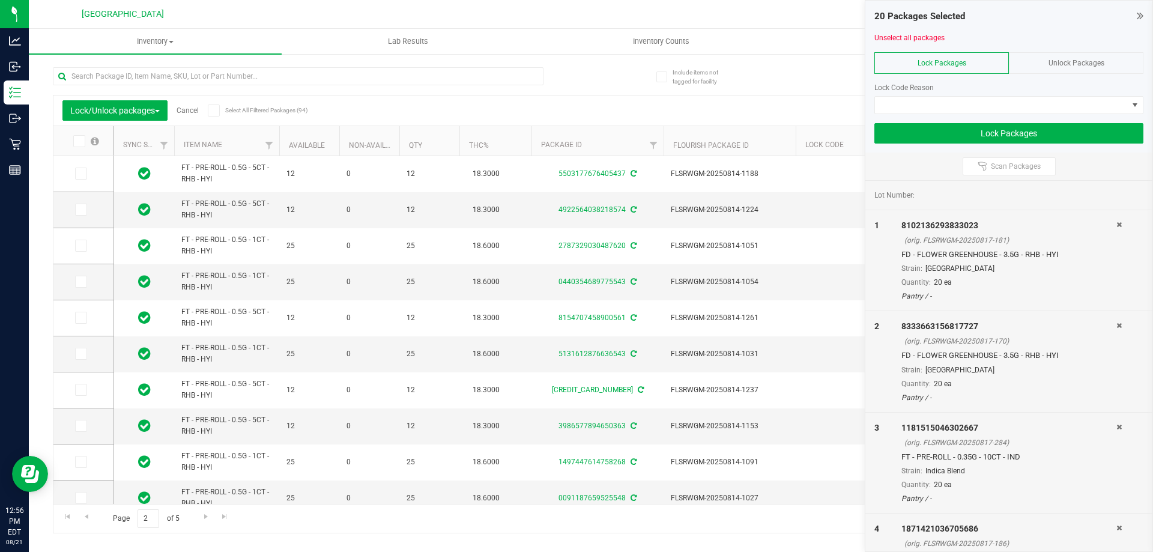
click at [80, 141] on icon at bounding box center [78, 141] width 8 height 0
click at [0, 0] on input "checkbox" at bounding box center [0, 0] width 0 height 0
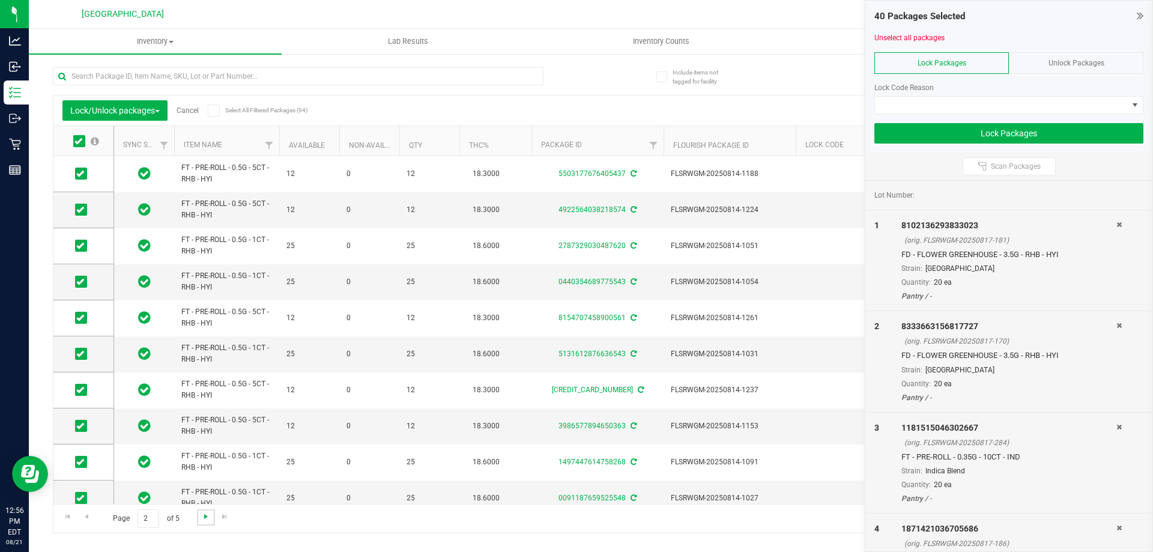
click at [206, 516] on span "Go to the next page" at bounding box center [206, 516] width 10 height 10
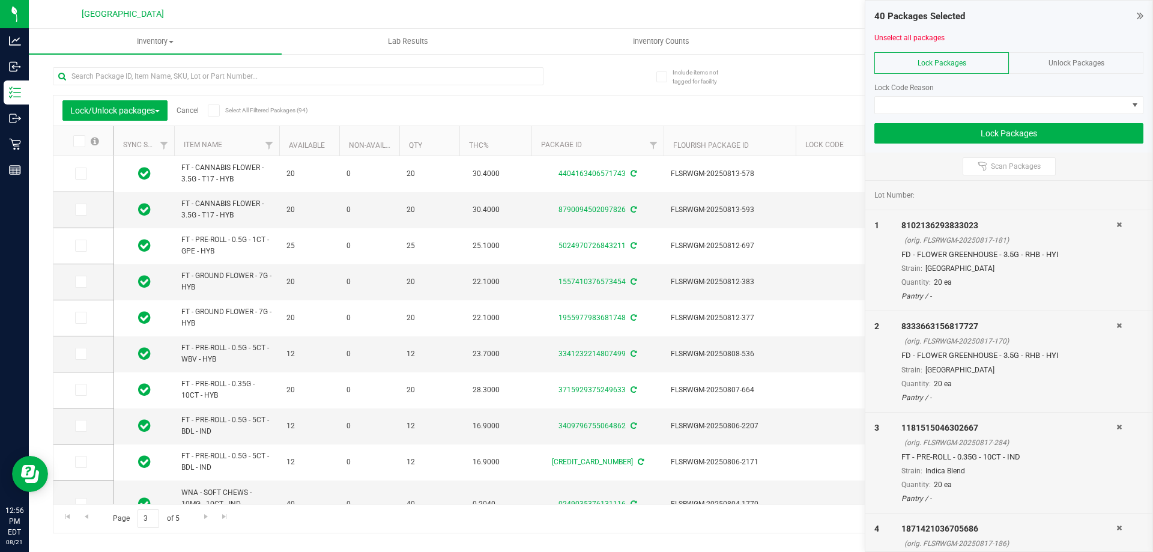
click at [79, 141] on icon at bounding box center [78, 141] width 8 height 0
click at [0, 0] on input "checkbox" at bounding box center [0, 0] width 0 height 0
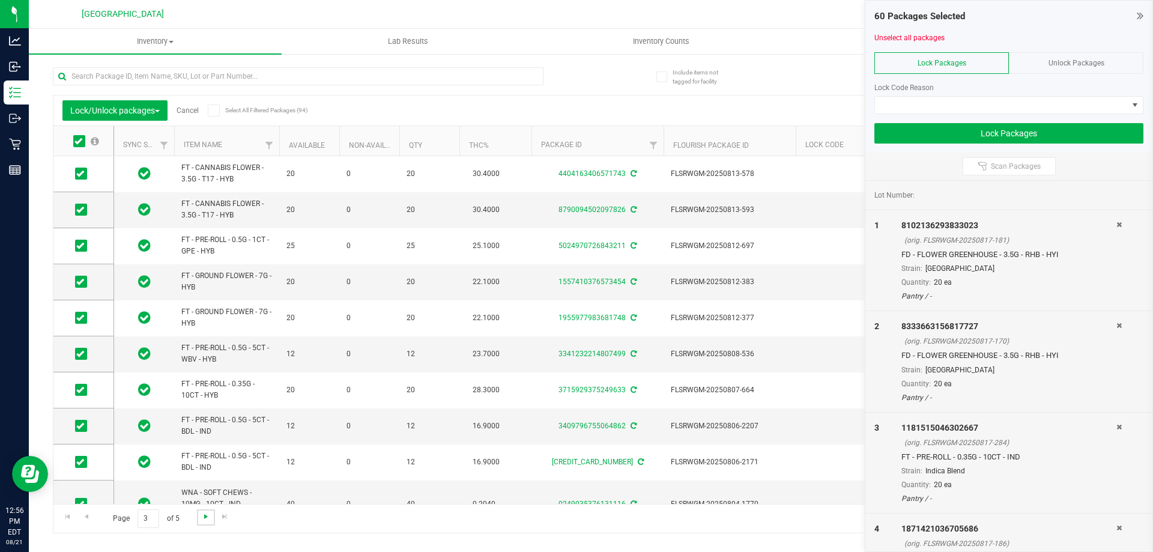
click at [206, 517] on span "Go to the next page" at bounding box center [206, 516] width 10 height 10
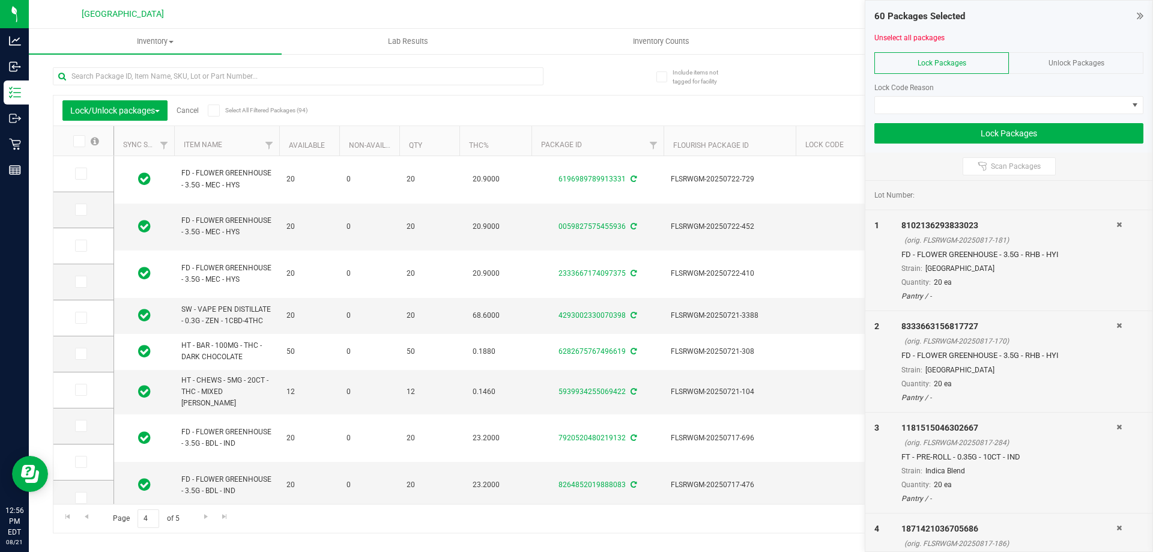
click at [82, 141] on icon at bounding box center [78, 141] width 8 height 0
click at [0, 0] on input "checkbox" at bounding box center [0, 0] width 0 height 0
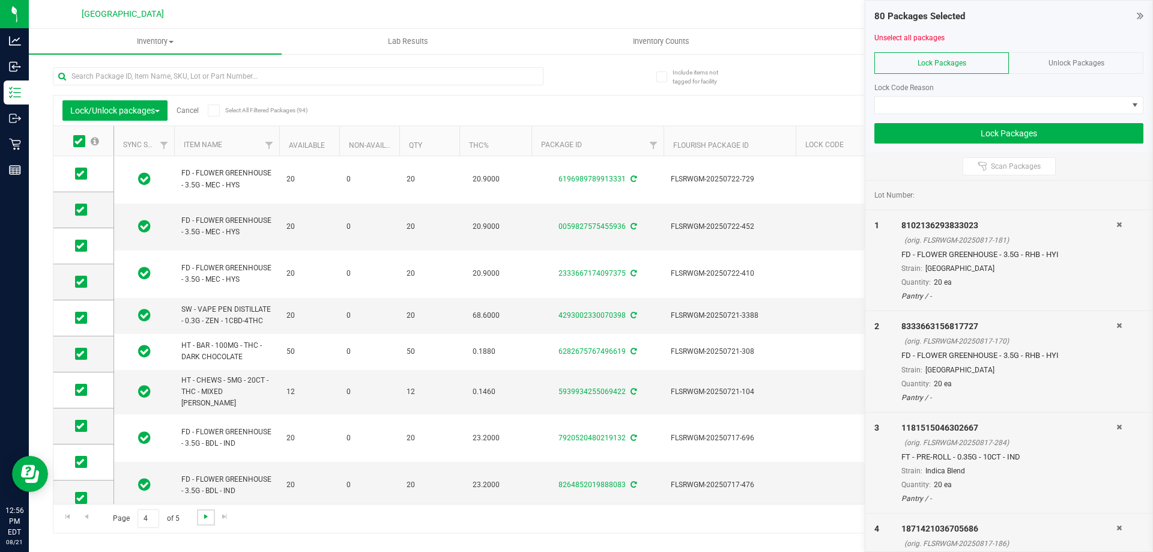
click at [205, 514] on span "Go to the next page" at bounding box center [206, 516] width 10 height 10
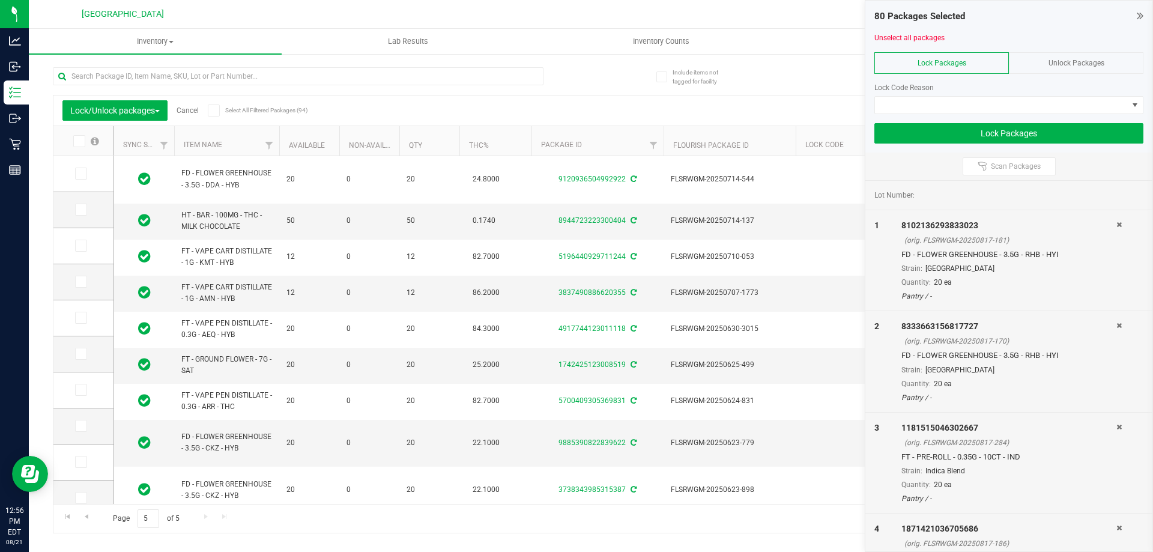
click at [79, 141] on icon at bounding box center [78, 141] width 8 height 0
click at [0, 0] on input "checkbox" at bounding box center [0, 0] width 0 height 0
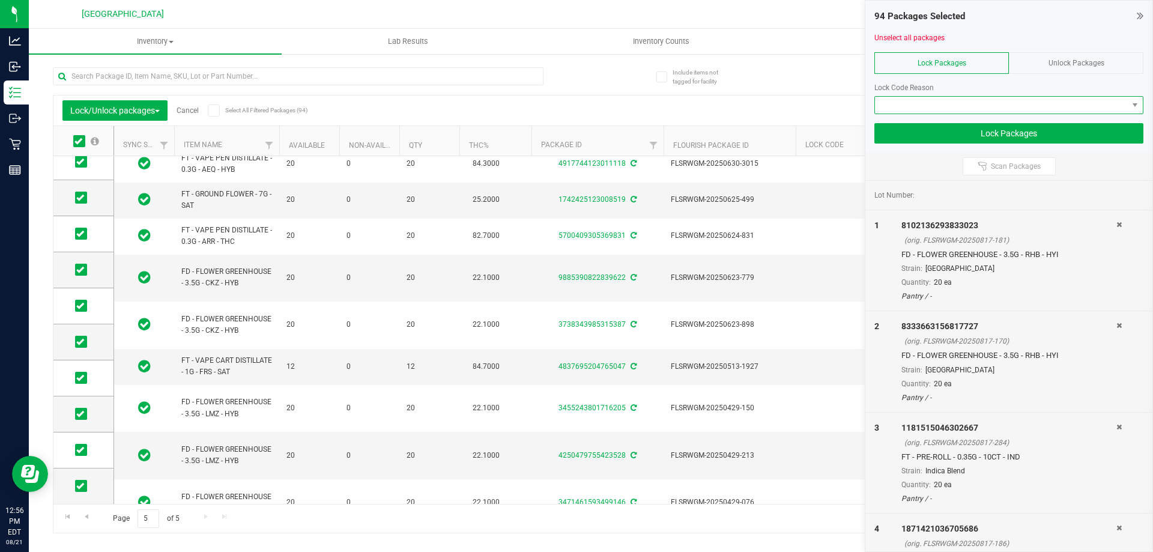
click at [931, 104] on span at bounding box center [1001, 105] width 253 height 17
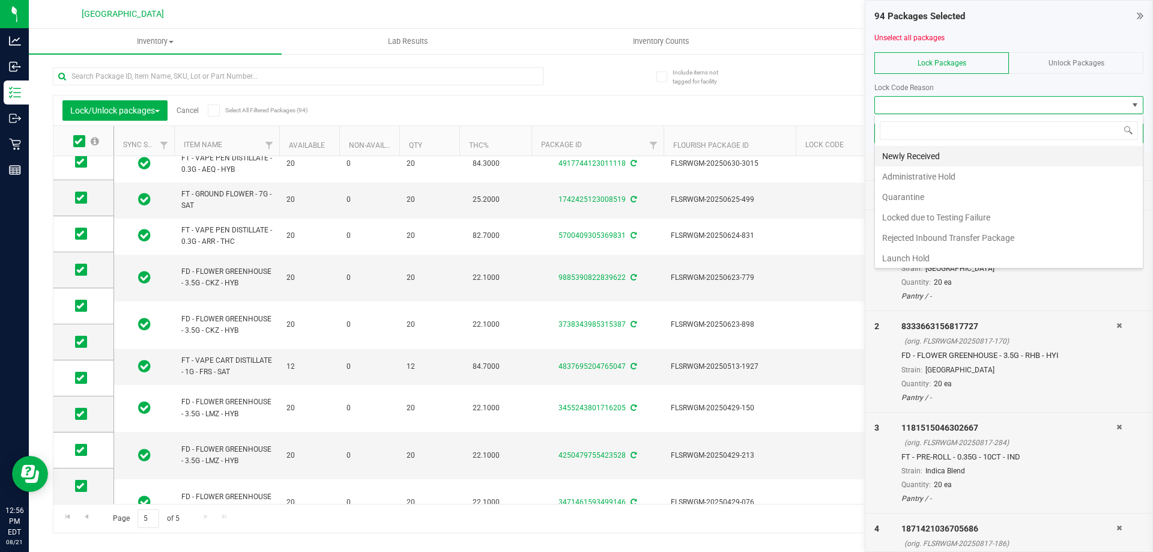
click at [932, 157] on li "Newly Received" at bounding box center [1009, 156] width 268 height 20
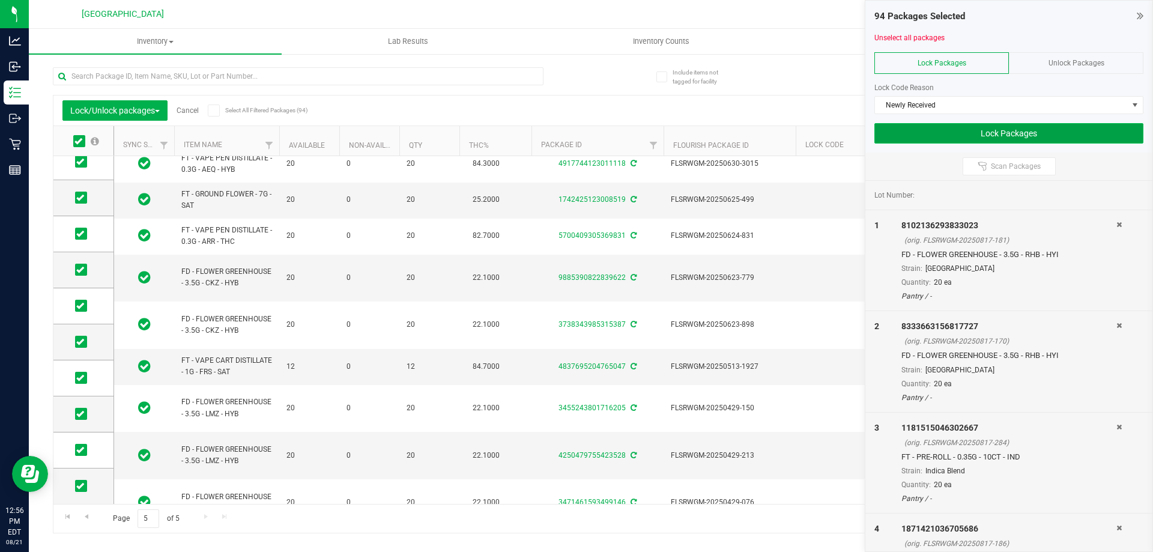
click at [939, 132] on button "Lock Packages" at bounding box center [1008, 133] width 269 height 20
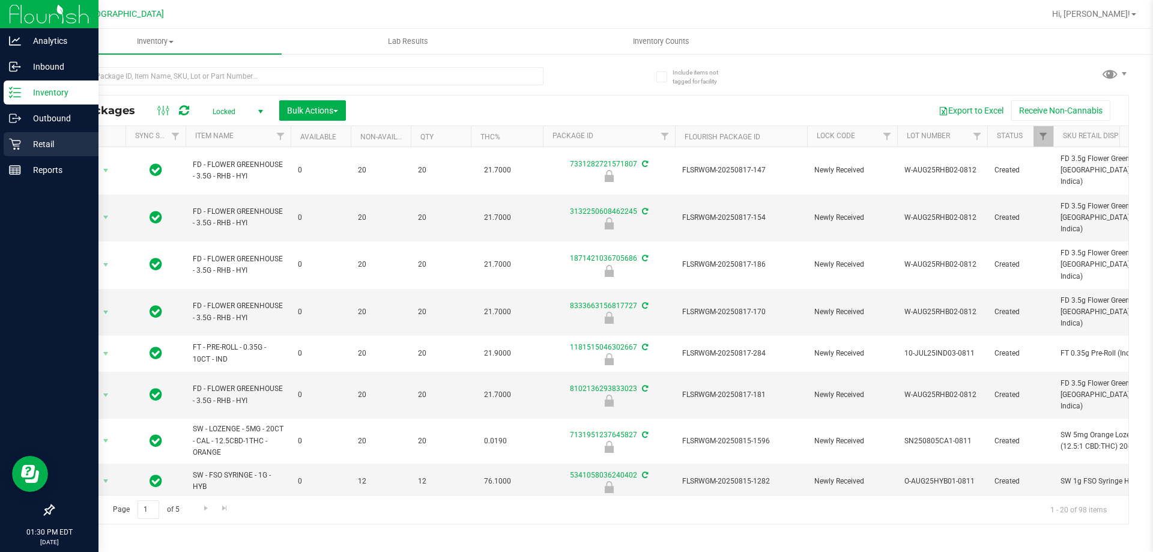
click at [44, 143] on p "Retail" at bounding box center [57, 144] width 72 height 14
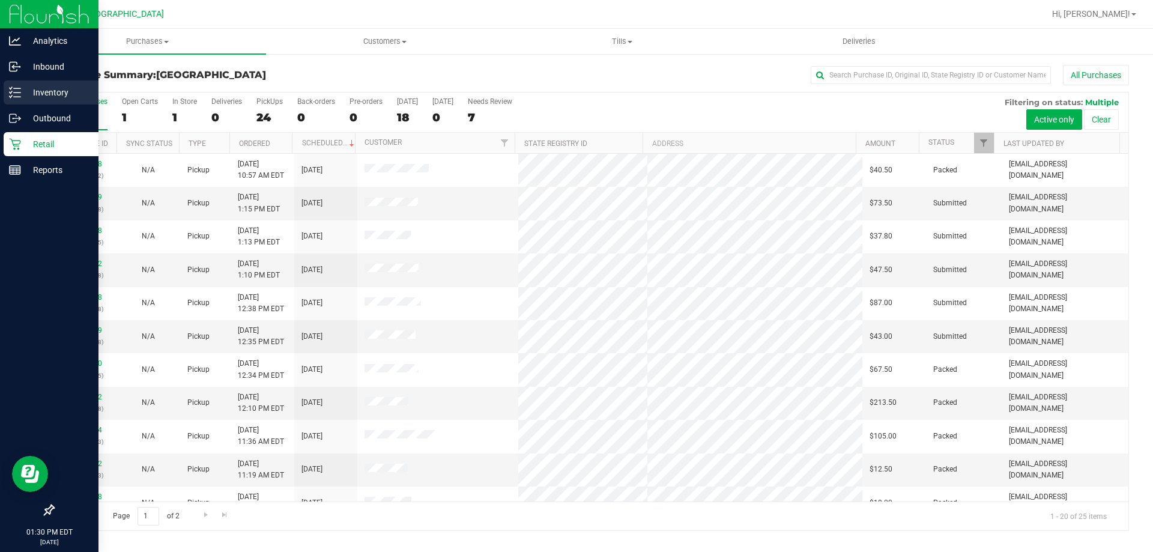
click at [46, 93] on p "Inventory" at bounding box center [57, 92] width 72 height 14
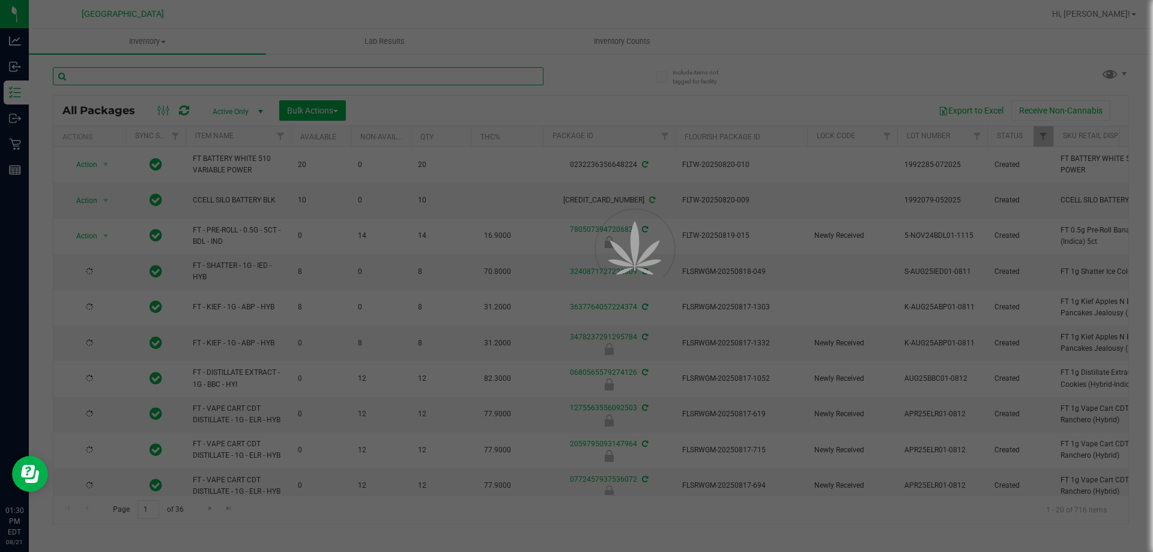
click at [181, 80] on input "text" at bounding box center [298, 76] width 490 height 18
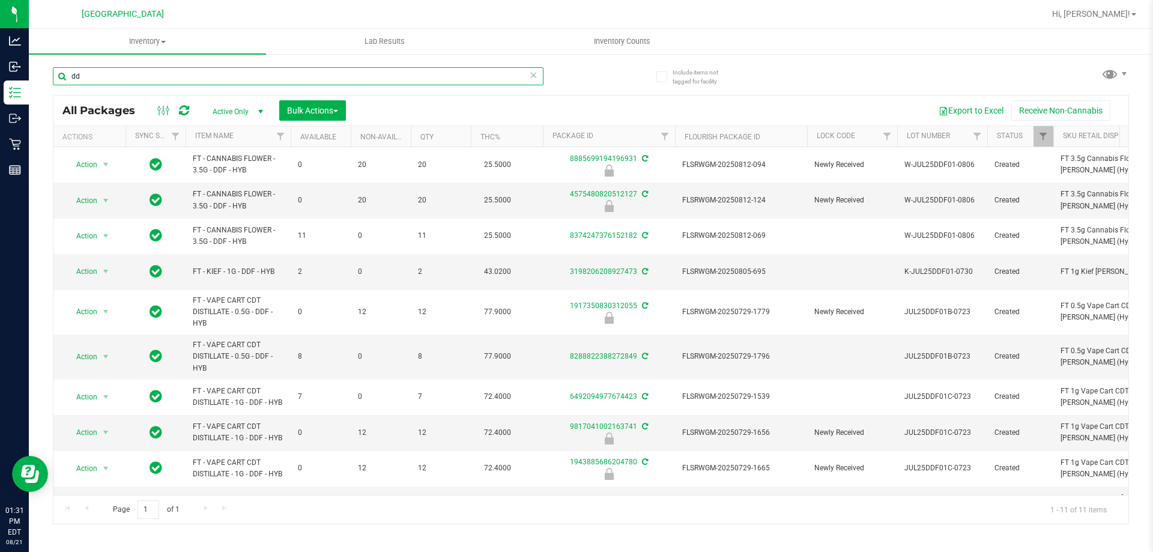
type input "d"
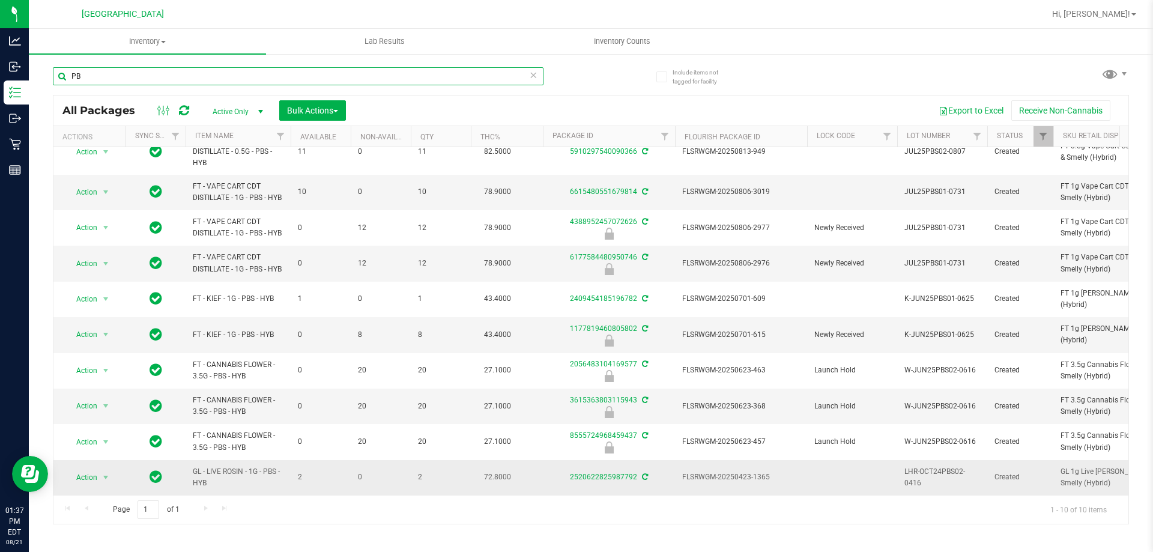
type input "P"
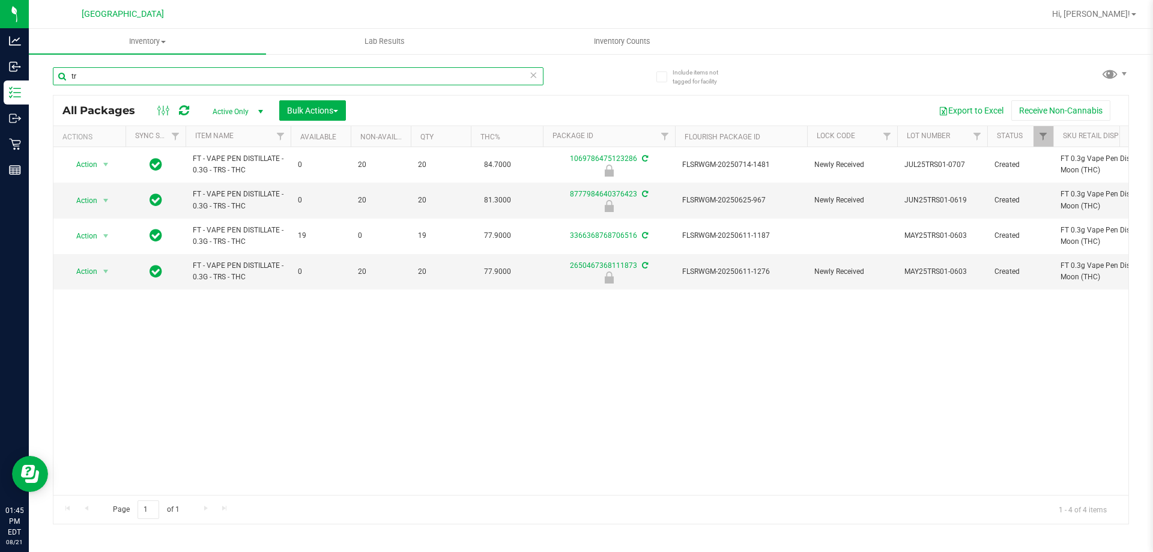
type input "t"
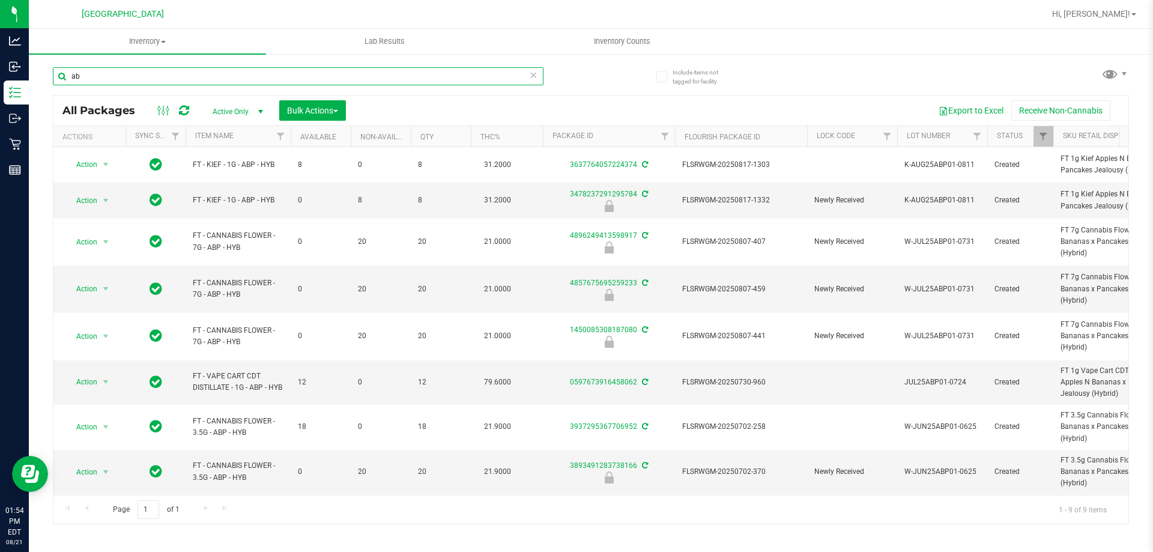
type input "a"
type input "pbs"
